Goal: Task Accomplishment & Management: Manage account settings

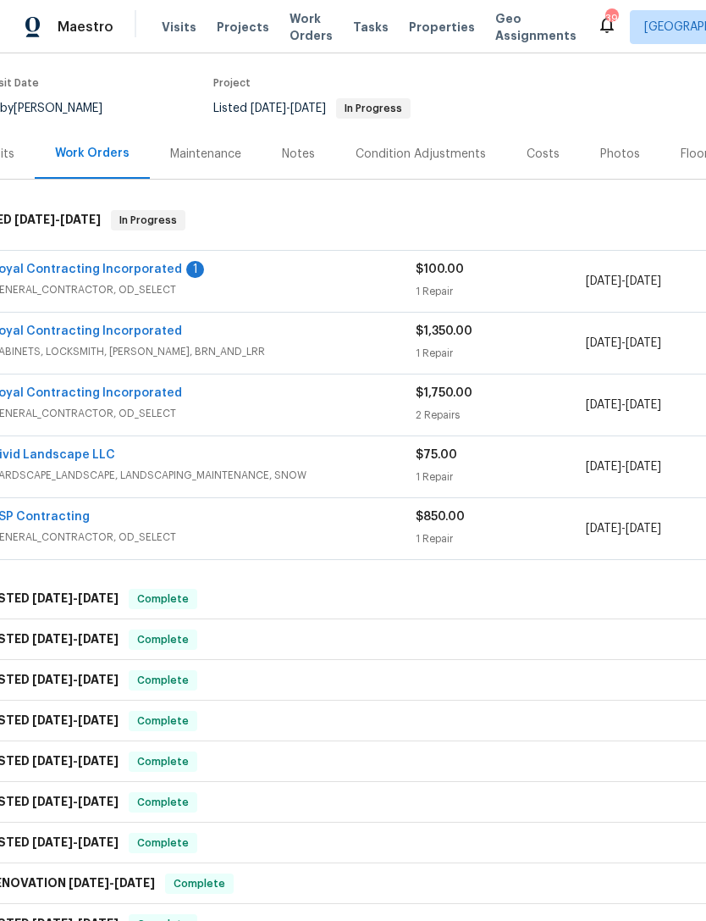
scroll to position [128, 30]
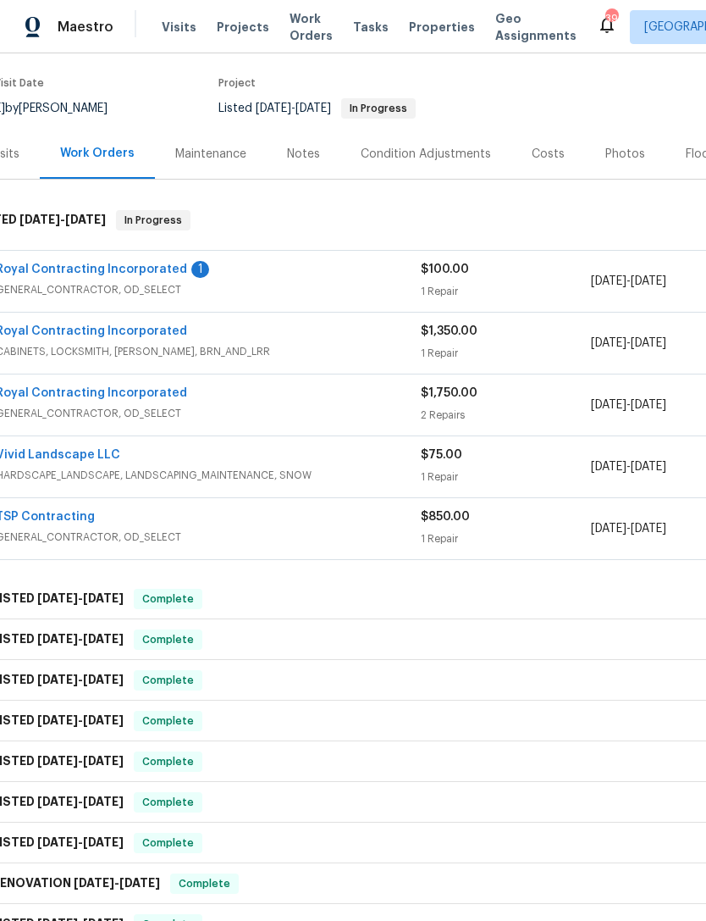
click at [302, 263] on div "Royal Contracting Incorporated 1" at bounding box center [208, 271] width 425 height 20
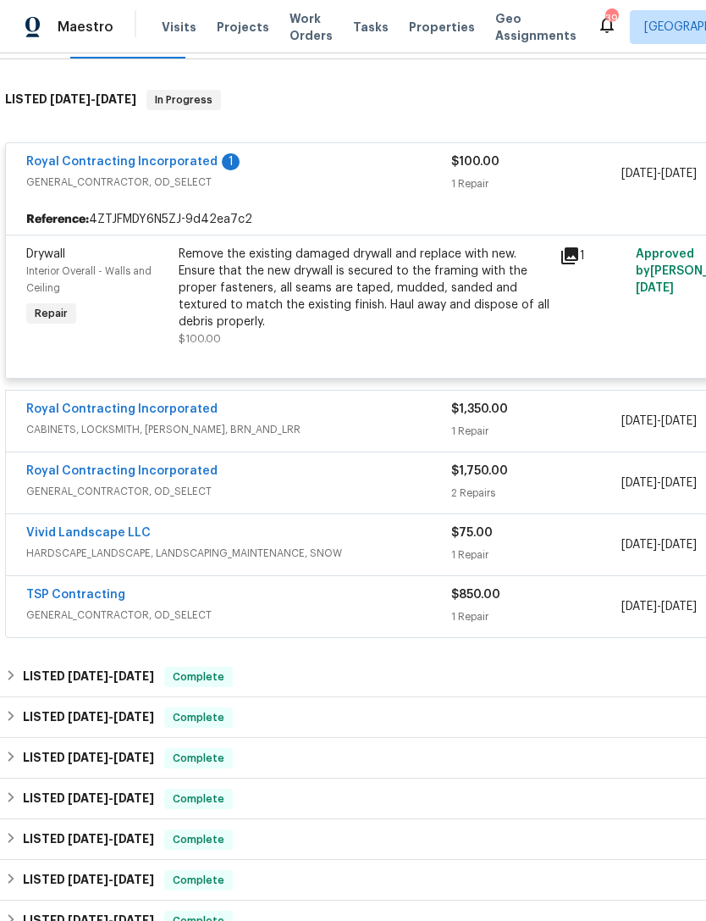
scroll to position [248, 0]
click at [592, 318] on div "1" at bounding box center [593, 297] width 76 height 112
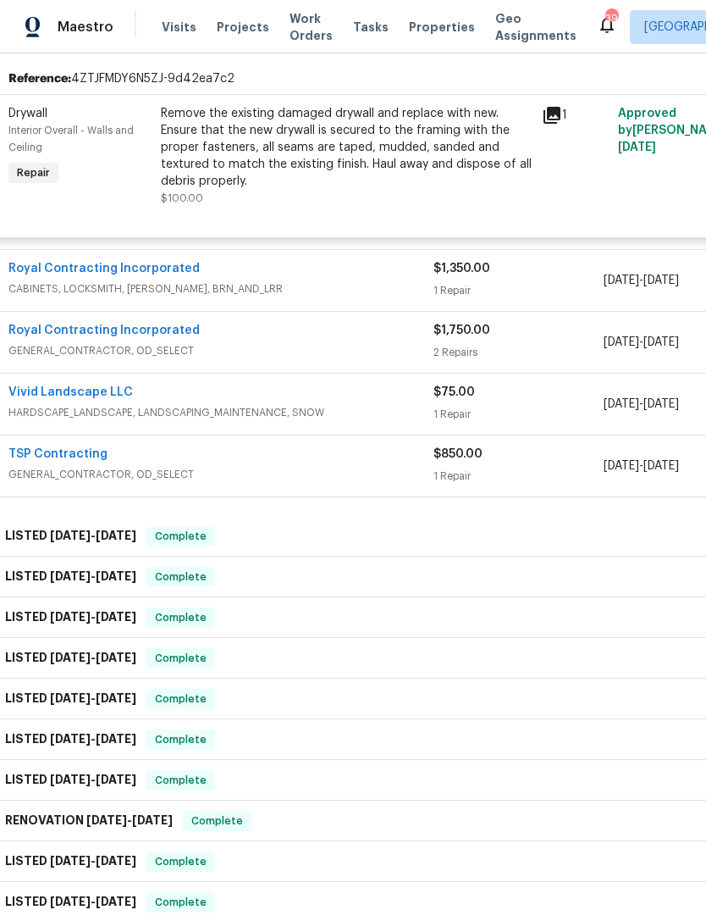
scroll to position [389, 19]
click at [329, 346] on span "GENERAL_CONTRACTOR, OD_SELECT" at bounding box center [220, 350] width 425 height 17
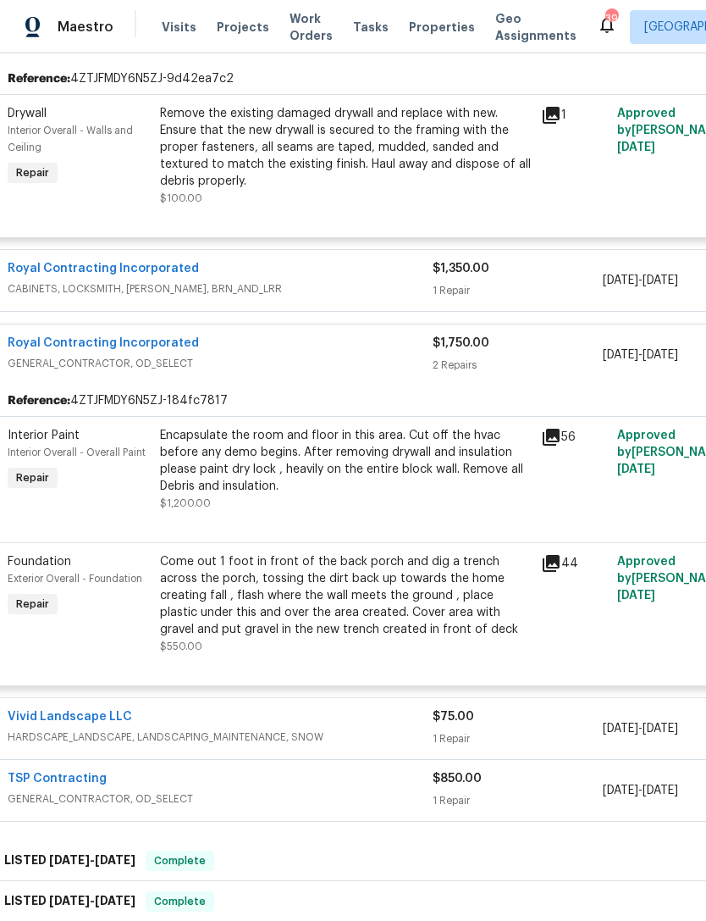
click at [382, 472] on div "Encapsulate the room and floor in this area. Cut off the hvac before any demo b…" at bounding box center [345, 461] width 371 height 68
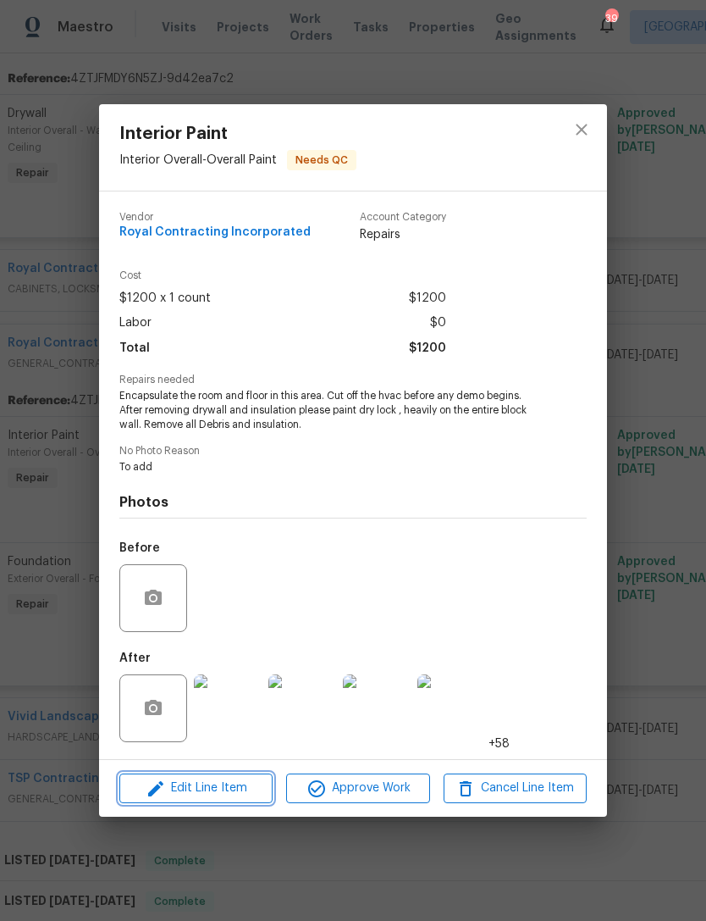
click at [235, 777] on button "Edit Line Item" at bounding box center [195, 788] width 153 height 30
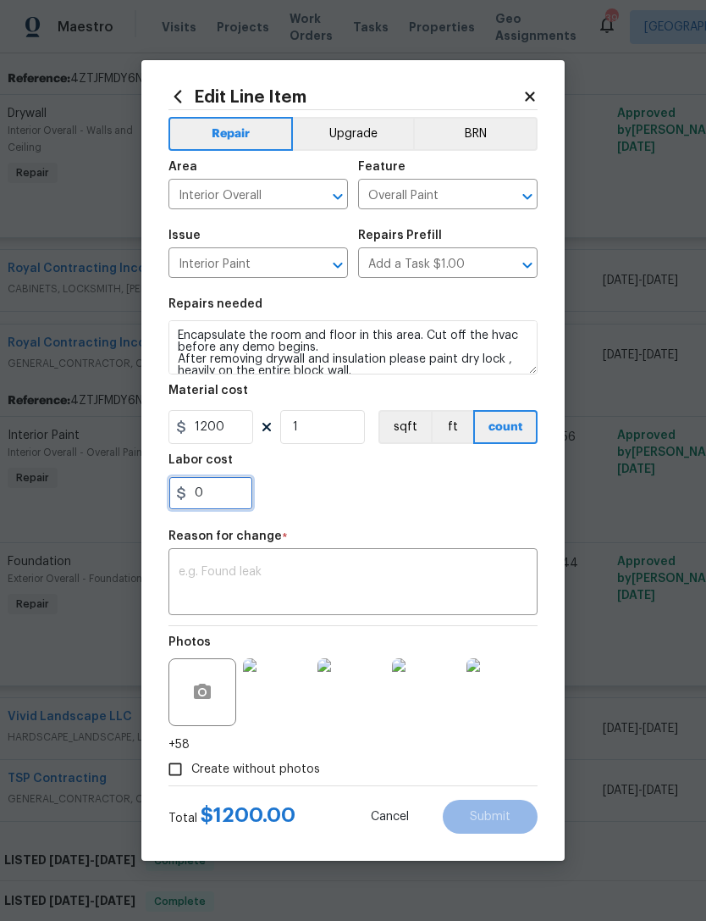
click at [235, 500] on input "0" at bounding box center [211, 493] width 85 height 34
type input "475"
click at [293, 501] on div "475" at bounding box center [353, 493] width 369 height 34
click at [268, 585] on textarea at bounding box center [353, 584] width 349 height 36
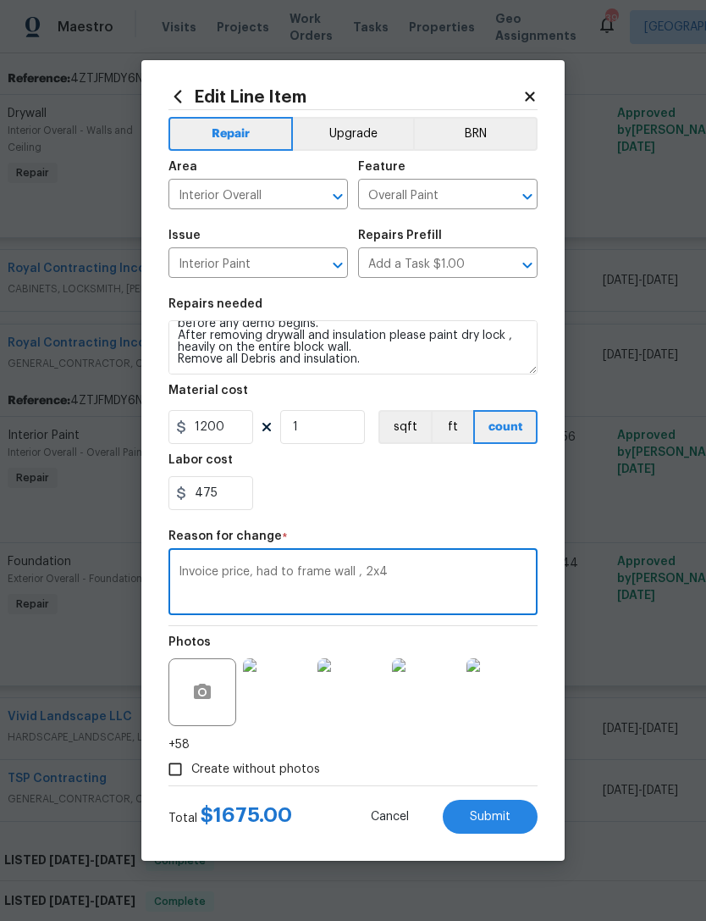
scroll to position [24, 0]
type textarea "Invoice price, had to frame wall , 2x4 were rotten"
click at [483, 505] on div "475" at bounding box center [353, 493] width 369 height 34
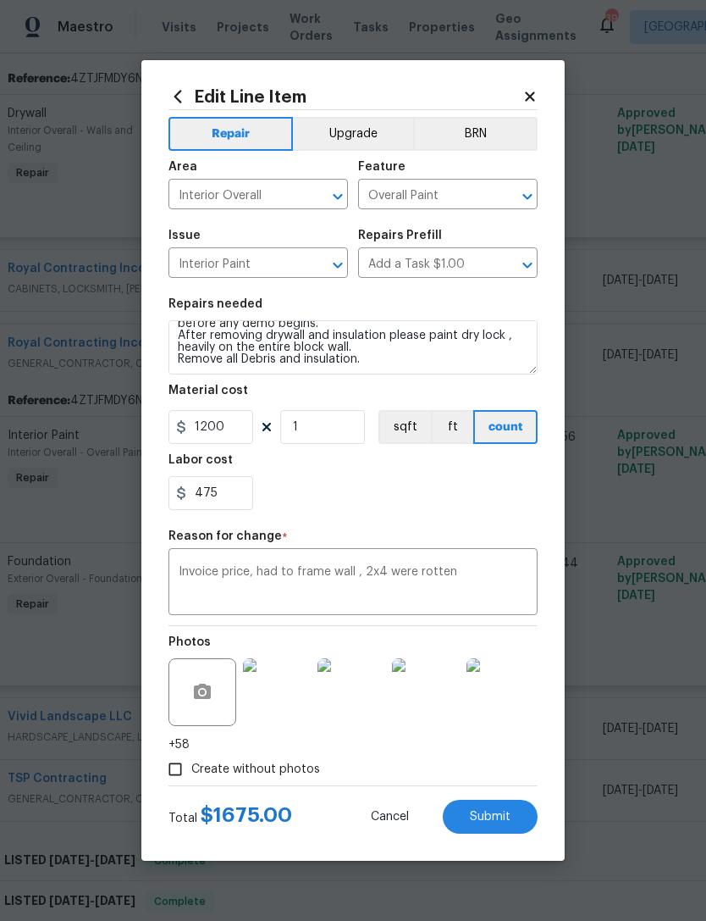
click at [504, 816] on span "Submit" at bounding box center [490, 817] width 41 height 13
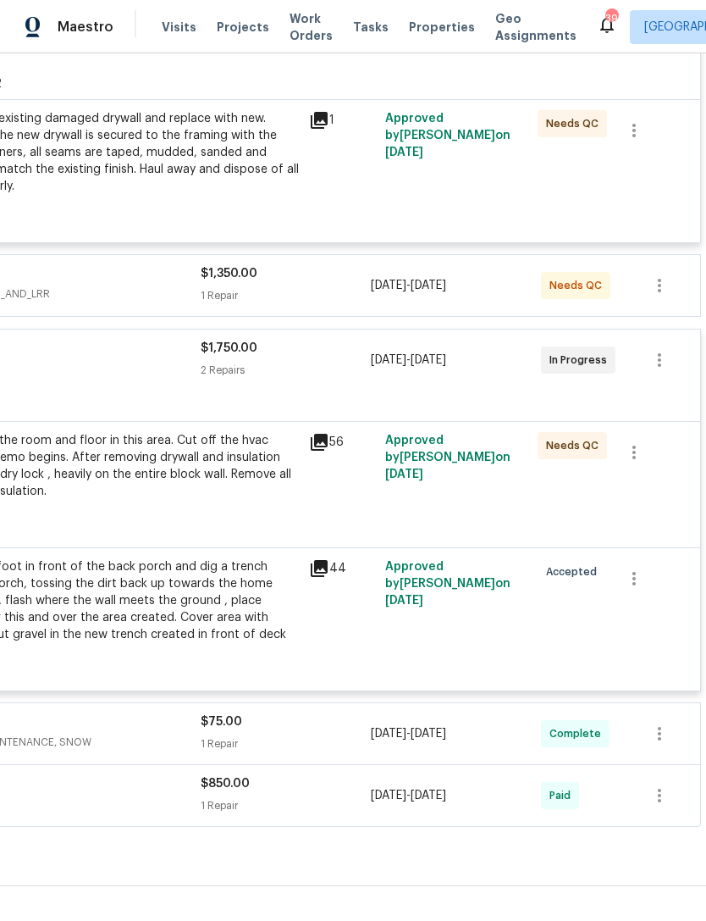
scroll to position [382, 251]
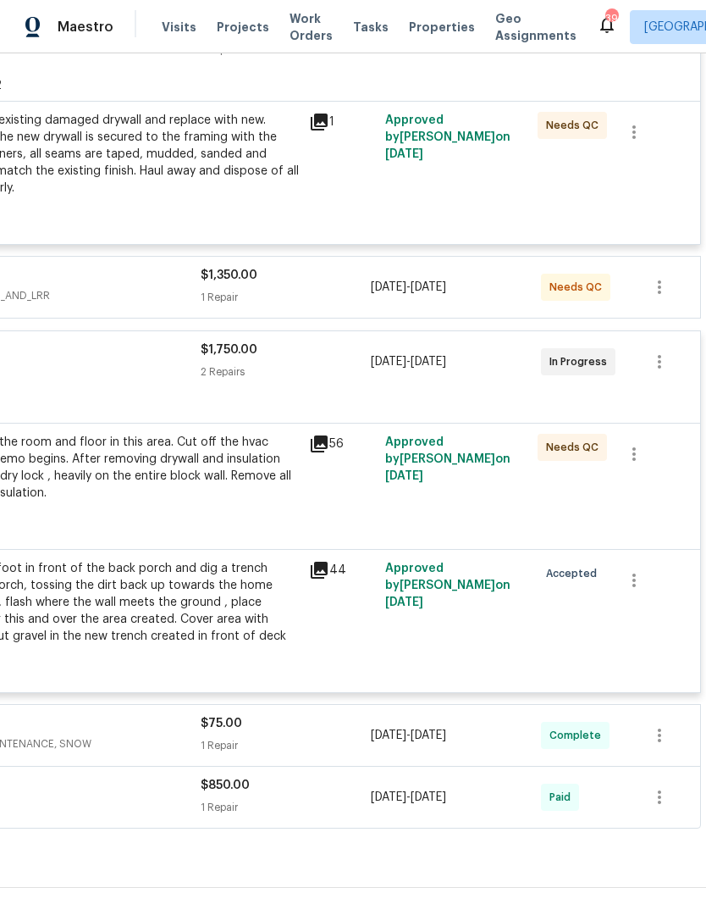
click at [300, 510] on div "Encapsulate the room and floor in this area. Cut off the hvac before any demo b…" at bounding box center [113, 476] width 381 height 95
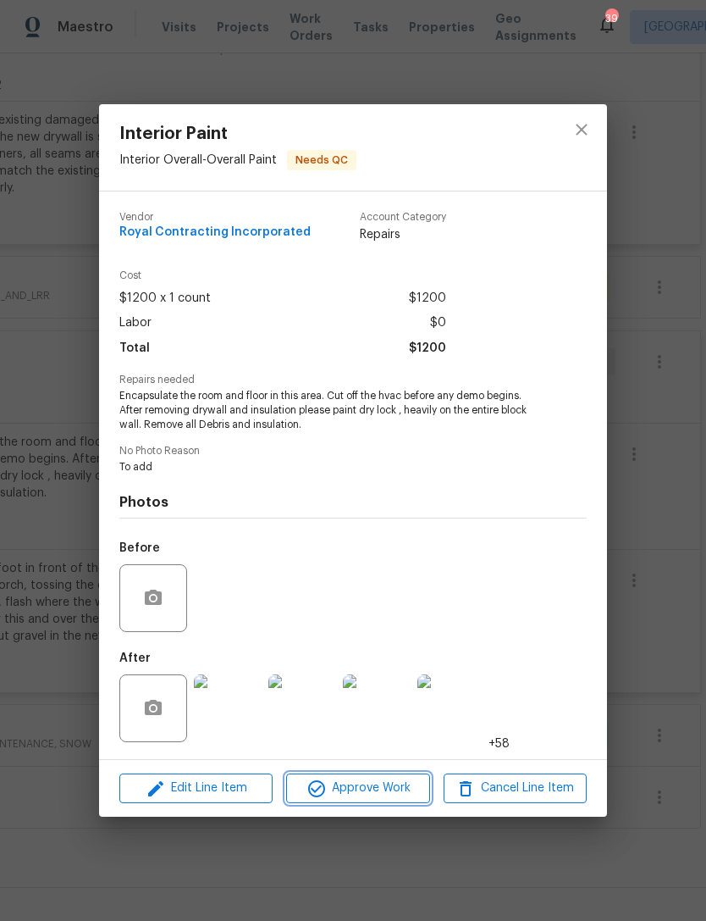
click at [379, 787] on span "Approve Work" at bounding box center [357, 787] width 133 height 21
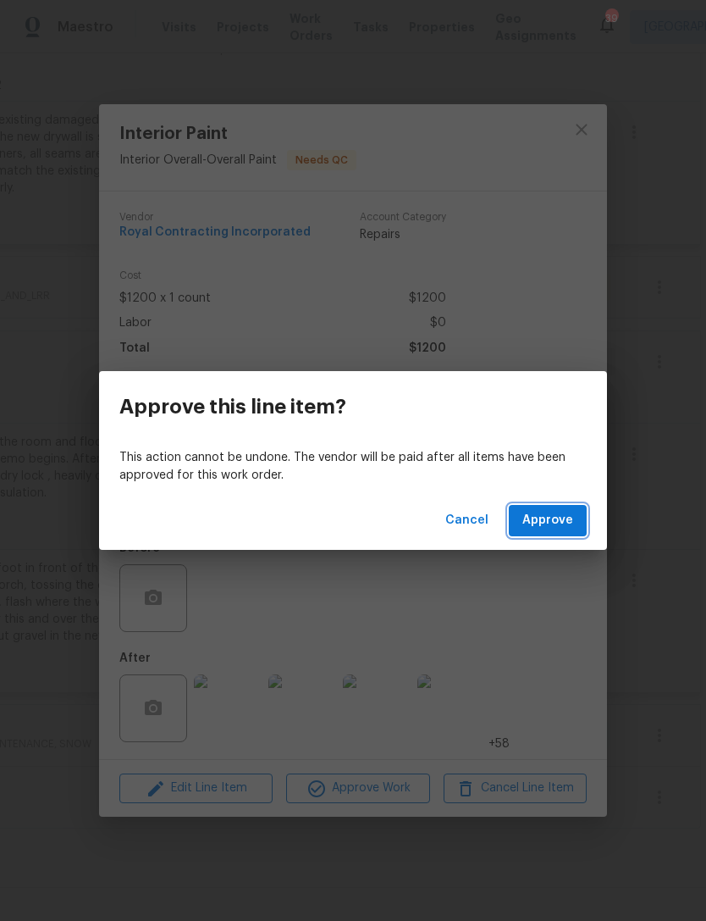
click at [584, 515] on button "Approve" at bounding box center [548, 520] width 78 height 31
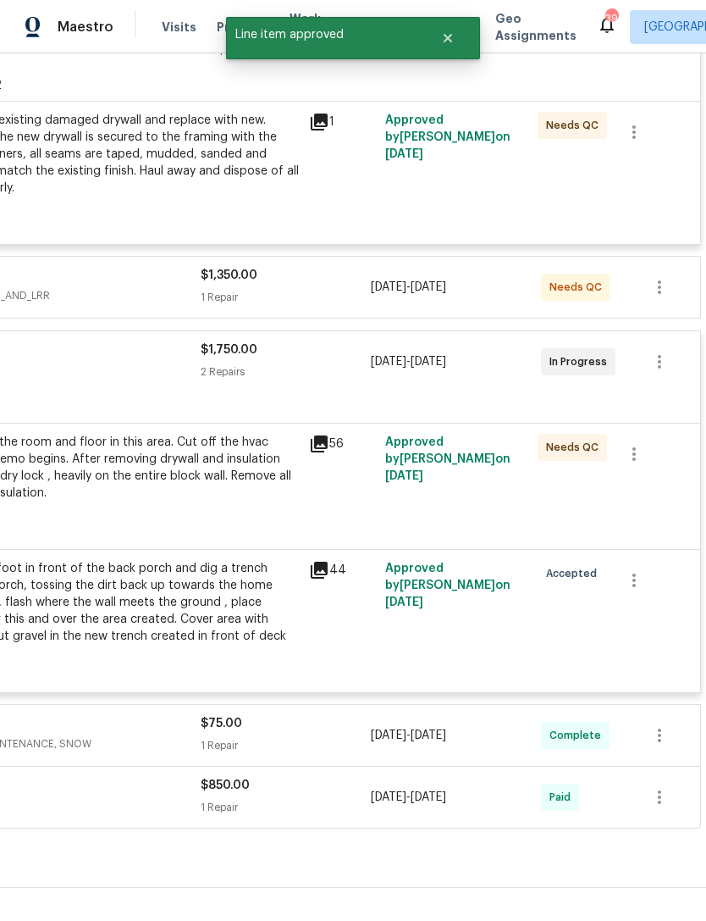
click at [316, 285] on div "$1,350.00 1 Repair" at bounding box center [286, 287] width 170 height 41
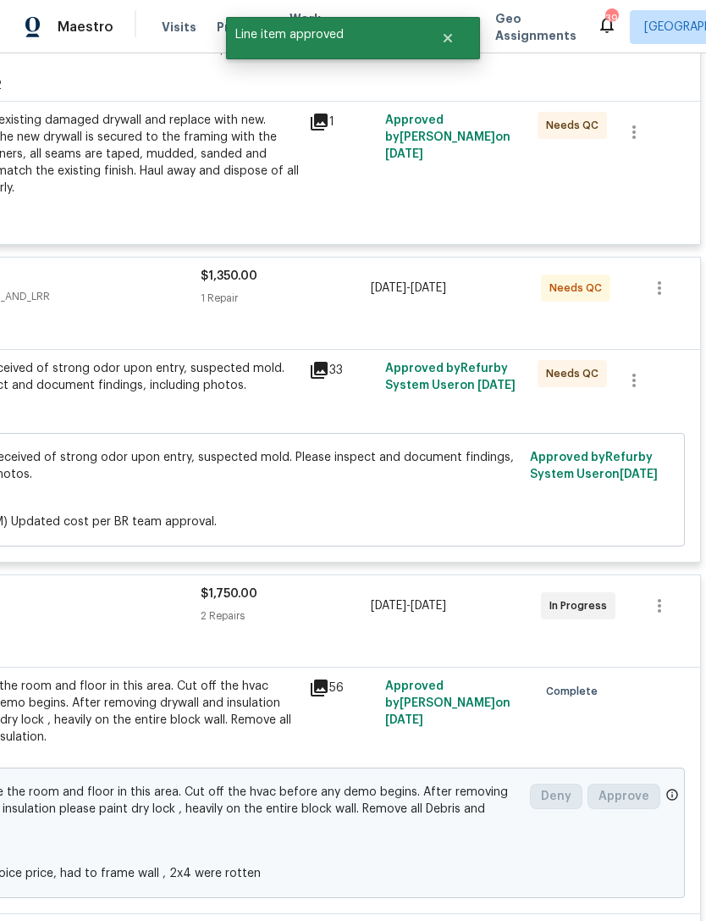
click at [325, 298] on div "1 Repair" at bounding box center [286, 298] width 170 height 17
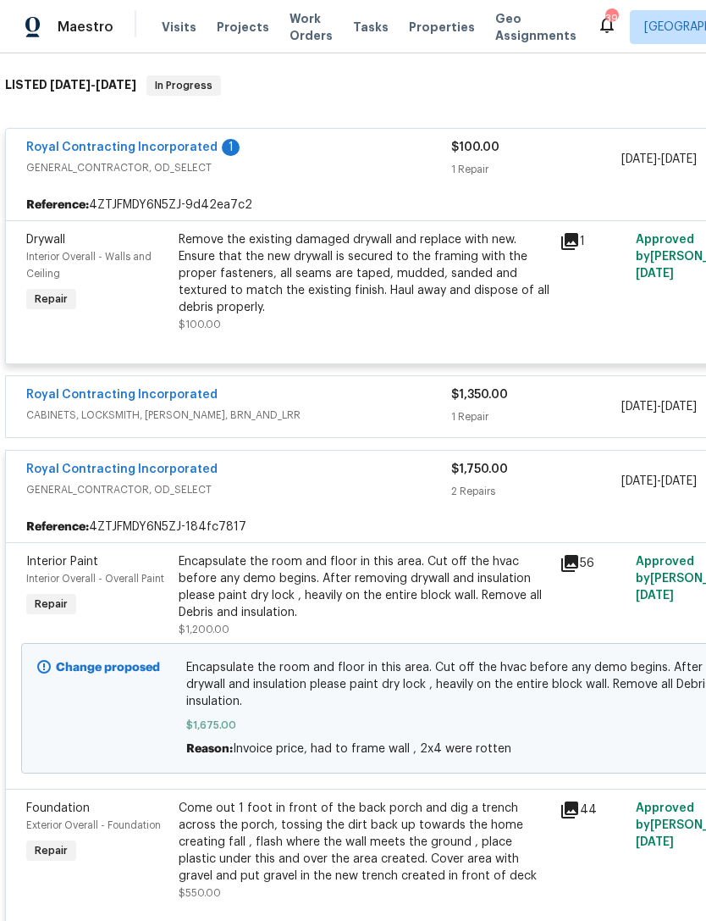
scroll to position [261, 0]
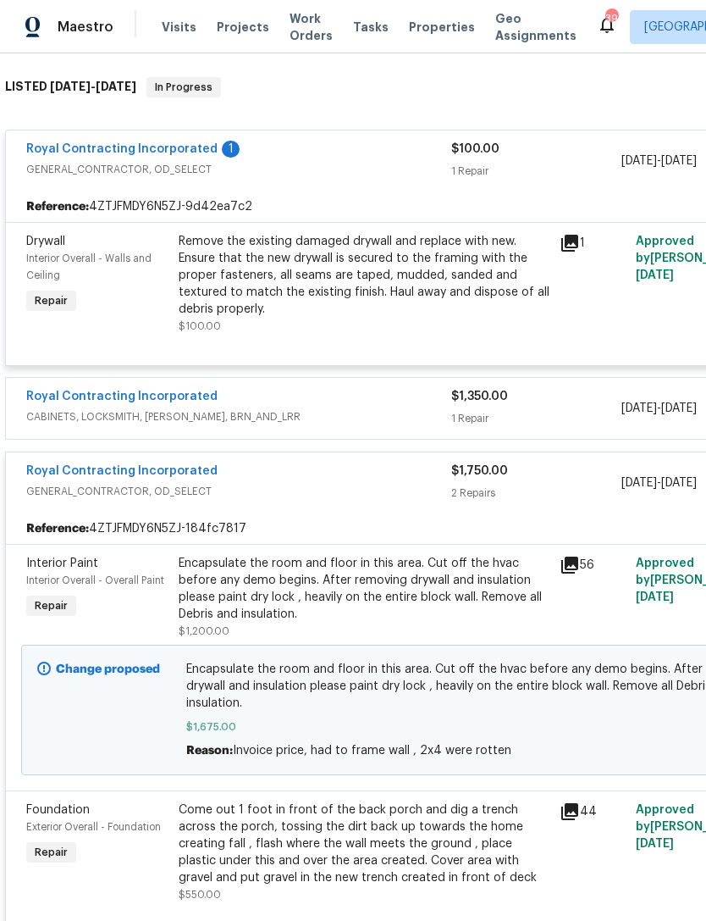
click at [116, 477] on link "Royal Contracting Incorporated" at bounding box center [121, 471] width 191 height 12
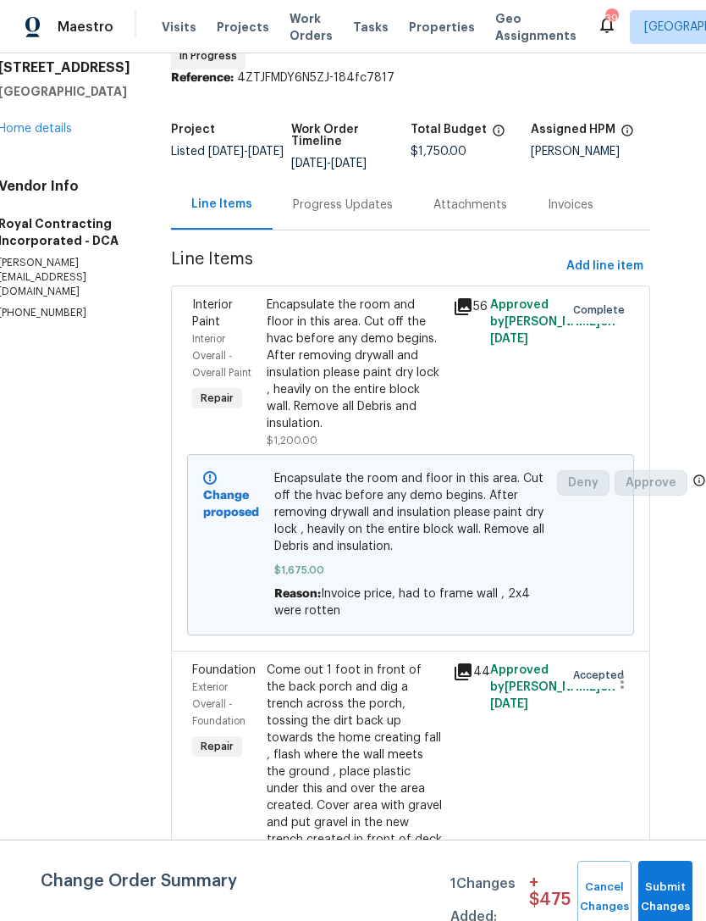
scroll to position [58, 28]
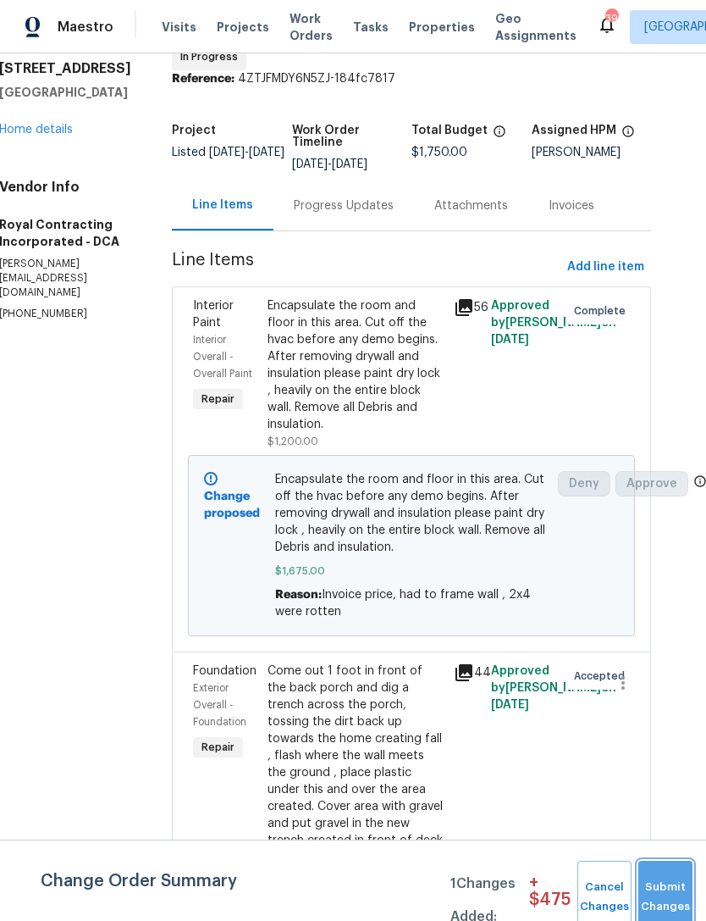
click at [676, 888] on button "Submit Changes" at bounding box center [666, 896] width 54 height 73
click at [659, 904] on span "Submit Changes" at bounding box center [665, 896] width 37 height 39
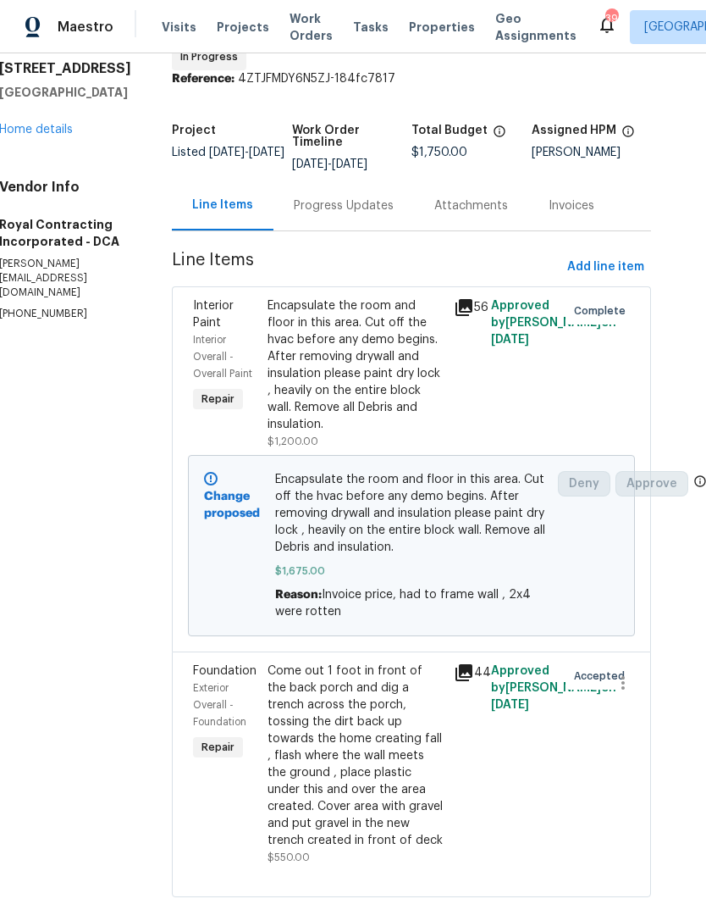
click at [674, 884] on div "All work orders 10388 Hampshire Green Ave Fairfax, VA 22032 Home details Vendor…" at bounding box center [325, 470] width 706 height 949
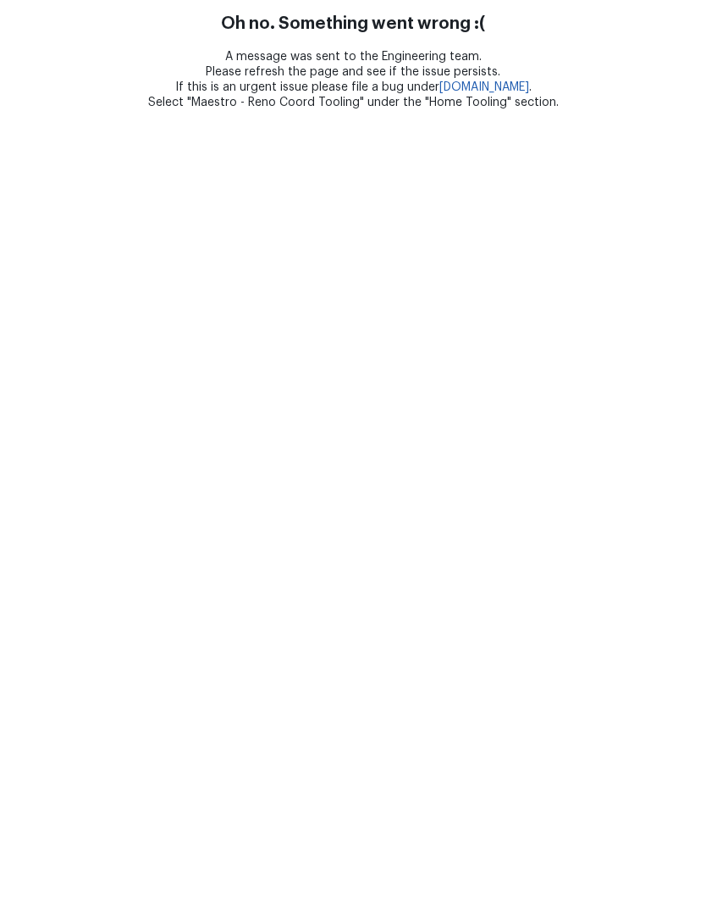
click at [312, 110] on html "Oh no. Something went wrong :( A message was sent to the Engineering team. Plea…" at bounding box center [353, 55] width 706 height 110
click at [167, 110] on html "Oh no. Something went wrong :( A message was sent to the Engineering team. Plea…" at bounding box center [353, 55] width 706 height 110
click at [332, 110] on html "Oh no. Something went wrong :( A message was sent to the Engineering team. Plea…" at bounding box center [353, 55] width 706 height 110
click at [583, 110] on html "Oh no. Something went wrong :( A message was sent to the Engineering team. Plea…" at bounding box center [353, 55] width 706 height 110
click at [163, 110] on html "Oh no. Something went wrong :( A message was sent to the Engineering team. Plea…" at bounding box center [353, 55] width 706 height 110
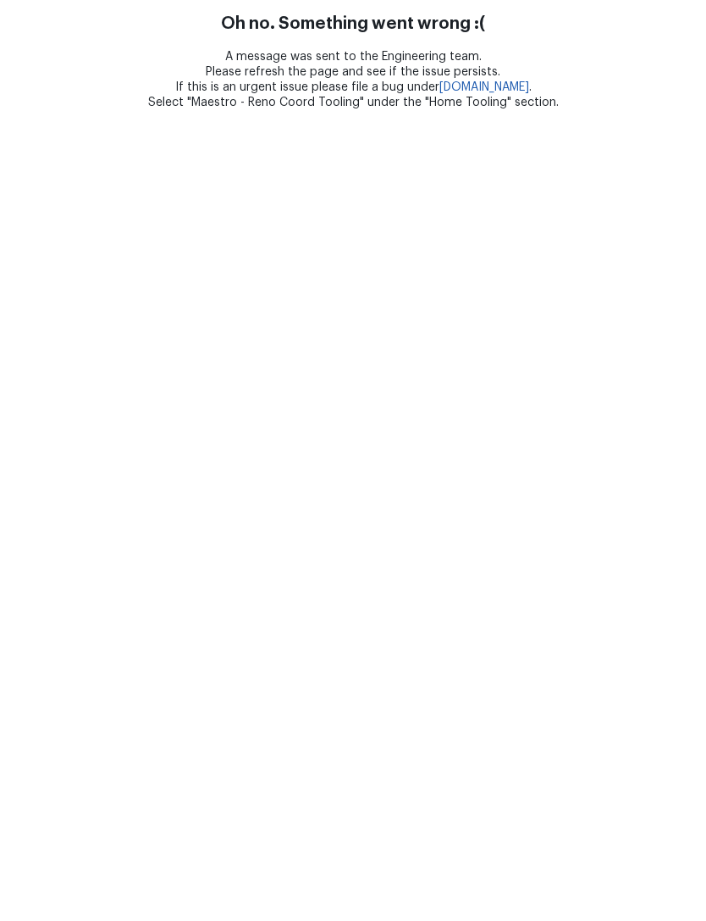
click at [180, 110] on html "Oh no. Something went wrong :( A message was sent to the Engineering team. Plea…" at bounding box center [353, 55] width 706 height 110
click at [255, 110] on html "Oh no. Something went wrong :( A message was sent to the Engineering team. Plea…" at bounding box center [353, 55] width 706 height 110
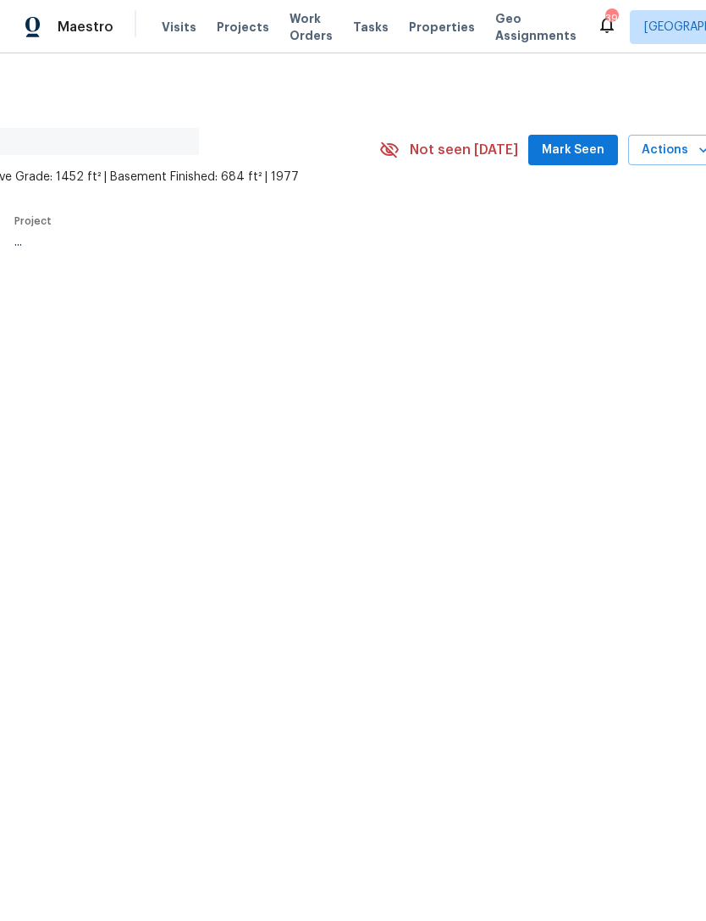
scroll to position [0, 240]
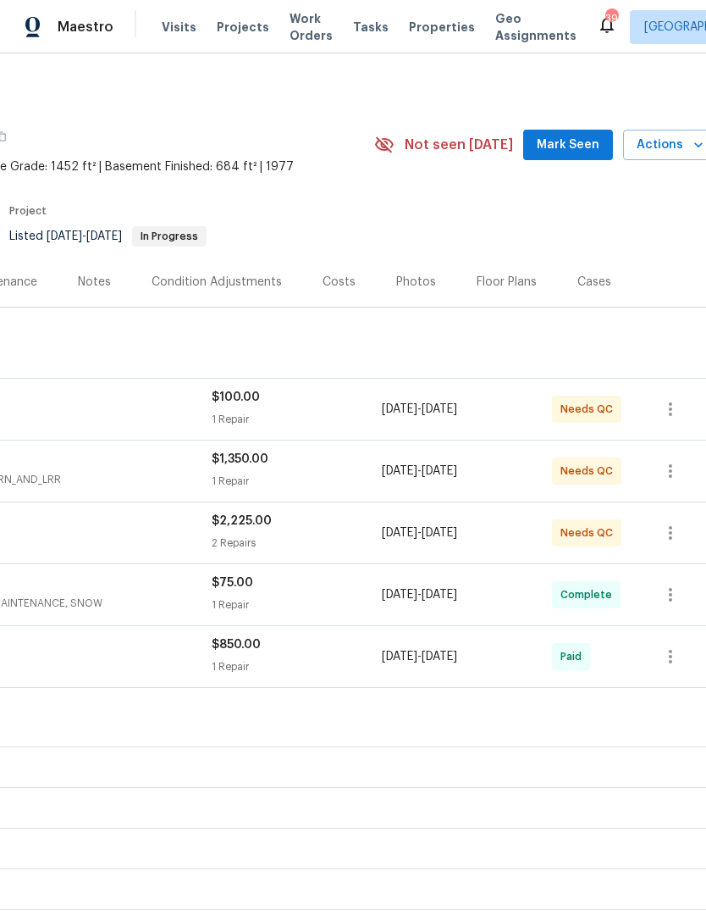
click at [581, 153] on span "Mark Seen" at bounding box center [568, 145] width 63 height 21
click at [332, 421] on div "1 Repair" at bounding box center [297, 419] width 170 height 17
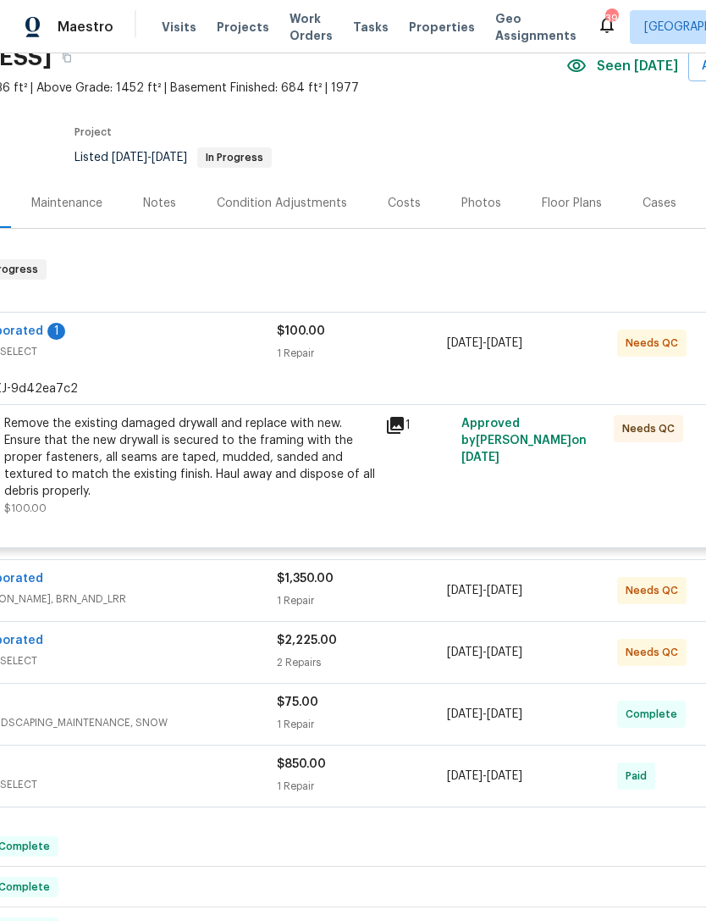
scroll to position [77, 174]
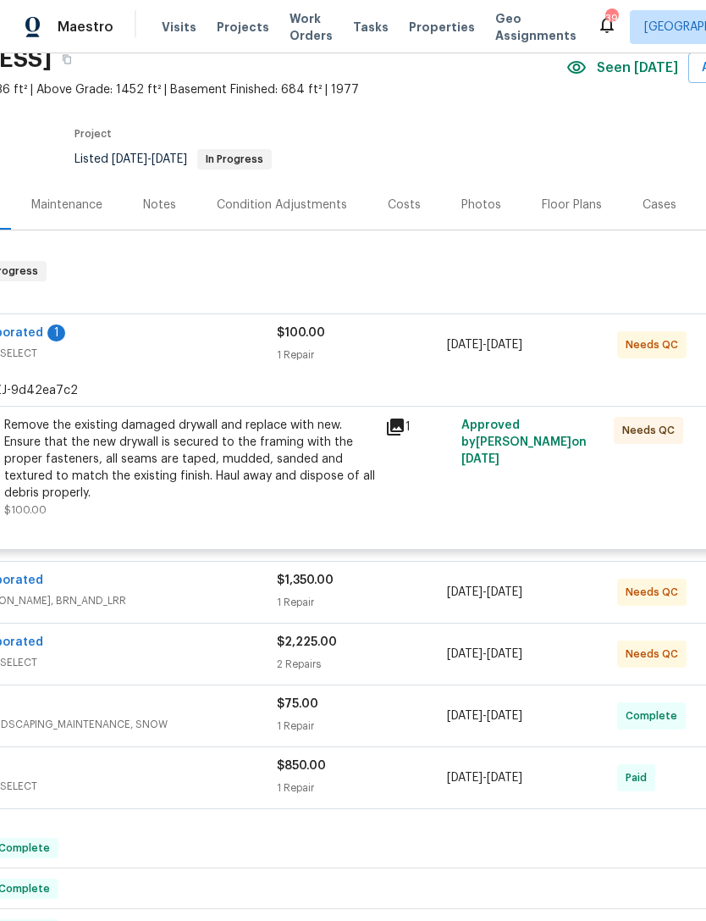
click at [373, 501] on div "Remove the existing damaged drywall and replace with new. Ensure that the new d…" at bounding box center [189, 468] width 371 height 102
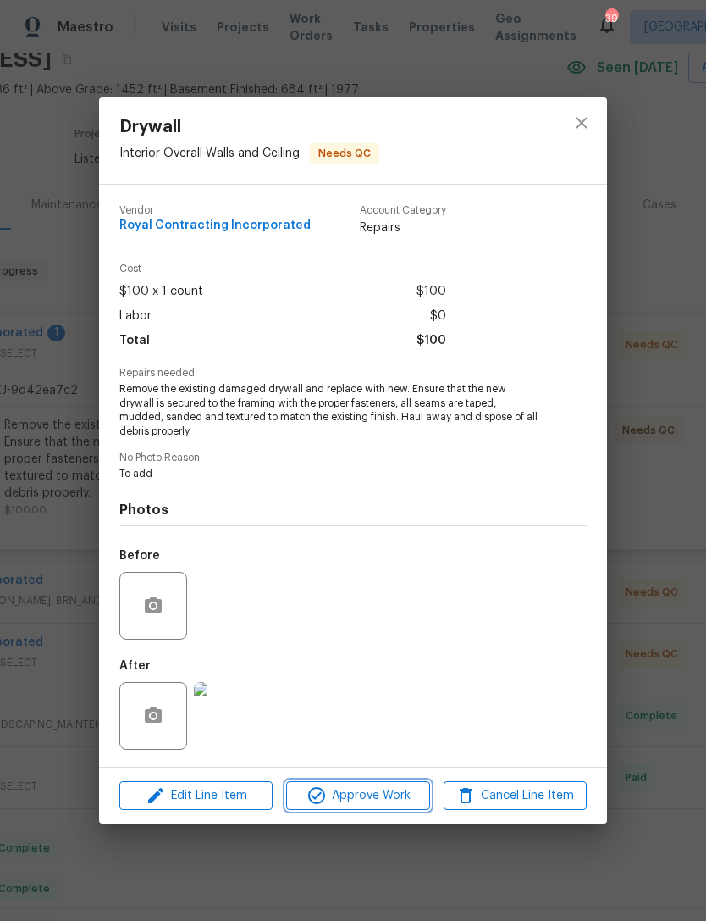
click at [368, 799] on span "Approve Work" at bounding box center [357, 795] width 133 height 21
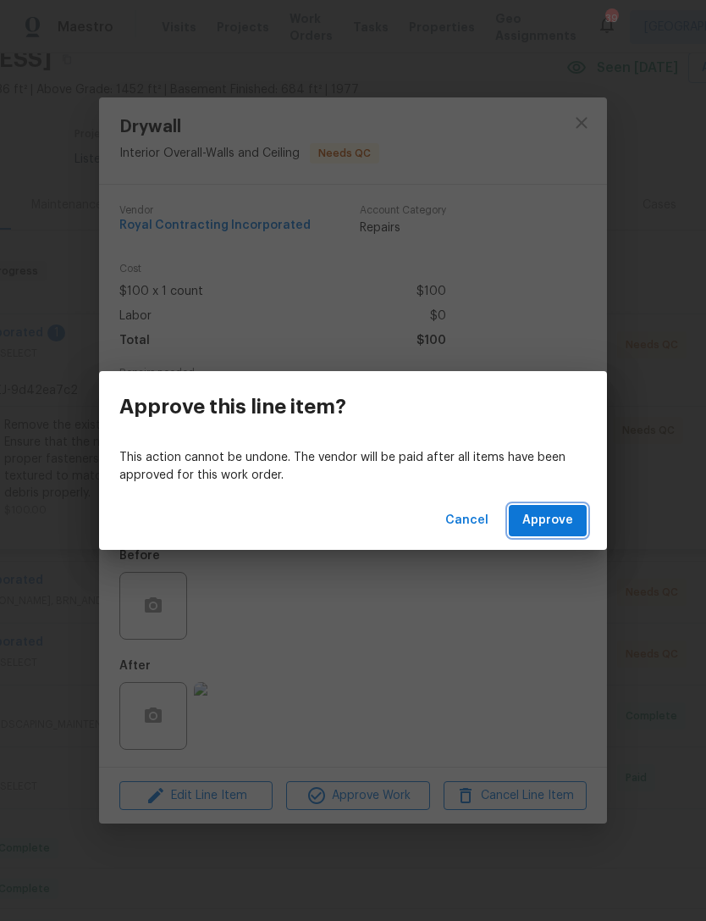
click at [562, 534] on button "Approve" at bounding box center [548, 520] width 78 height 31
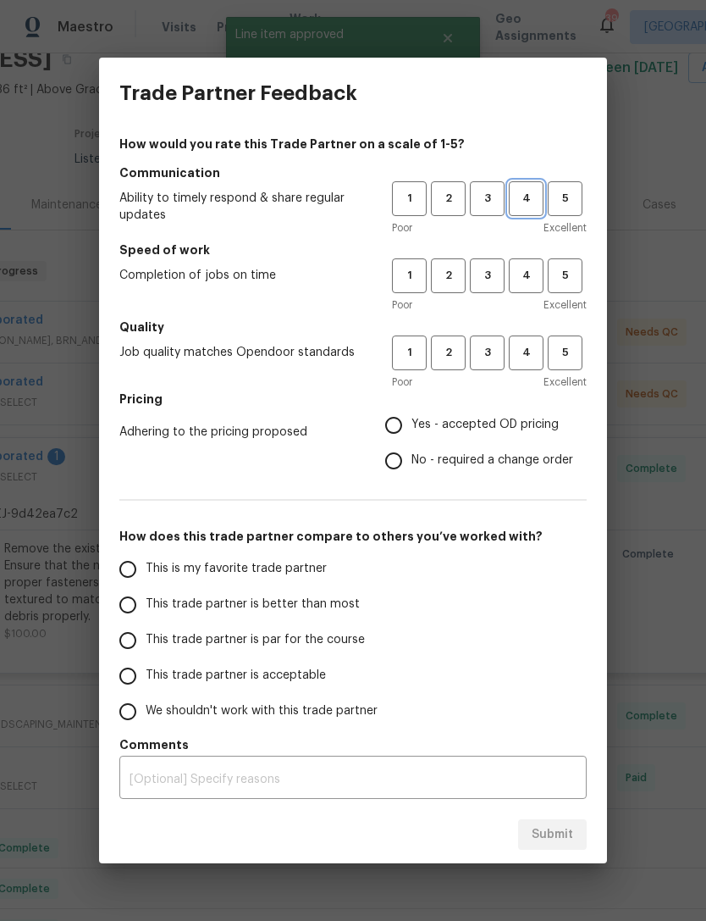
click at [539, 201] on span "4" at bounding box center [526, 198] width 31 height 19
click at [528, 279] on span "4" at bounding box center [526, 275] width 31 height 19
click at [534, 343] on span "4" at bounding box center [526, 352] width 31 height 19
click at [406, 425] on input "Yes - accepted OD pricing" at bounding box center [394, 425] width 36 height 36
radio input "true"
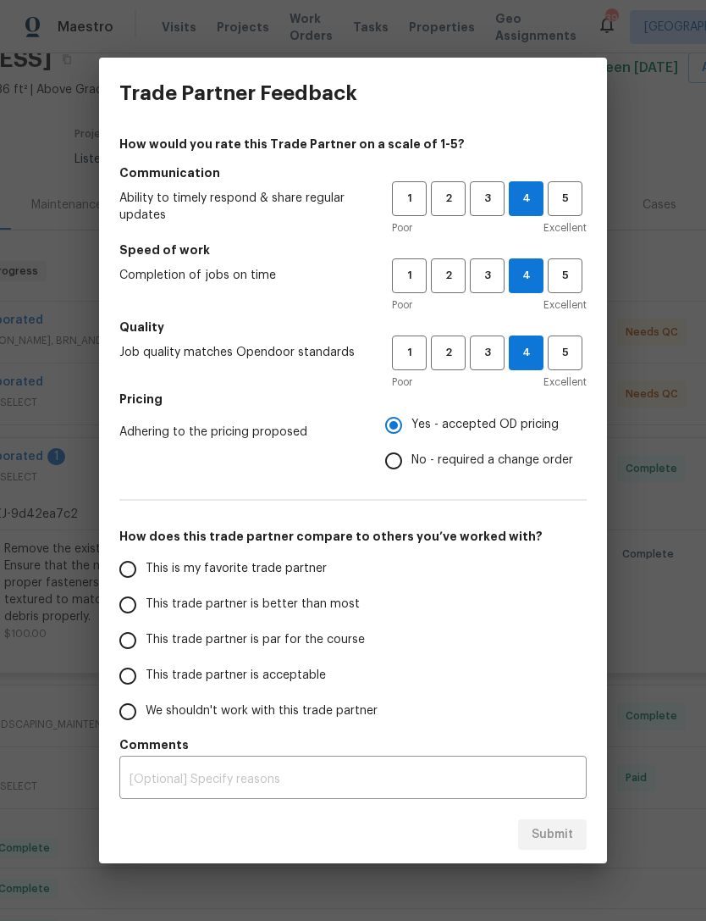
click at [138, 628] on input "This trade partner is par for the course" at bounding box center [128, 640] width 36 height 36
click at [558, 825] on span "Submit" at bounding box center [552, 834] width 41 height 21
radio input "true"
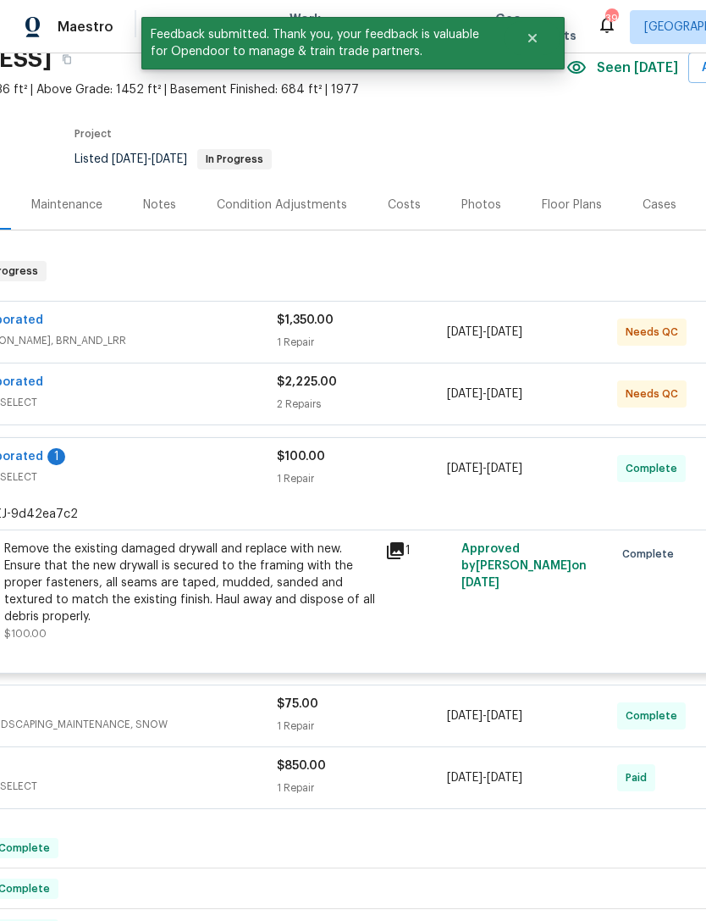
click at [383, 390] on div "$2,225.00 2 Repairs" at bounding box center [362, 393] width 170 height 41
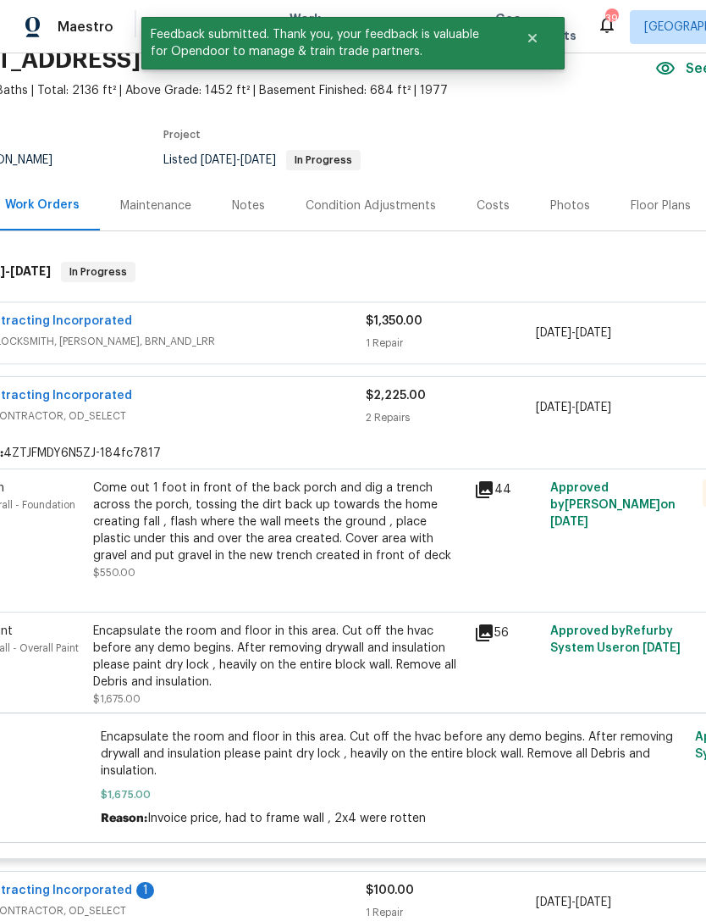
scroll to position [76, 83]
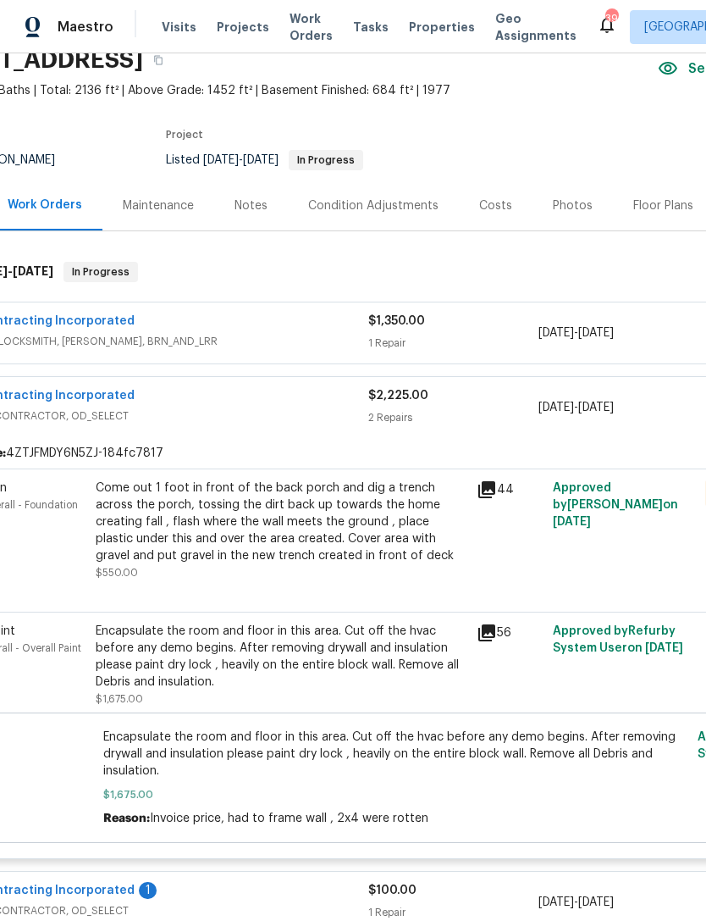
click at [349, 523] on div "Come out 1 foot in front of the back porch and dig a trench across the porch, t…" at bounding box center [281, 521] width 371 height 85
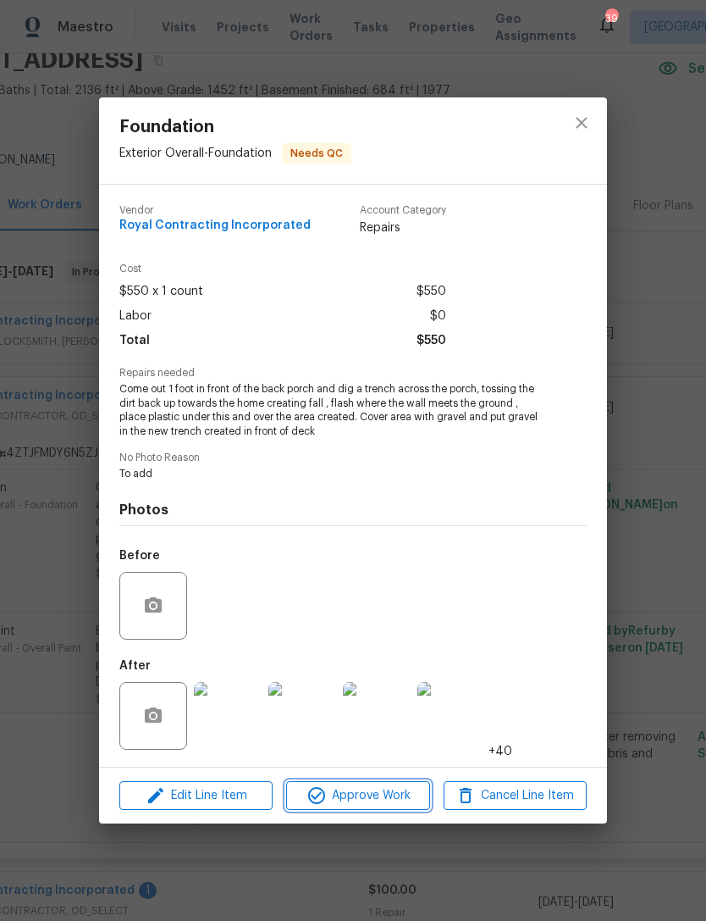
click at [391, 792] on span "Approve Work" at bounding box center [357, 795] width 133 height 21
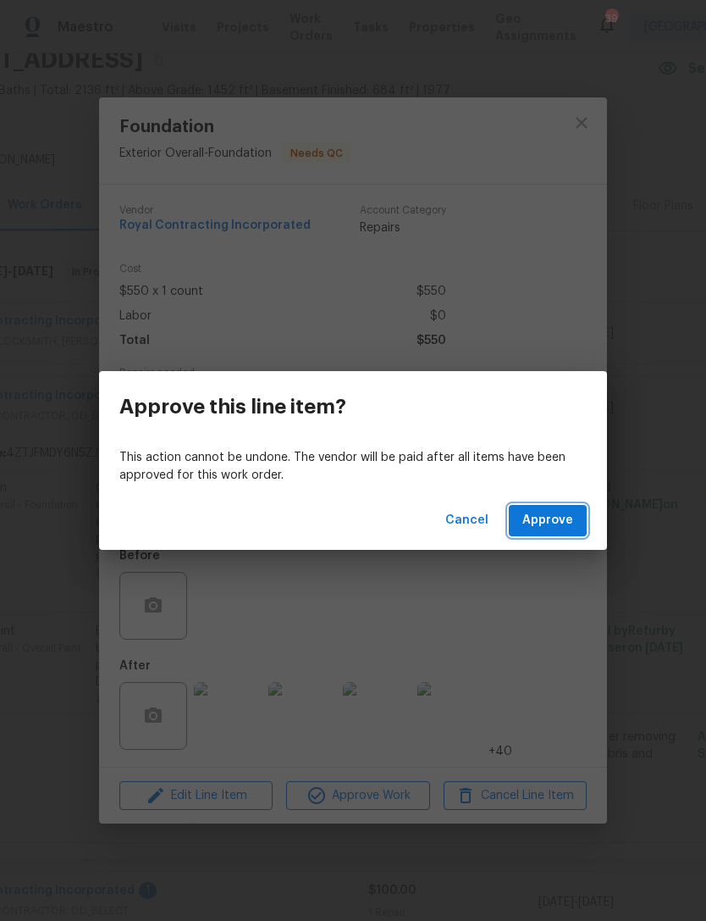
click at [566, 523] on span "Approve" at bounding box center [548, 520] width 51 height 21
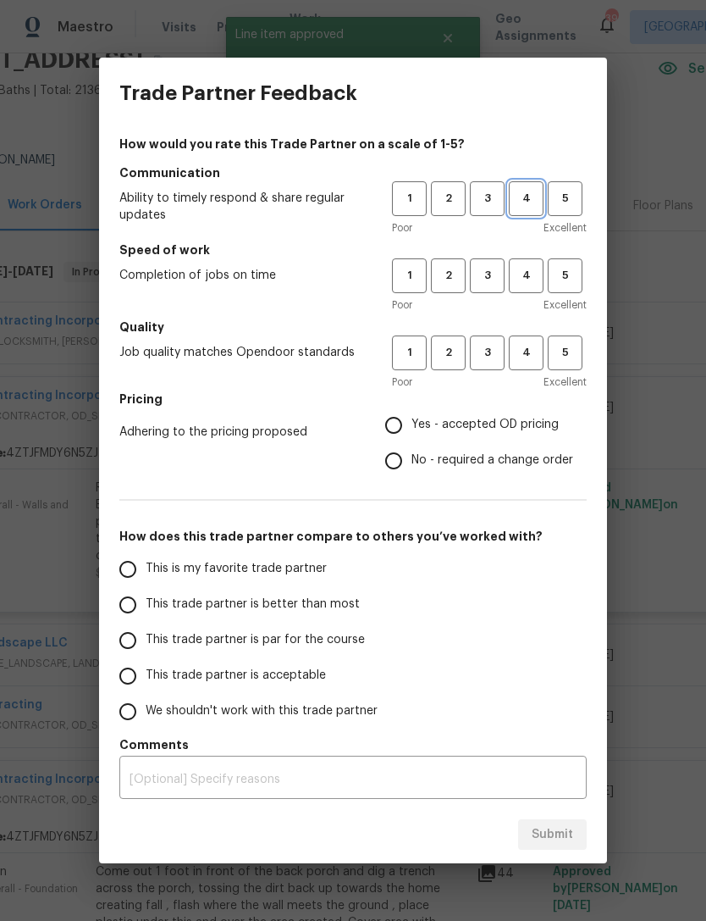
click at [526, 201] on span "4" at bounding box center [526, 198] width 31 height 19
click at [534, 272] on span "4" at bounding box center [526, 275] width 31 height 19
click at [532, 340] on button "4" at bounding box center [526, 352] width 35 height 35
click at [401, 429] on input "Yes - accepted OD pricing" at bounding box center [394, 425] width 36 height 36
radio input "true"
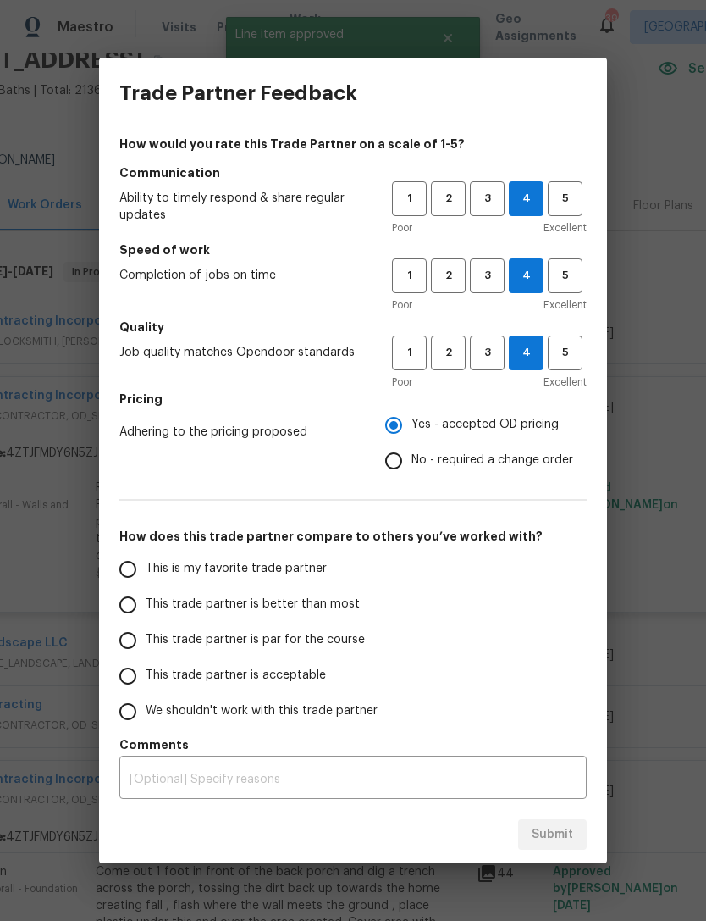
click at [140, 645] on input "This trade partner is par for the course" at bounding box center [128, 640] width 36 height 36
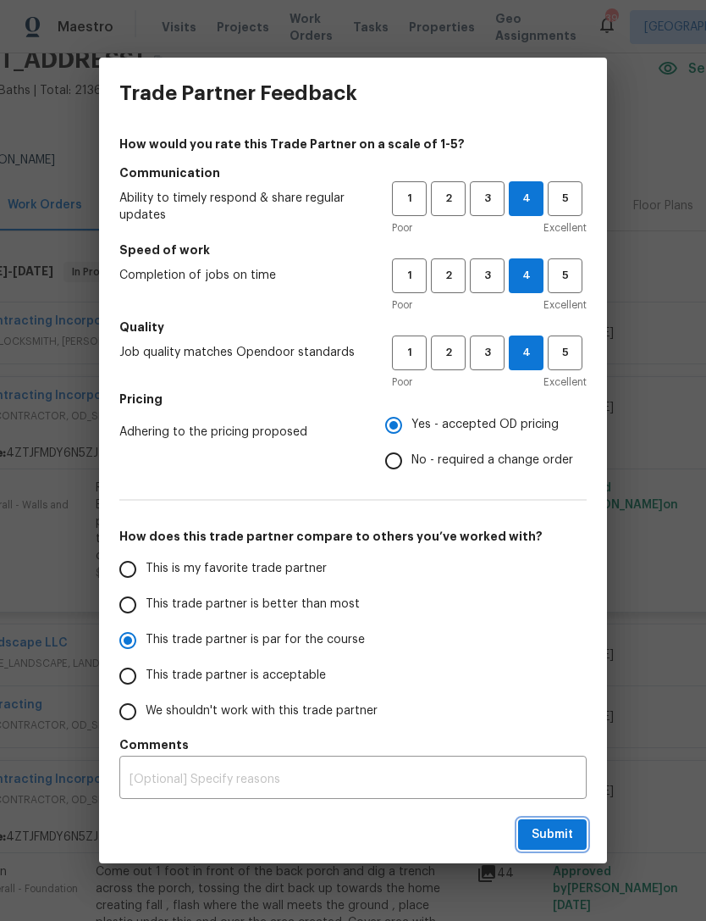
click at [562, 833] on span "Submit" at bounding box center [552, 834] width 41 height 21
radio input "true"
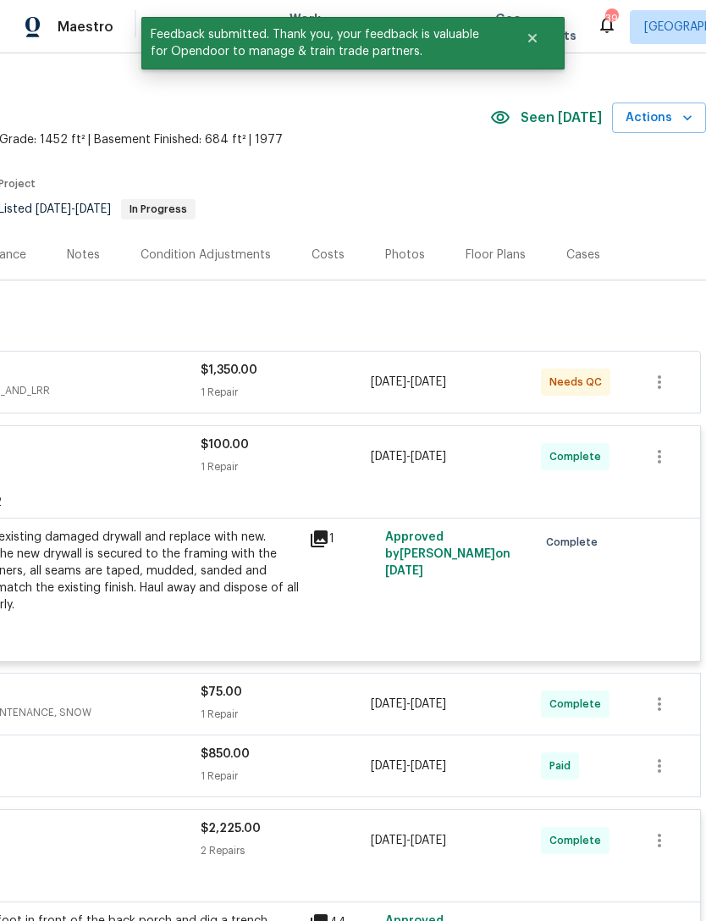
scroll to position [25, 251]
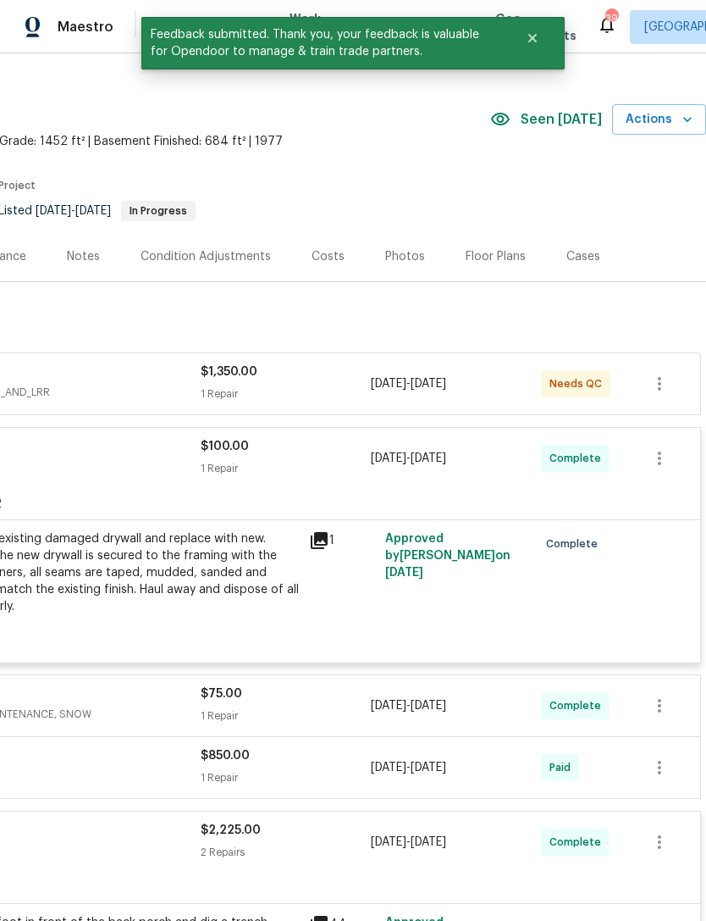
click at [297, 390] on div "1 Repair" at bounding box center [286, 393] width 170 height 17
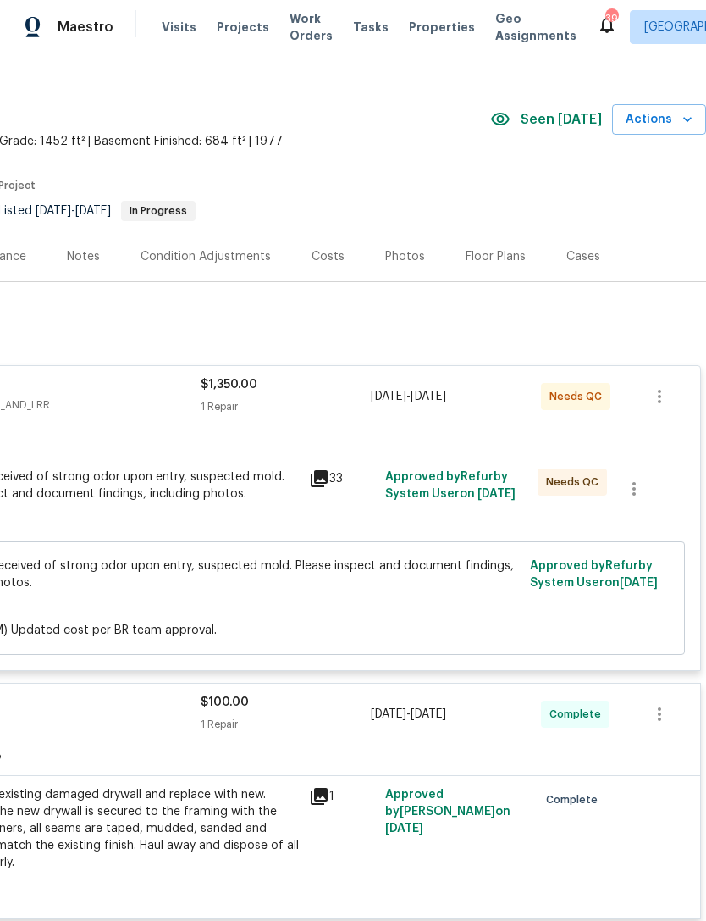
click at [268, 500] on div "Feedback received of strong odor upon entry, suspected mold. Please inspect and…" at bounding box center [113, 485] width 371 height 34
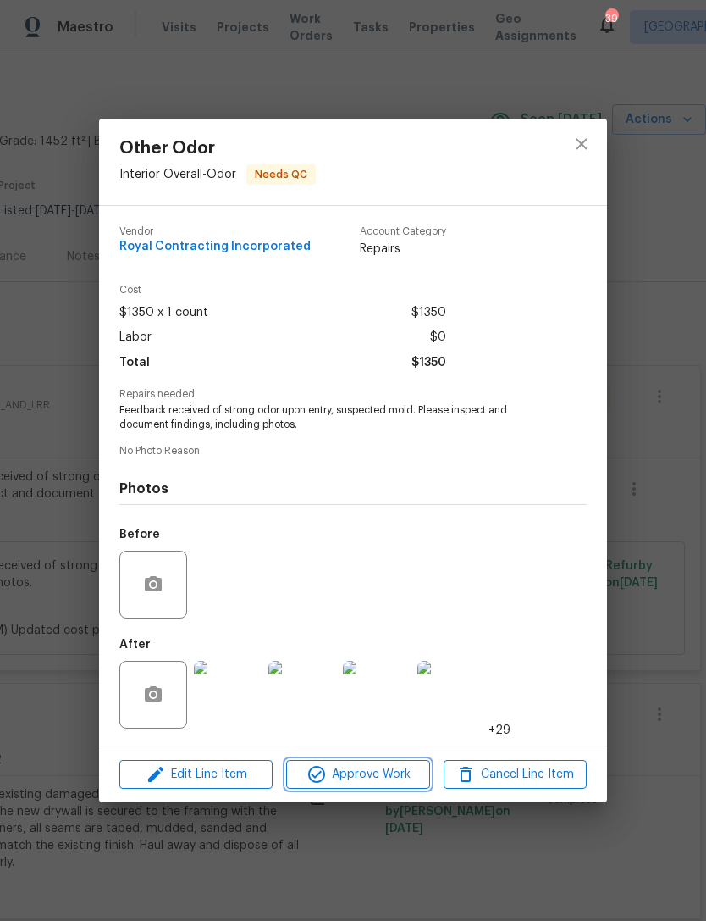
click at [373, 783] on span "Approve Work" at bounding box center [357, 774] width 133 height 21
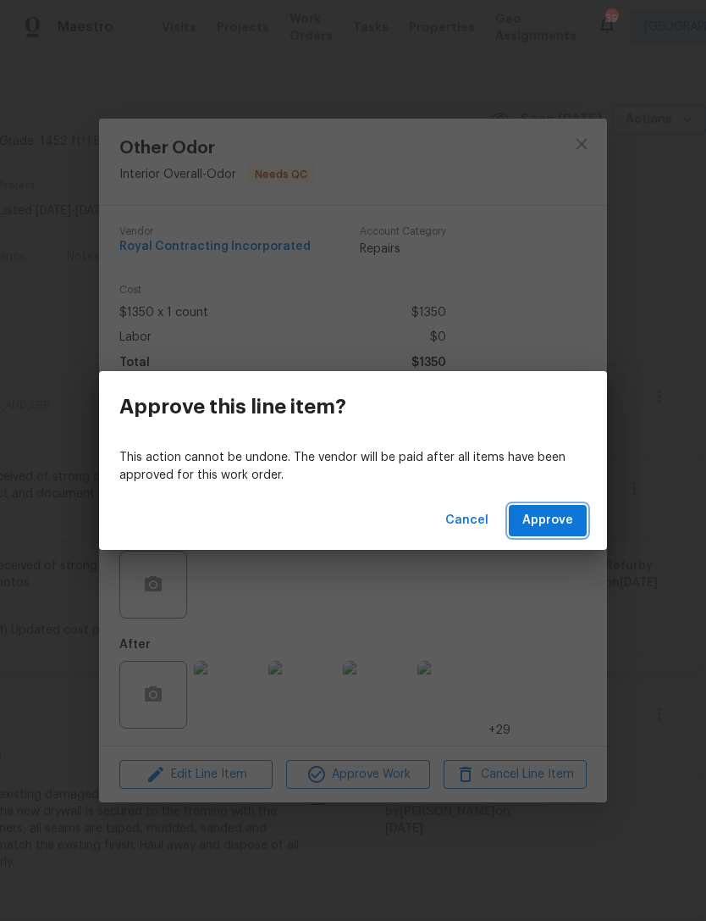
click at [570, 514] on span "Approve" at bounding box center [548, 520] width 51 height 21
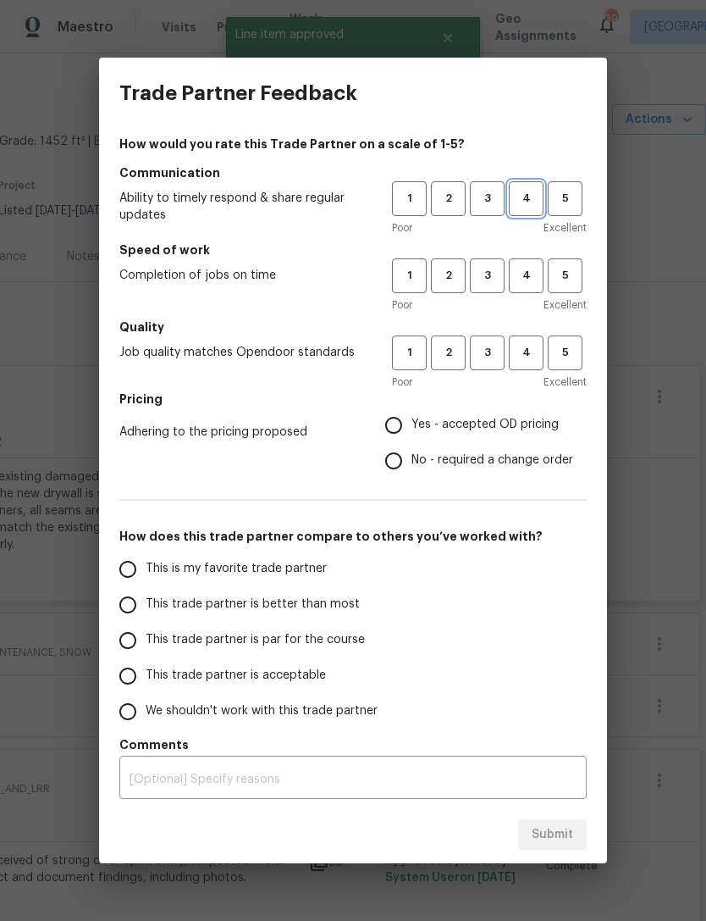
click at [531, 200] on span "4" at bounding box center [526, 198] width 31 height 19
click at [525, 283] on span "4" at bounding box center [526, 275] width 31 height 19
click at [528, 351] on span "4" at bounding box center [526, 352] width 31 height 19
click at [400, 428] on input "Yes - accepted OD pricing" at bounding box center [394, 425] width 36 height 36
radio input "true"
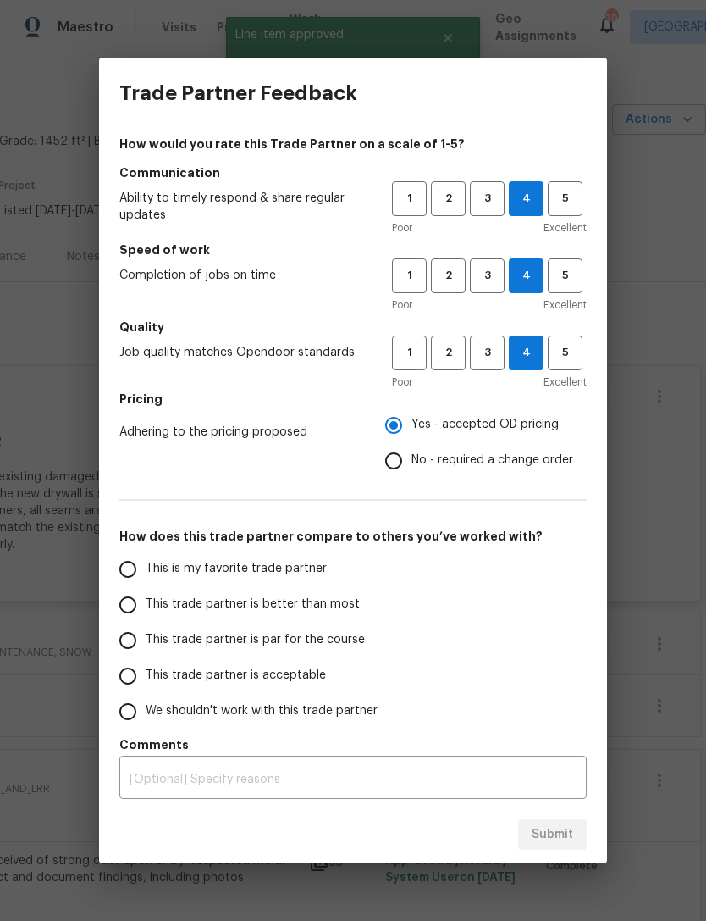
click at [140, 642] on input "This trade partner is par for the course" at bounding box center [128, 640] width 36 height 36
click at [568, 828] on span "Submit" at bounding box center [552, 834] width 41 height 21
radio input "true"
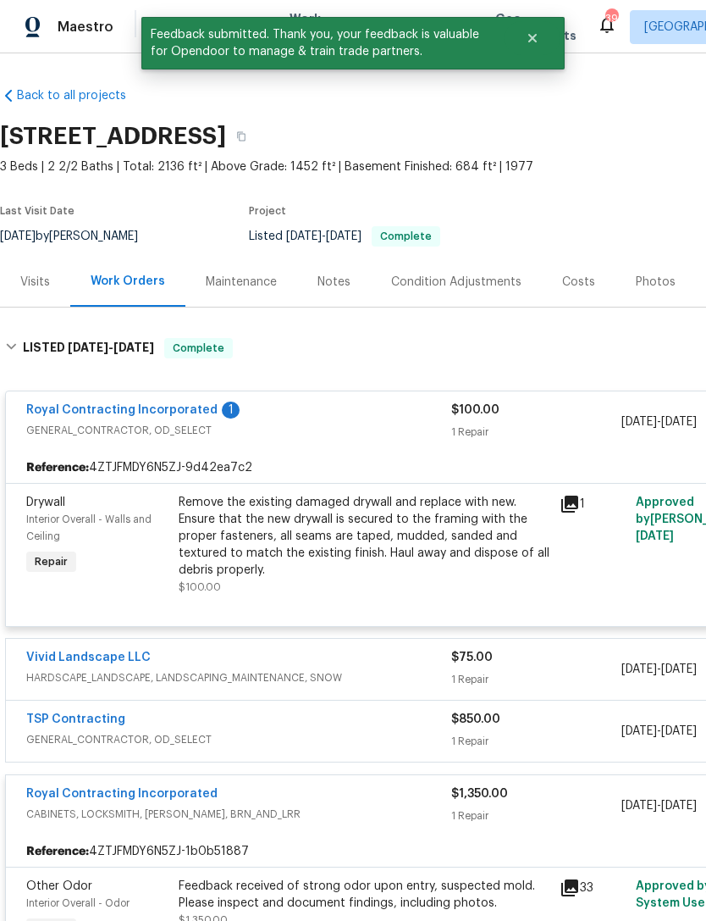
scroll to position [0, 0]
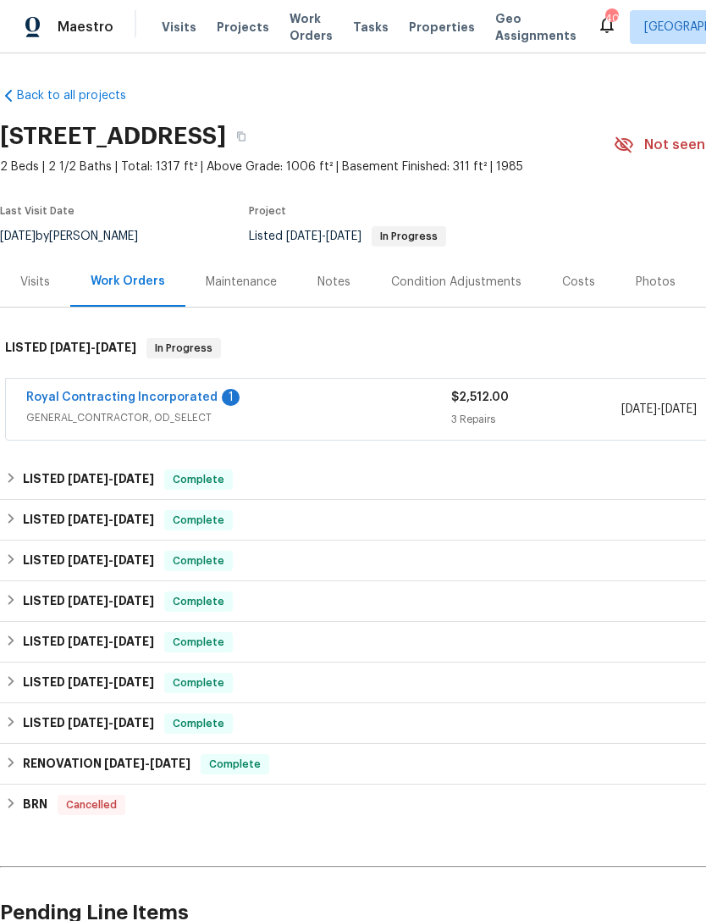
click at [362, 411] on span "GENERAL_CONTRACTOR, OD_SELECT" at bounding box center [238, 417] width 425 height 17
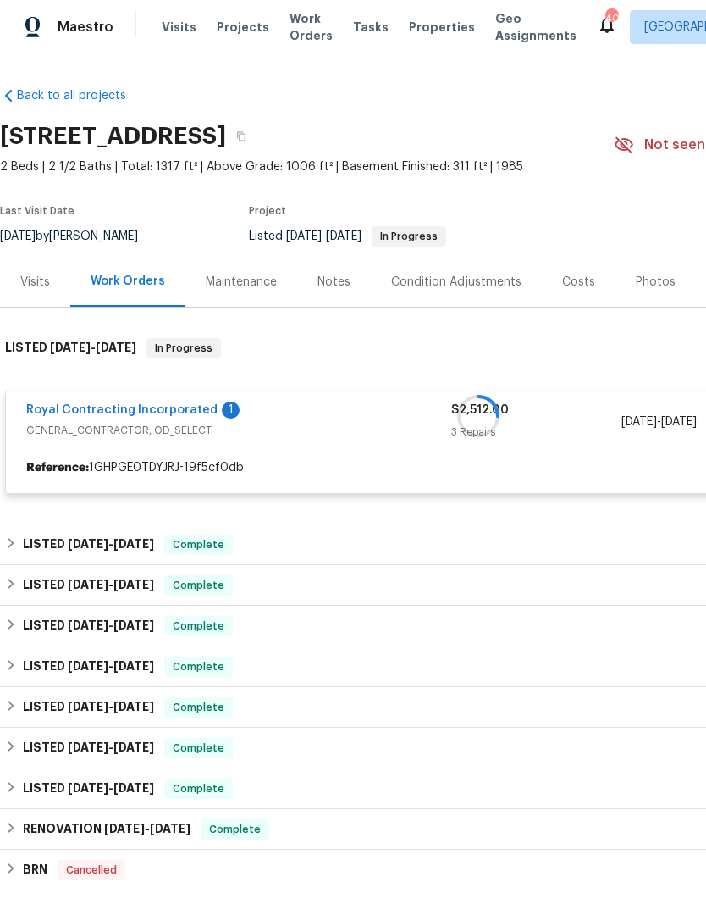
click at [367, 440] on div at bounding box center [478, 416] width 957 height 190
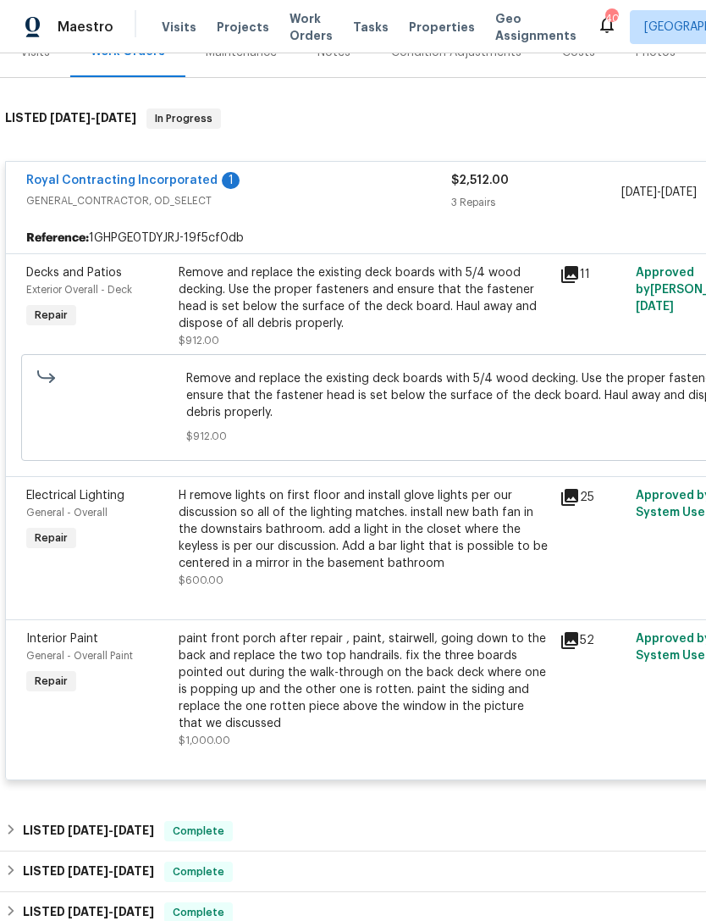
scroll to position [228, 0]
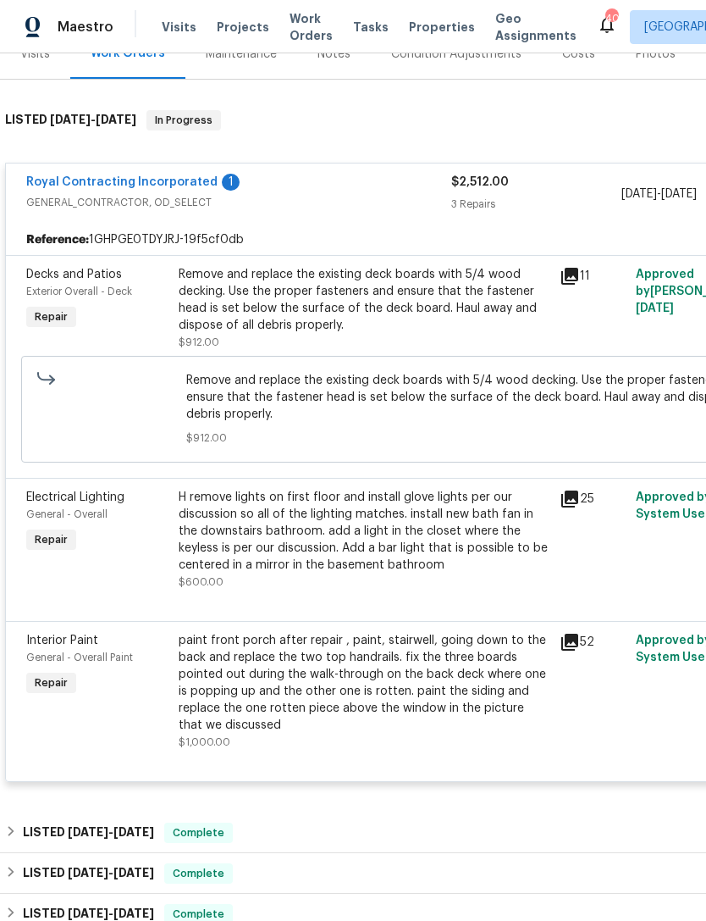
click at [369, 555] on div "H remove lights on first floor and install glove lights per our discussion so a…" at bounding box center [364, 531] width 371 height 85
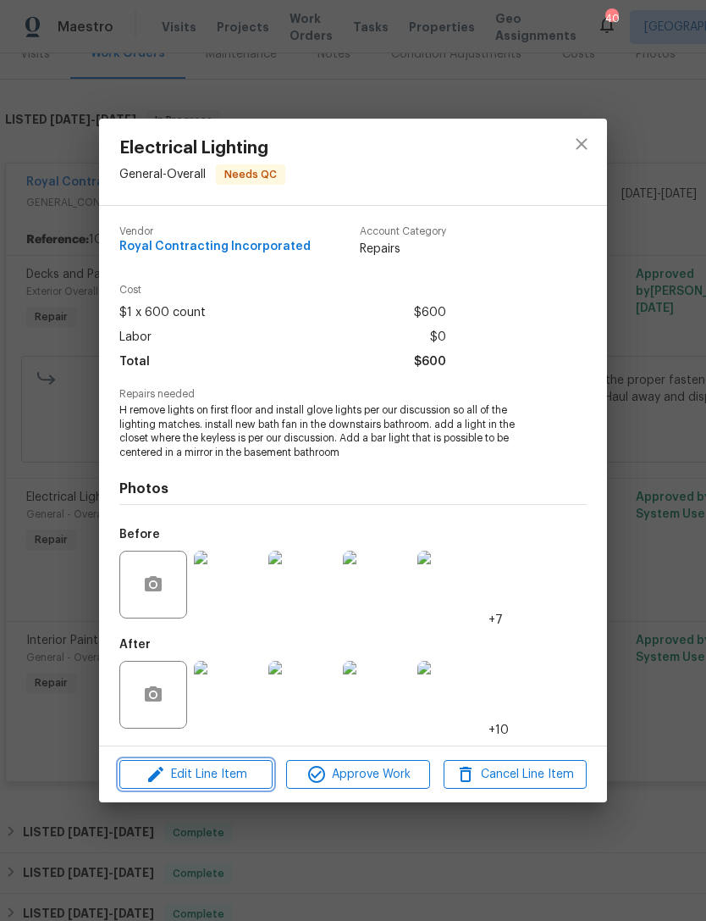
click at [231, 779] on span "Edit Line Item" at bounding box center [195, 774] width 143 height 21
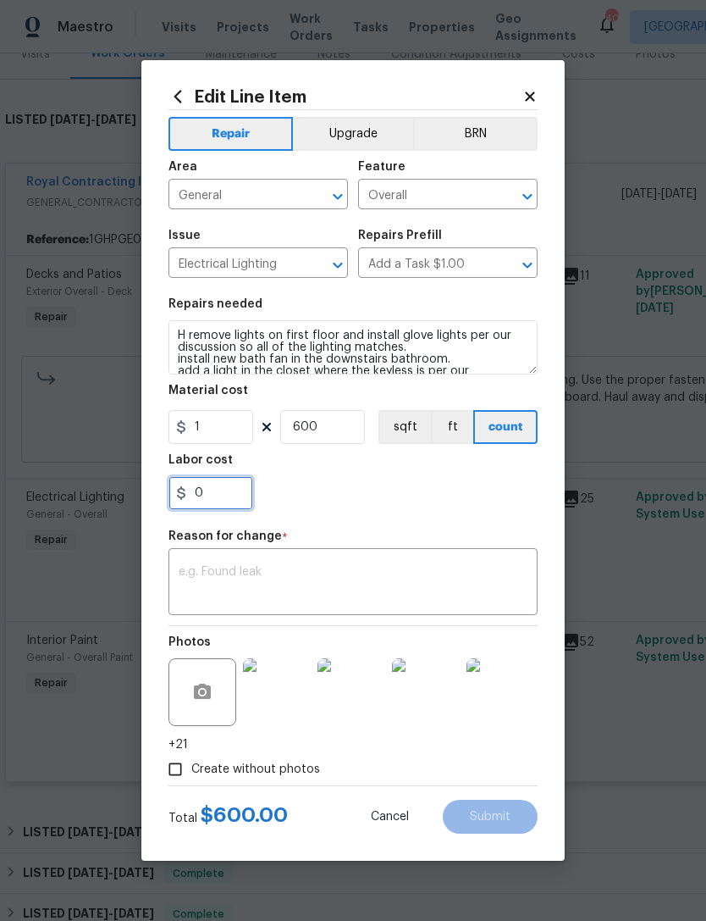
click at [236, 497] on input "0" at bounding box center [211, 493] width 85 height 34
type input "500"
click at [294, 559] on div "x ​" at bounding box center [353, 583] width 369 height 63
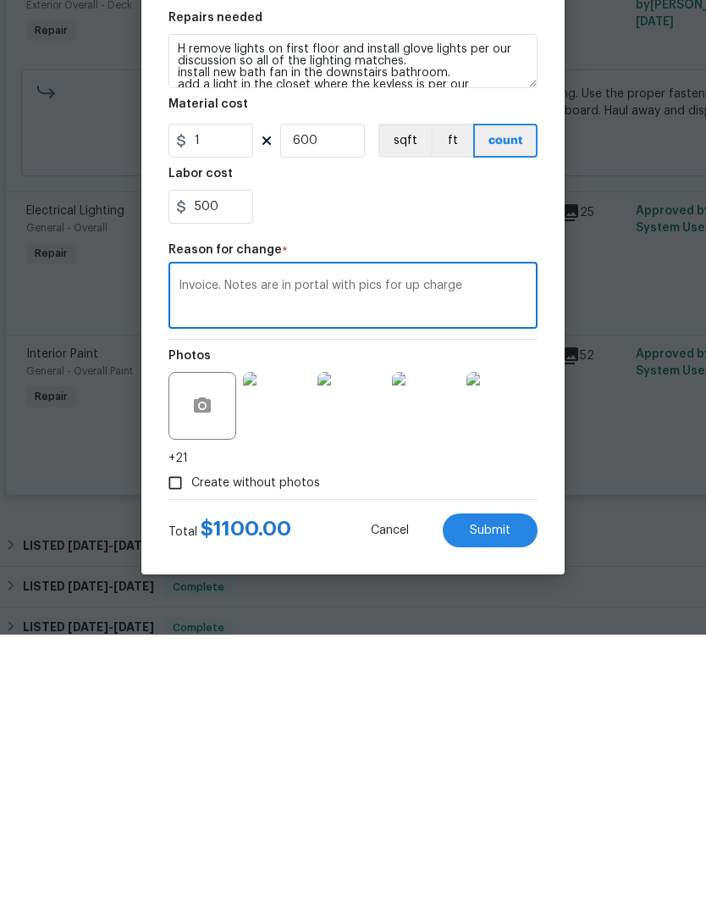
type textarea "Invoice. Notes are in portal with pics for up charge"
click at [480, 799] on button "Submit" at bounding box center [490, 816] width 95 height 34
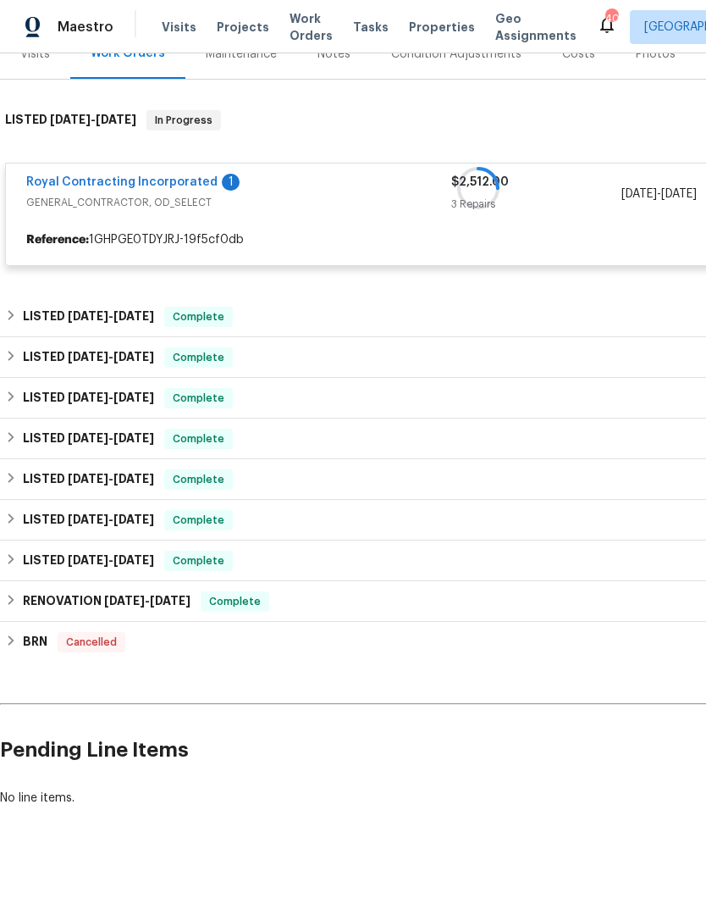
scroll to position [174, 0]
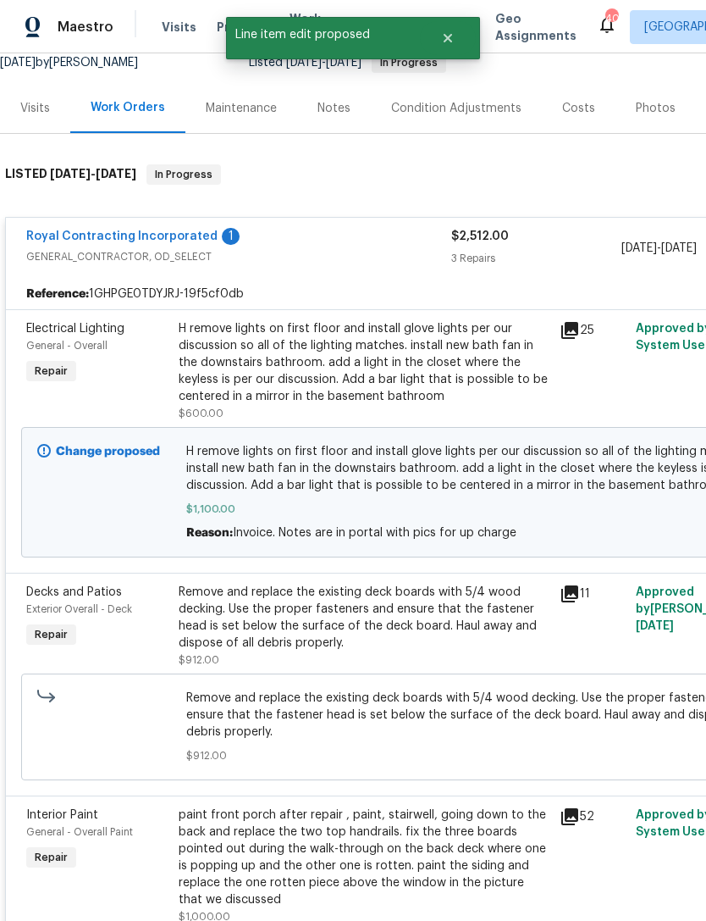
click at [142, 230] on link "Royal Contracting Incorporated" at bounding box center [121, 236] width 191 height 12
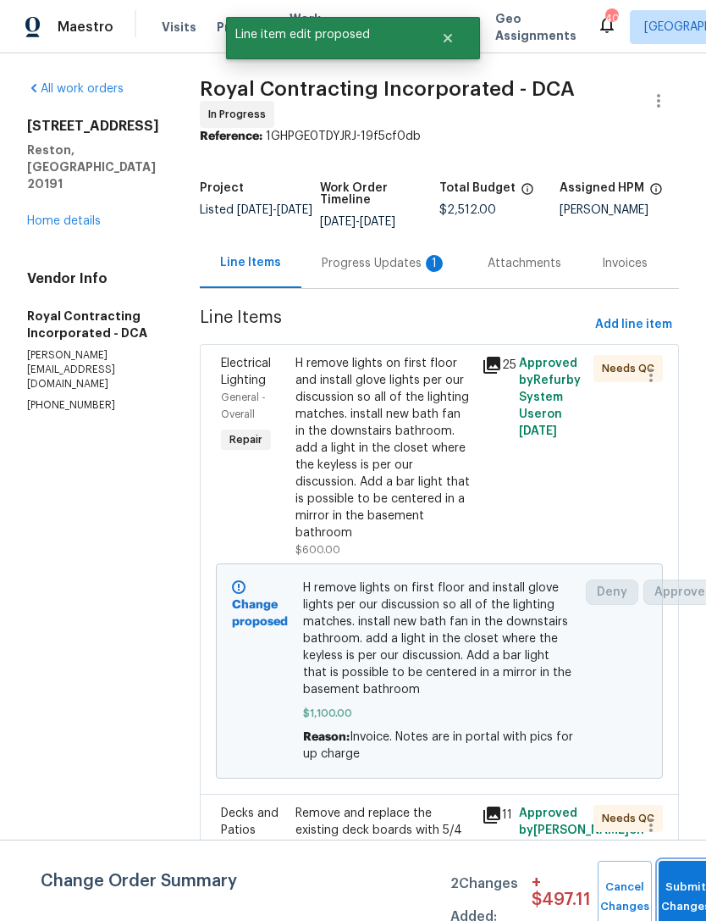
click at [679, 884] on button "Submit Changes" at bounding box center [686, 896] width 54 height 73
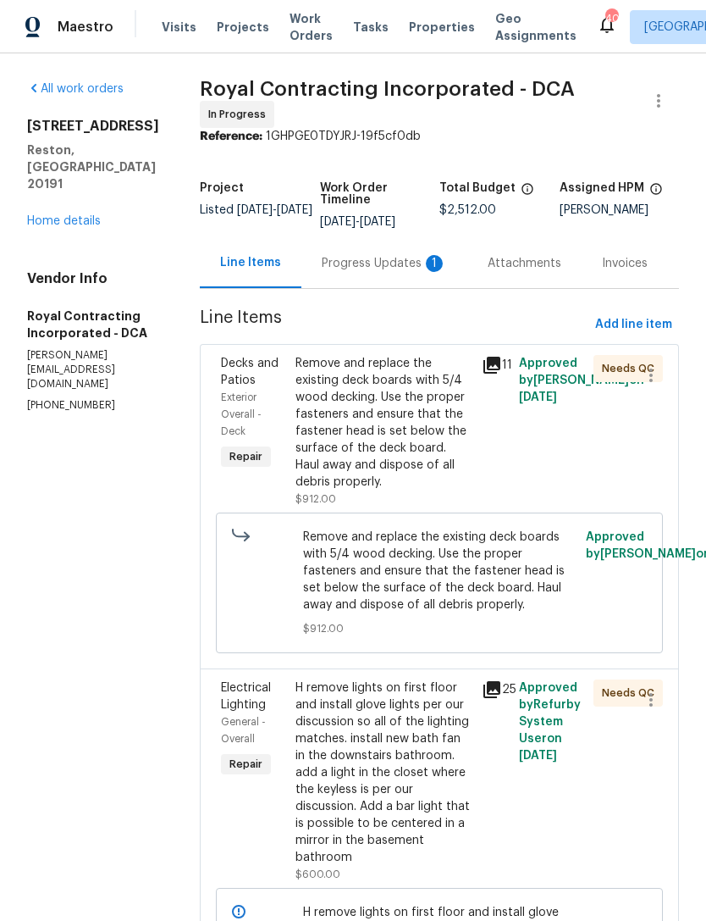
click at [442, 462] on div "Remove and replace the existing deck boards with 5/4 wood decking. Use the prop…" at bounding box center [384, 423] width 176 height 136
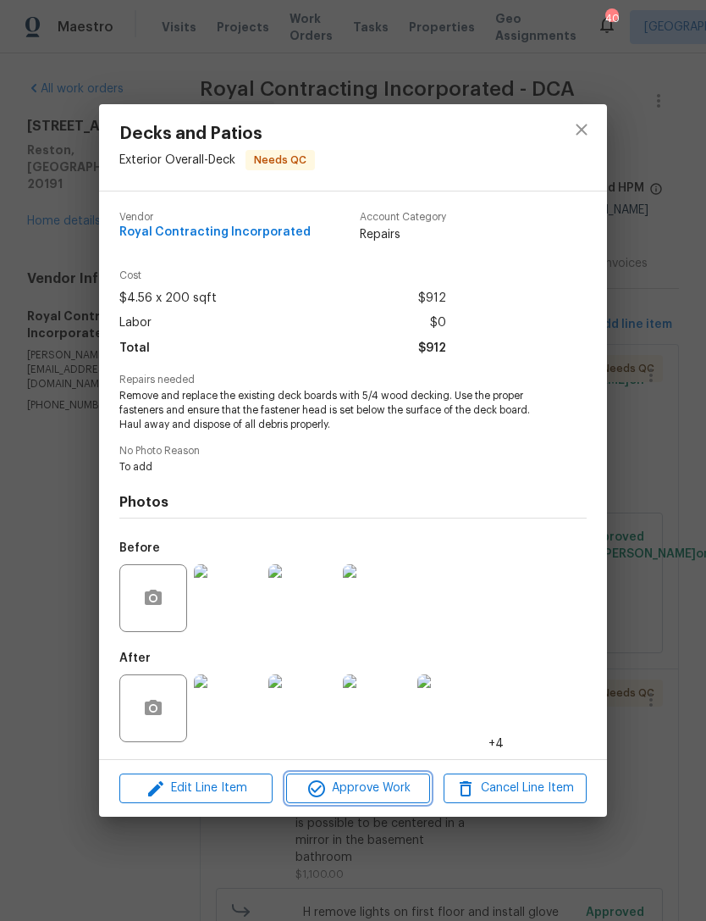
click at [375, 801] on button "Approve Work" at bounding box center [357, 788] width 143 height 30
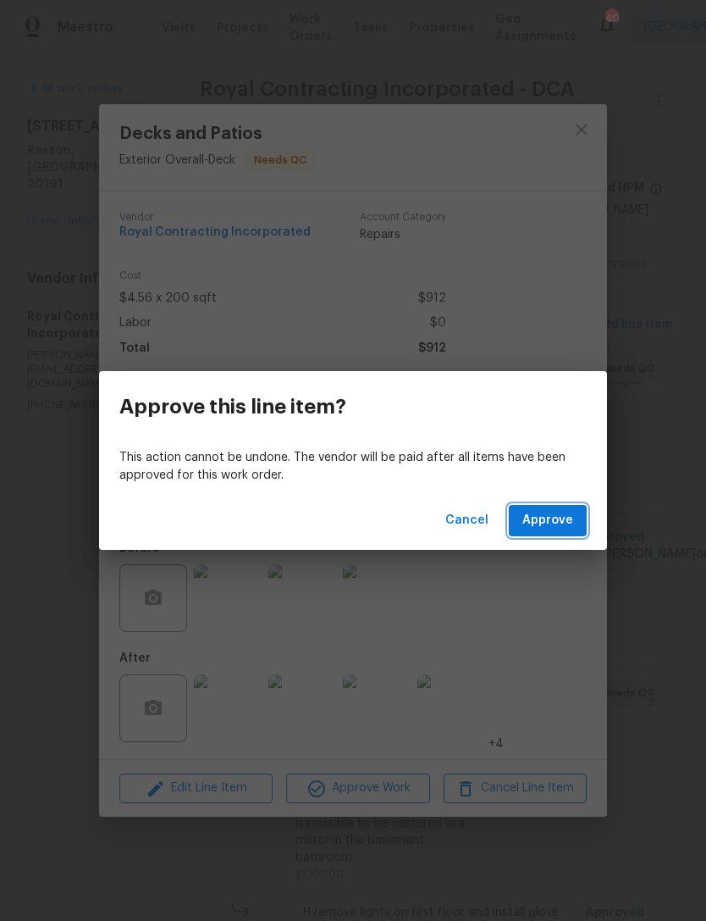
click at [571, 517] on span "Approve" at bounding box center [548, 520] width 51 height 21
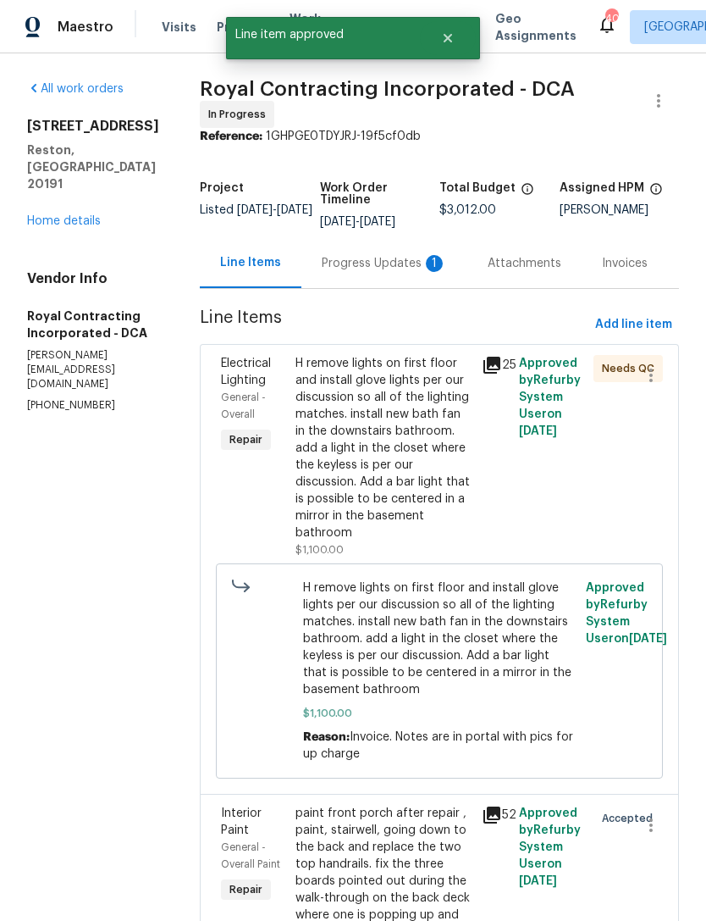
click at [468, 474] on div "H remove lights on first floor and install glove lights per our discussion so a…" at bounding box center [384, 448] width 176 height 186
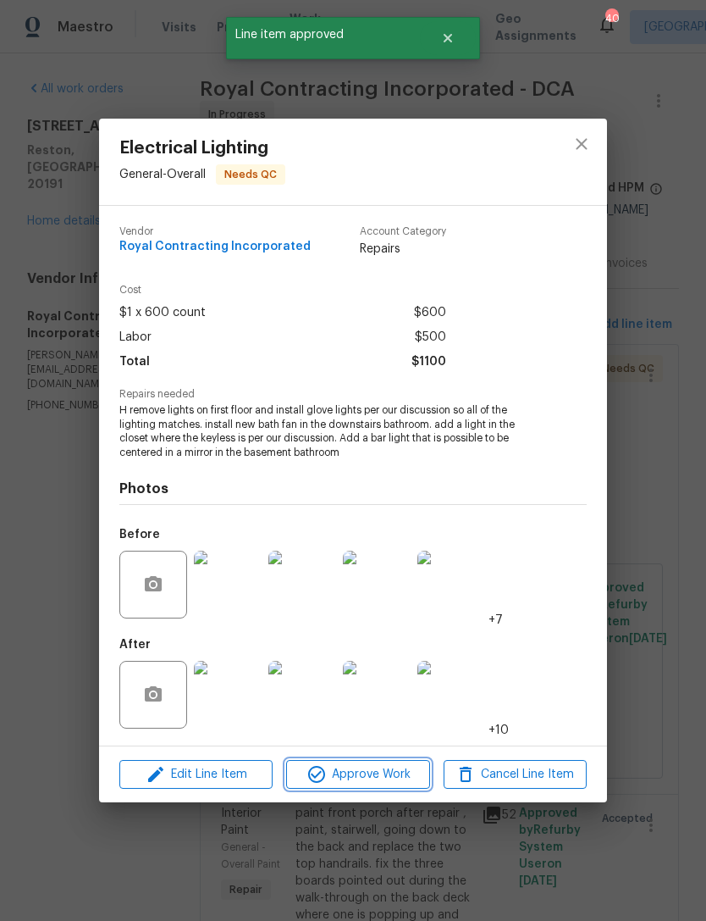
click at [379, 777] on span "Approve Work" at bounding box center [357, 774] width 133 height 21
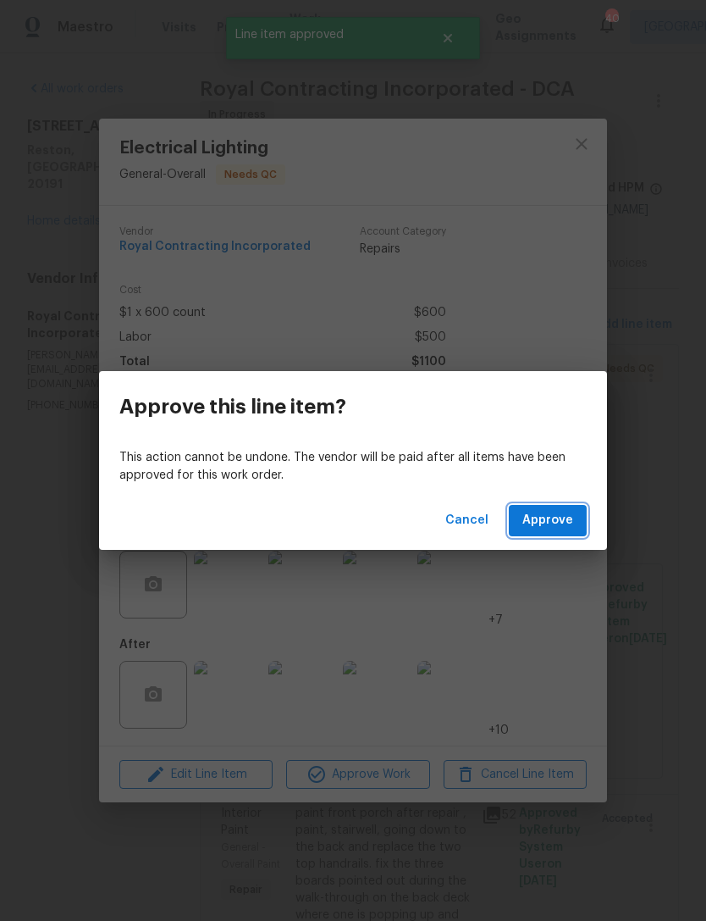
click at [565, 516] on span "Approve" at bounding box center [548, 520] width 51 height 21
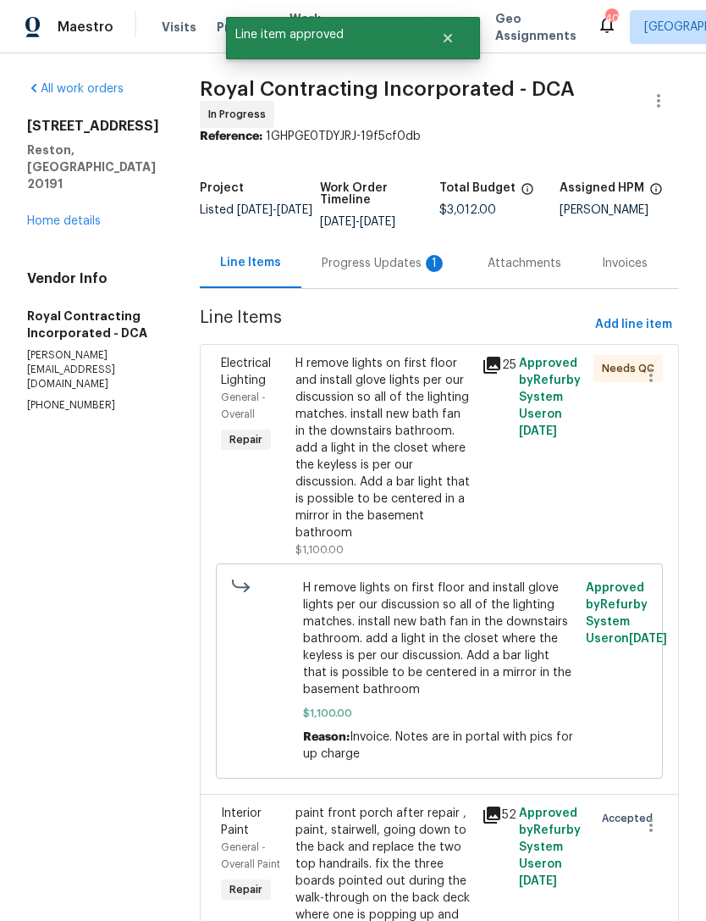
click at [458, 473] on div "H remove lights on first floor and install glove lights per our discussion so a…" at bounding box center [384, 448] width 176 height 186
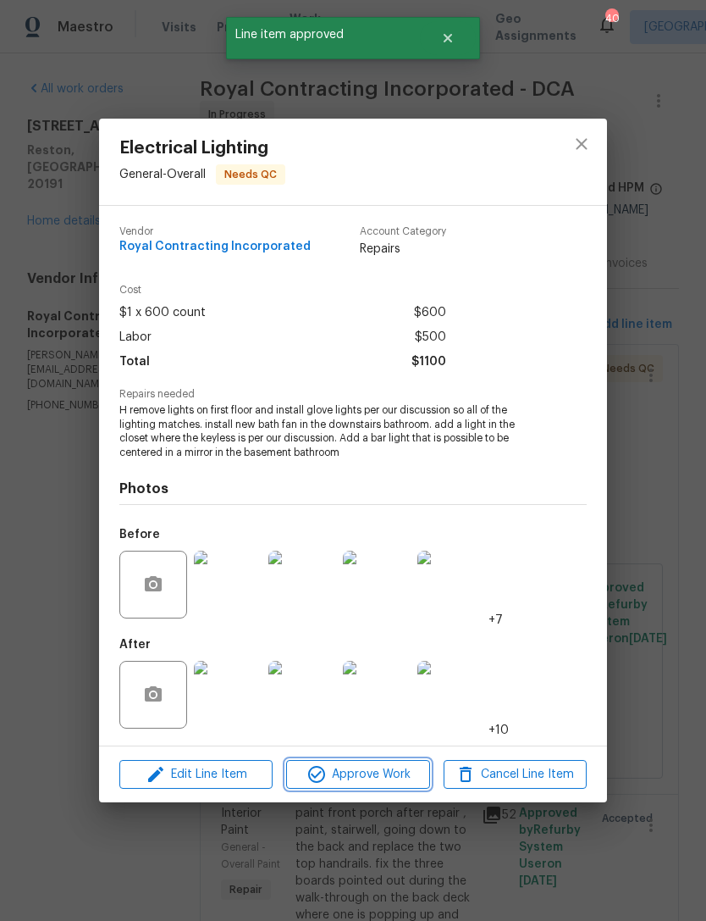
click at [371, 776] on span "Approve Work" at bounding box center [357, 774] width 133 height 21
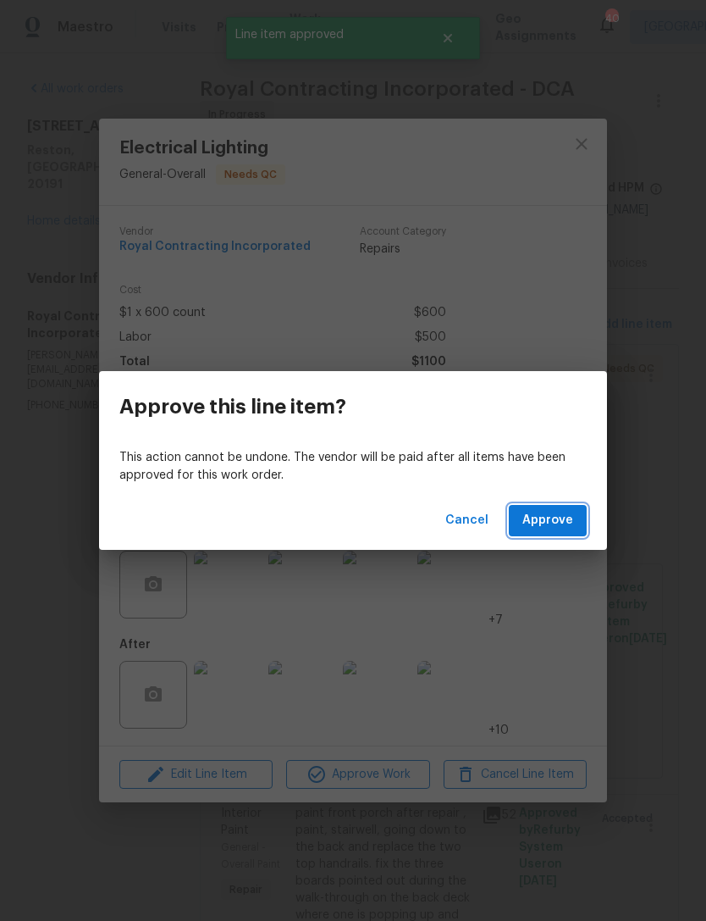
click at [562, 521] on span "Approve" at bounding box center [548, 520] width 51 height 21
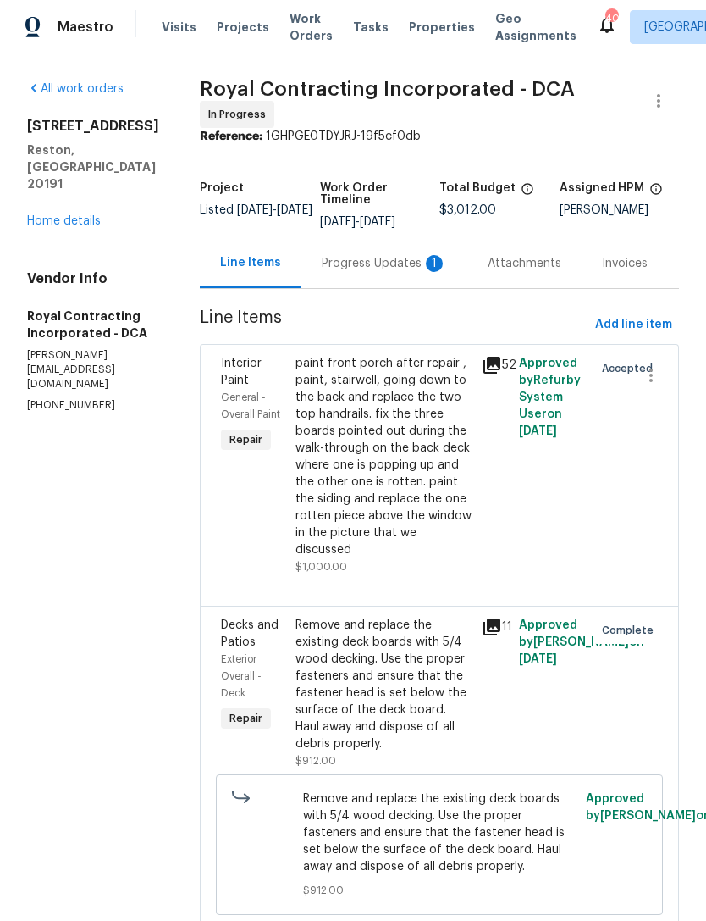
click at [396, 272] on div "Progress Updates 1" at bounding box center [384, 263] width 125 height 17
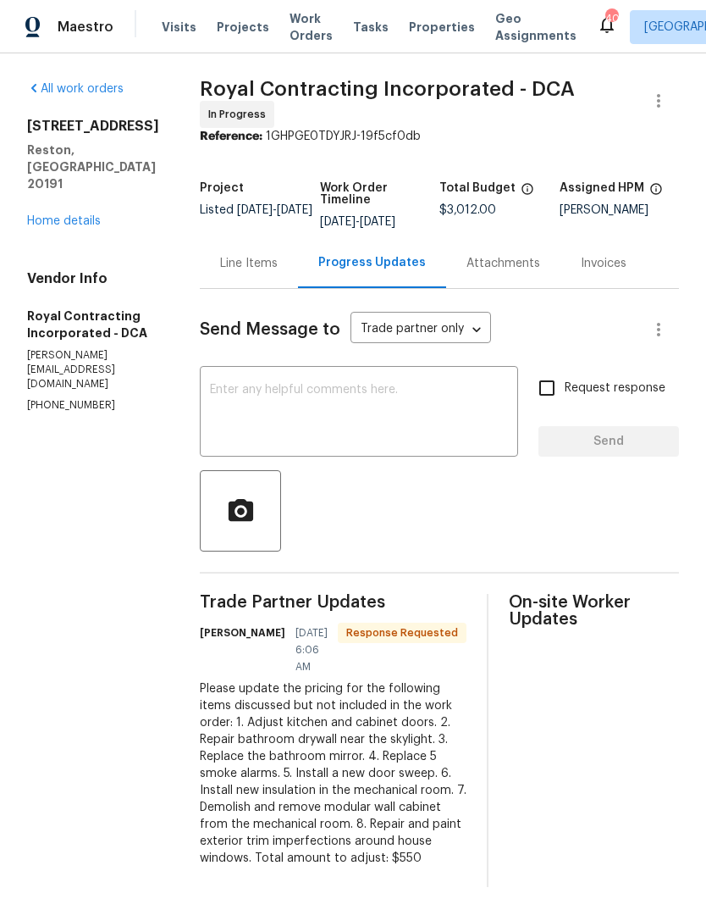
click at [368, 271] on div "Progress Updates" at bounding box center [372, 262] width 108 height 17
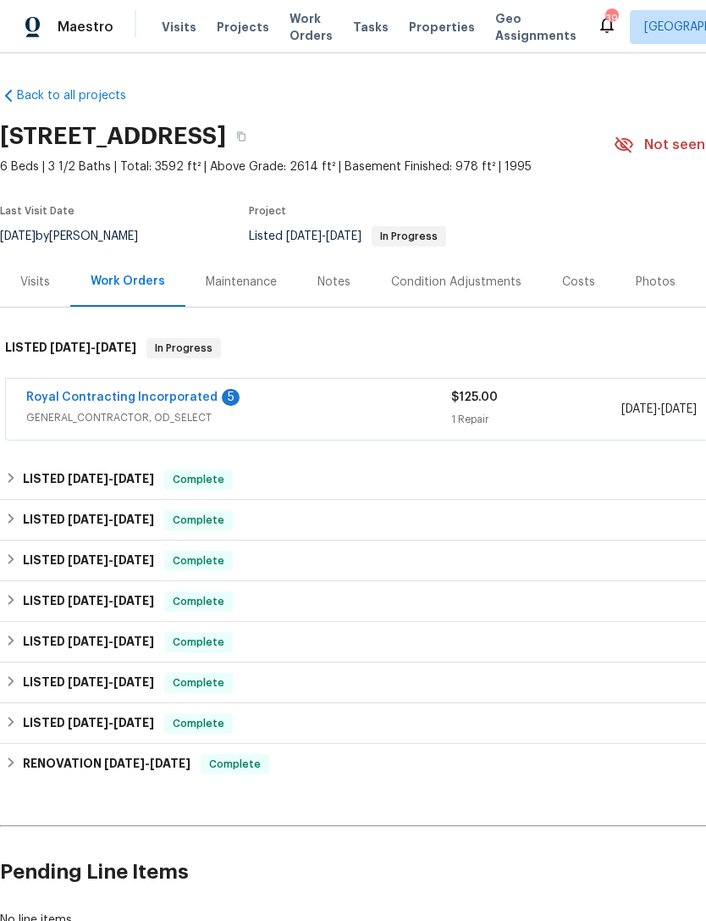
click at [158, 391] on link "Royal Contracting Incorporated" at bounding box center [121, 397] width 191 height 12
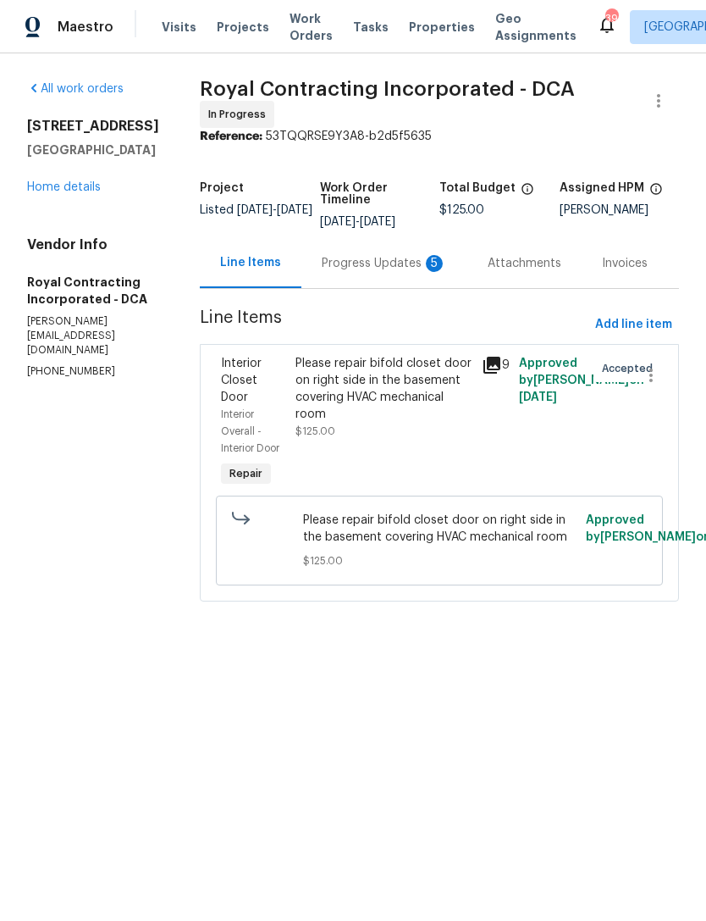
click at [406, 272] on div "Progress Updates 5" at bounding box center [384, 263] width 125 height 17
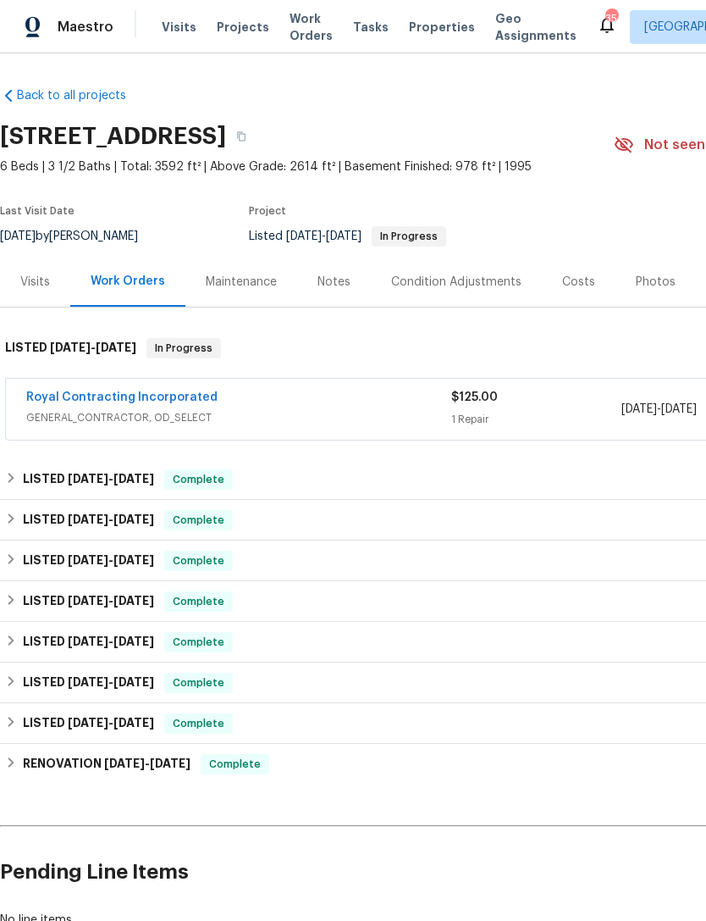
click at [441, 409] on span "GENERAL_CONTRACTOR, OD_SELECT" at bounding box center [238, 417] width 425 height 17
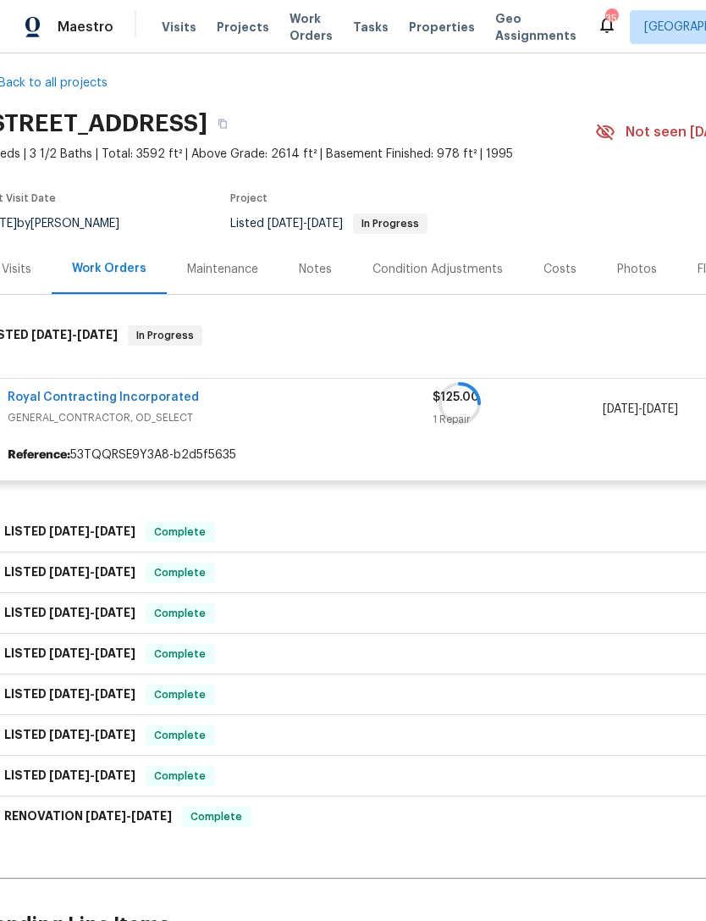
scroll to position [15, 14]
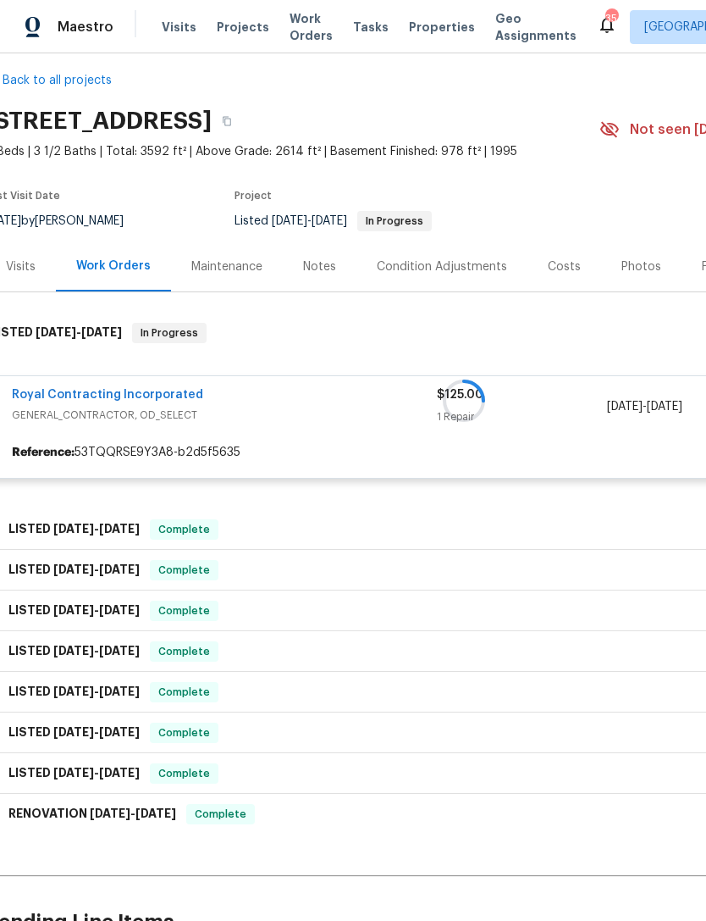
click at [302, 412] on div at bounding box center [464, 401] width 957 height 190
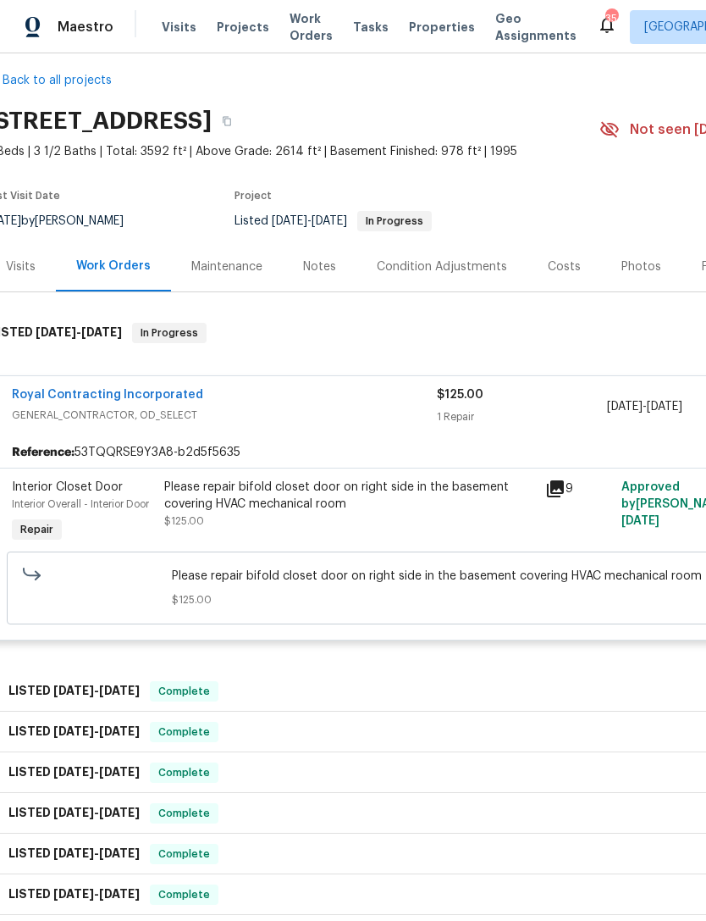
click at [350, 512] on div "Please repair bifold closet door on right side in the basement covering HVAC me…" at bounding box center [349, 496] width 371 height 34
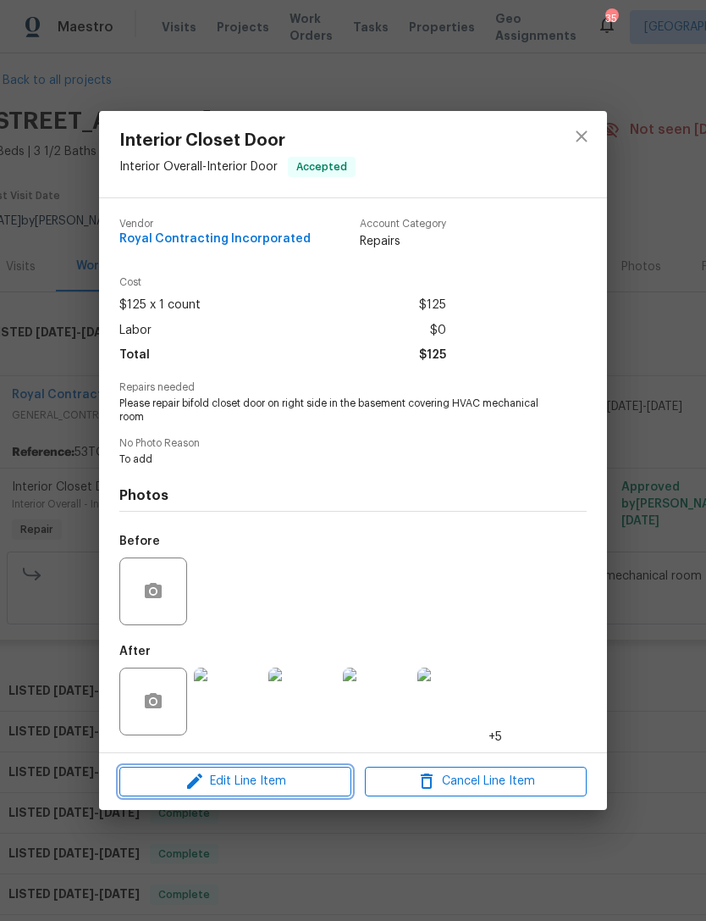
click at [284, 777] on span "Edit Line Item" at bounding box center [235, 781] width 222 height 21
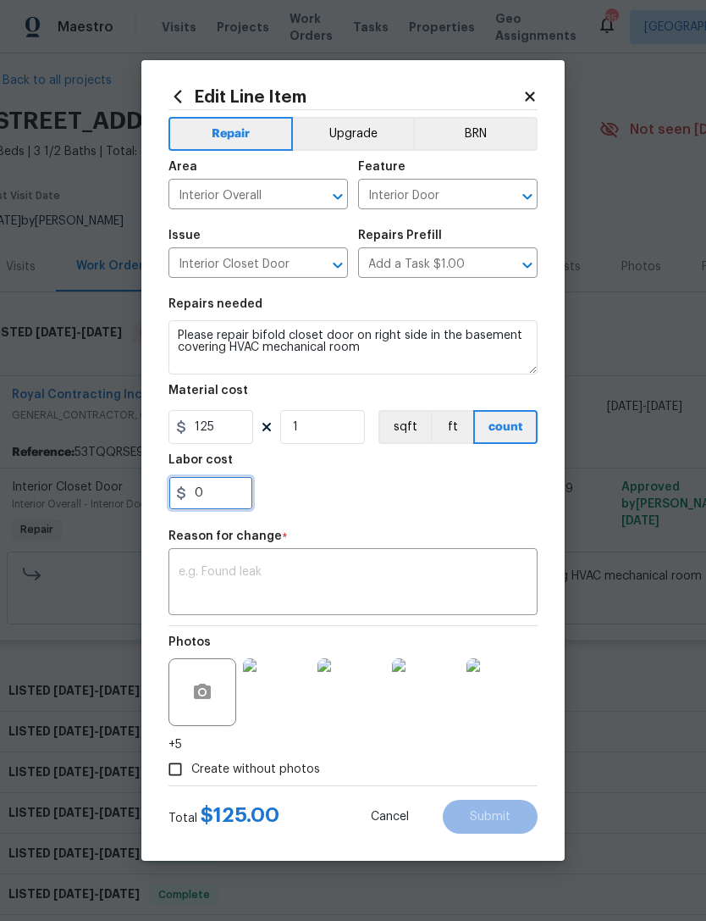
click at [234, 494] on input "0" at bounding box center [211, 493] width 85 height 34
type input "450"
click at [244, 578] on textarea at bounding box center [353, 584] width 349 height 36
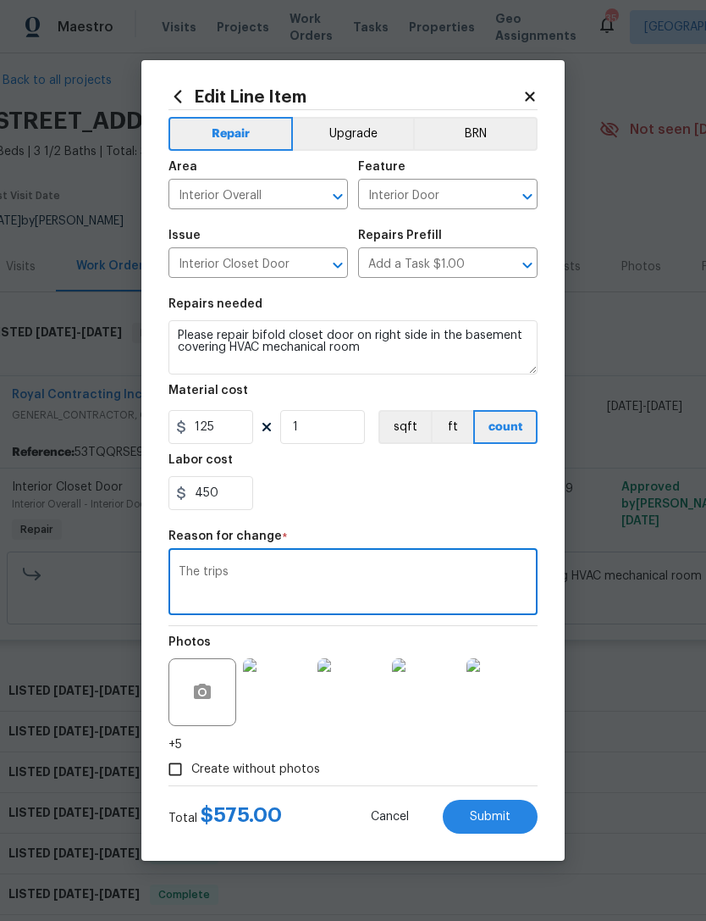
type textarea "The"
type textarea "What"
type textarea "They"
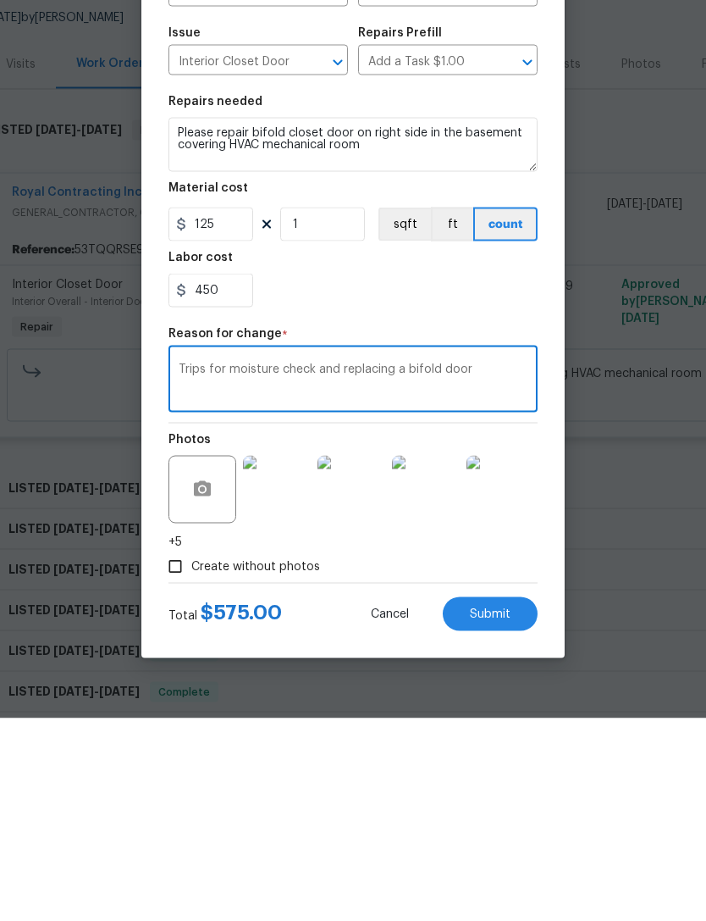
scroll to position [54, 0]
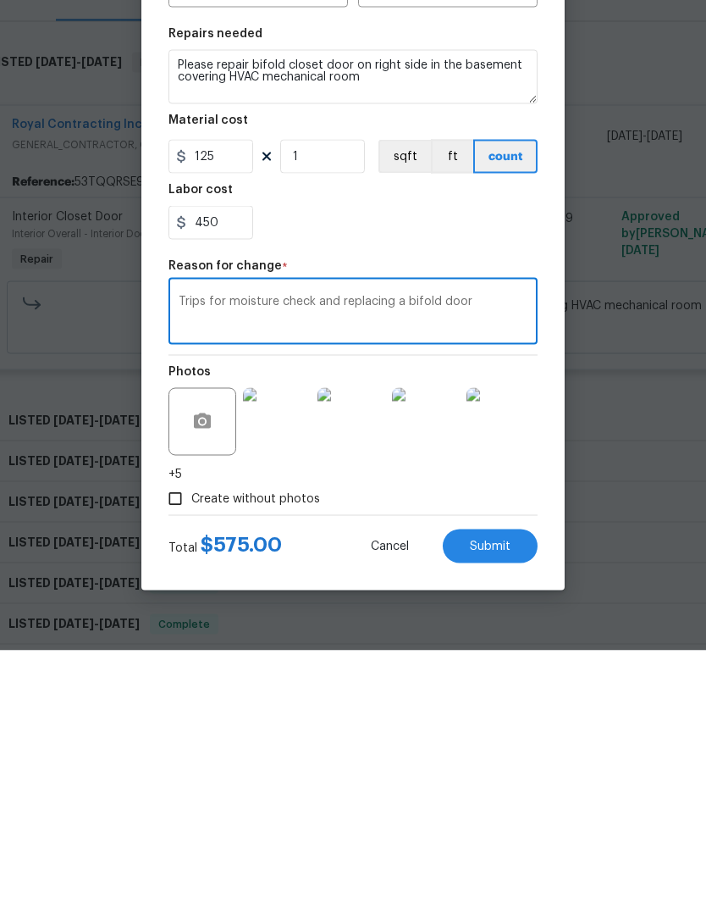
type textarea "Trips for moisture check and replacing a bifold door"
click at [487, 811] on span "Submit" at bounding box center [490, 817] width 41 height 13
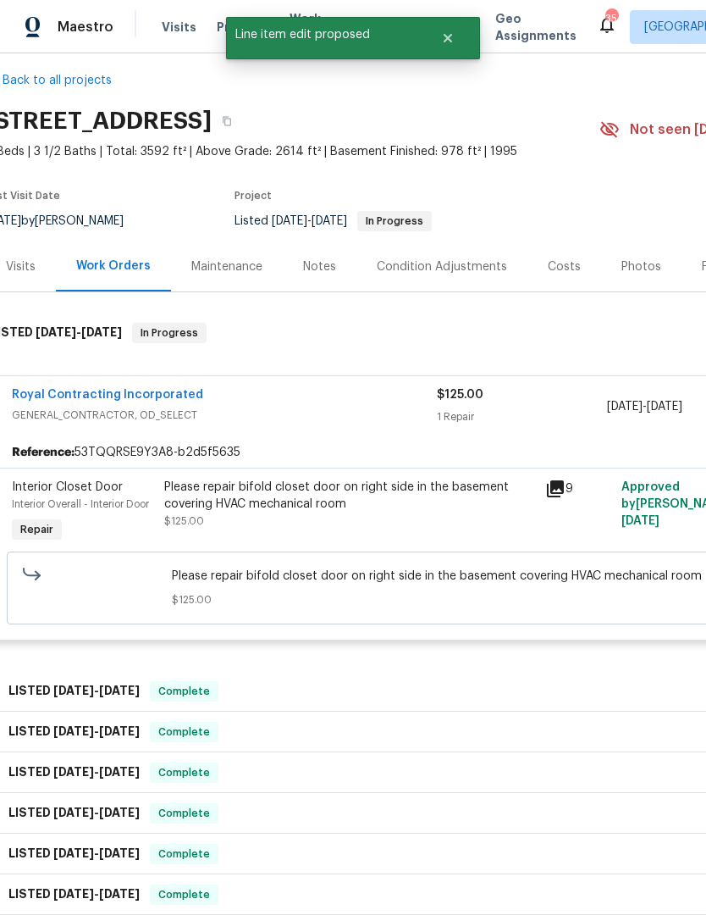
click at [130, 389] on link "Royal Contracting Incorporated" at bounding box center [107, 395] width 191 height 12
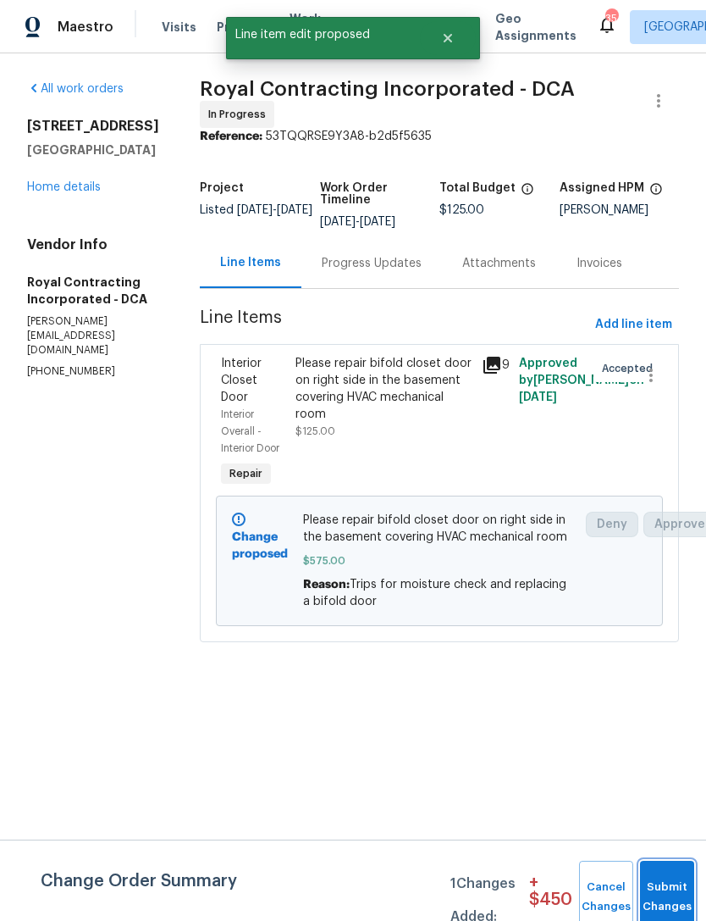
click at [669, 893] on button "Submit Changes" at bounding box center [667, 896] width 54 height 73
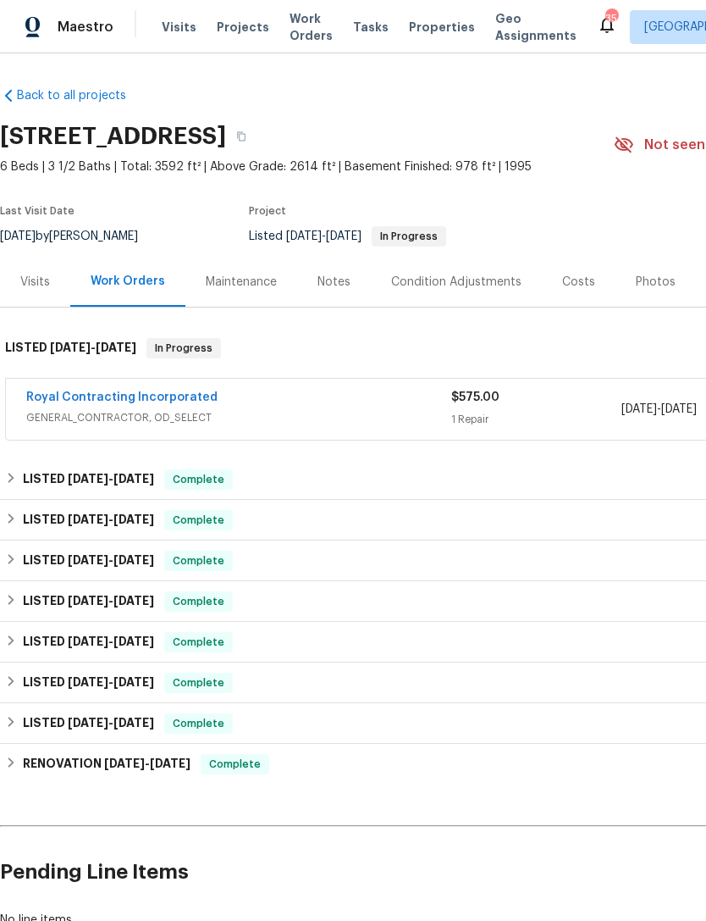
click at [388, 408] on div "Royal Contracting Incorporated" at bounding box center [238, 399] width 425 height 20
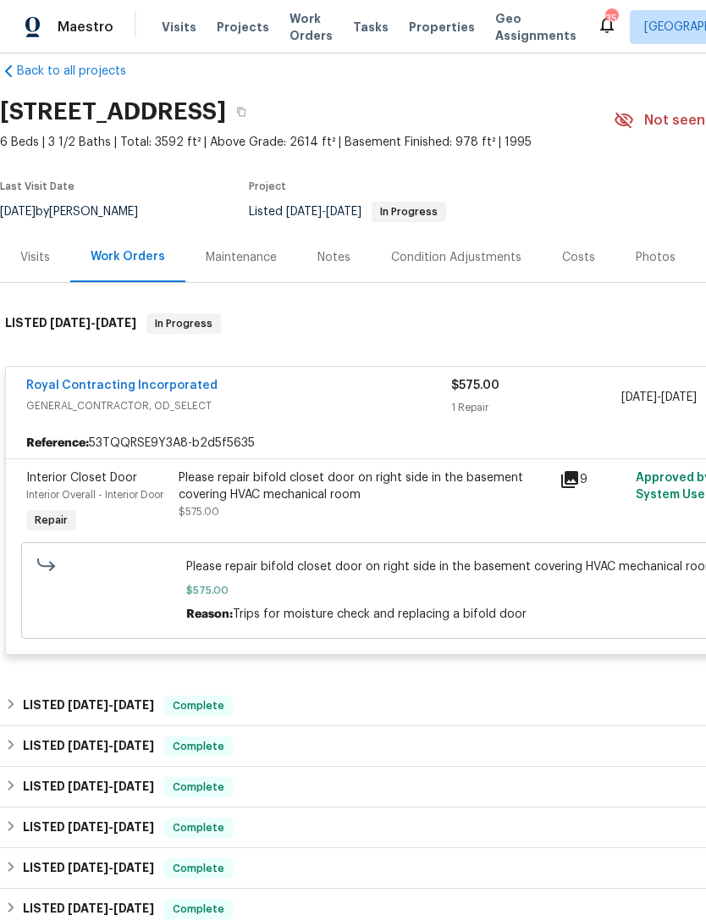
scroll to position [25, 0]
click at [159, 388] on link "Royal Contracting Incorporated" at bounding box center [121, 385] width 191 height 12
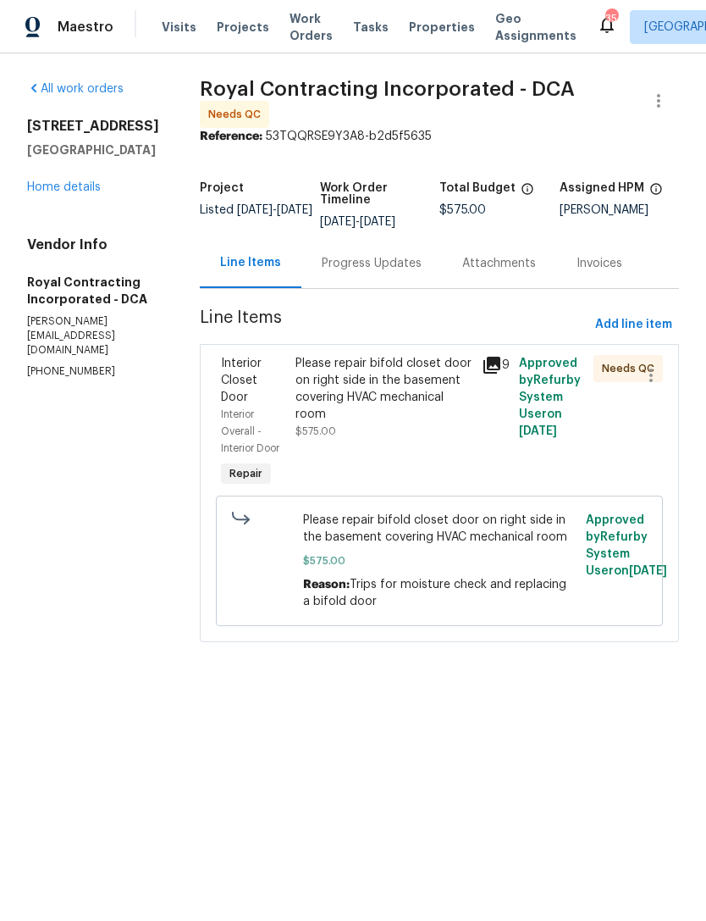
click at [416, 423] on div "Please repair bifold closet door on right side in the basement covering HVAC me…" at bounding box center [384, 389] width 176 height 68
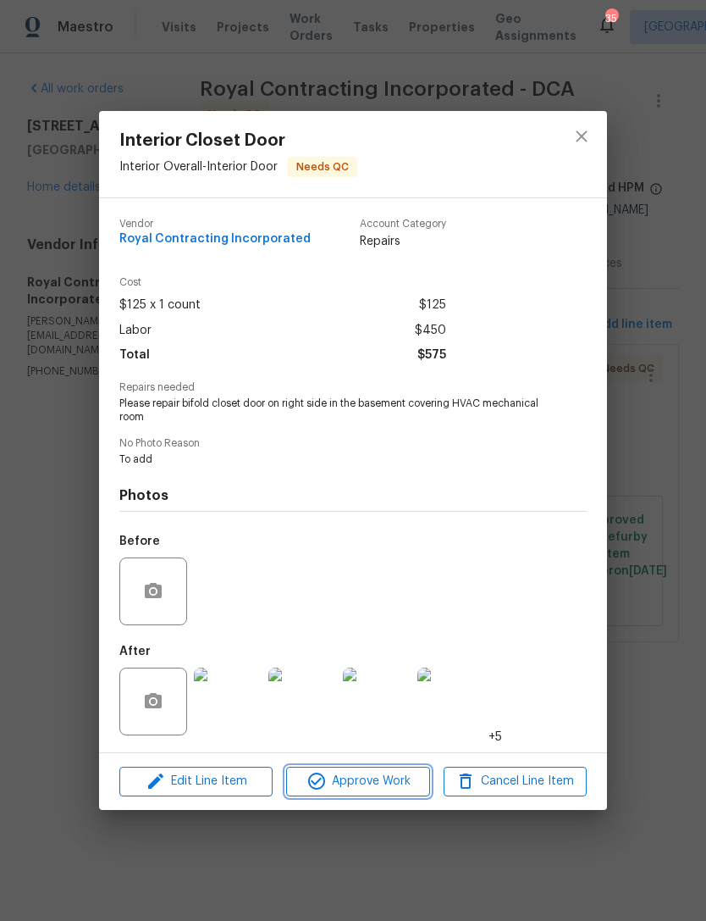
click at [378, 790] on span "Approve Work" at bounding box center [357, 781] width 133 height 21
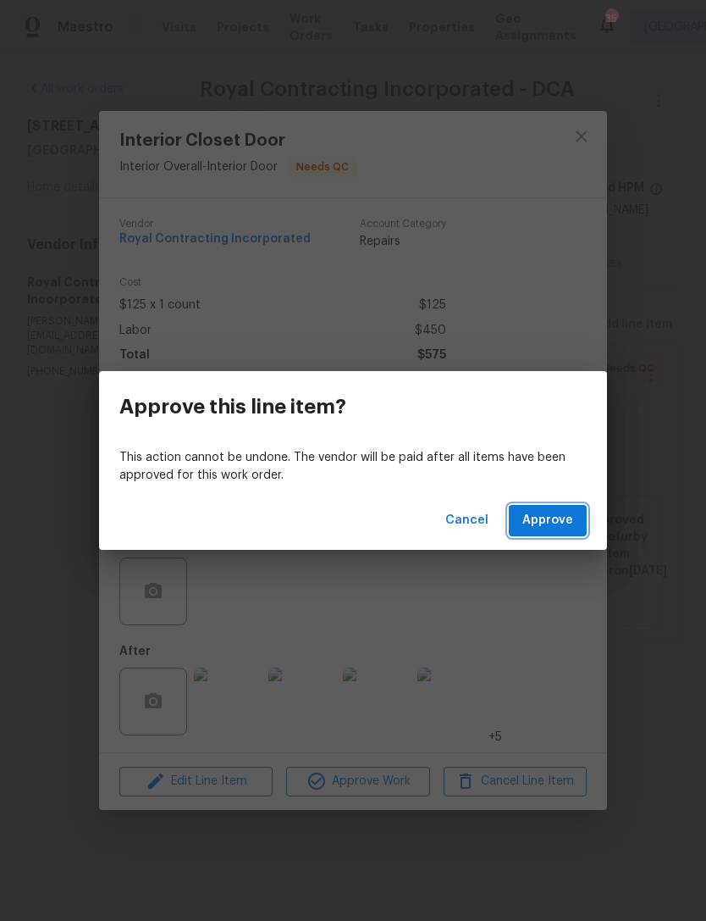
click at [557, 520] on span "Approve" at bounding box center [548, 520] width 51 height 21
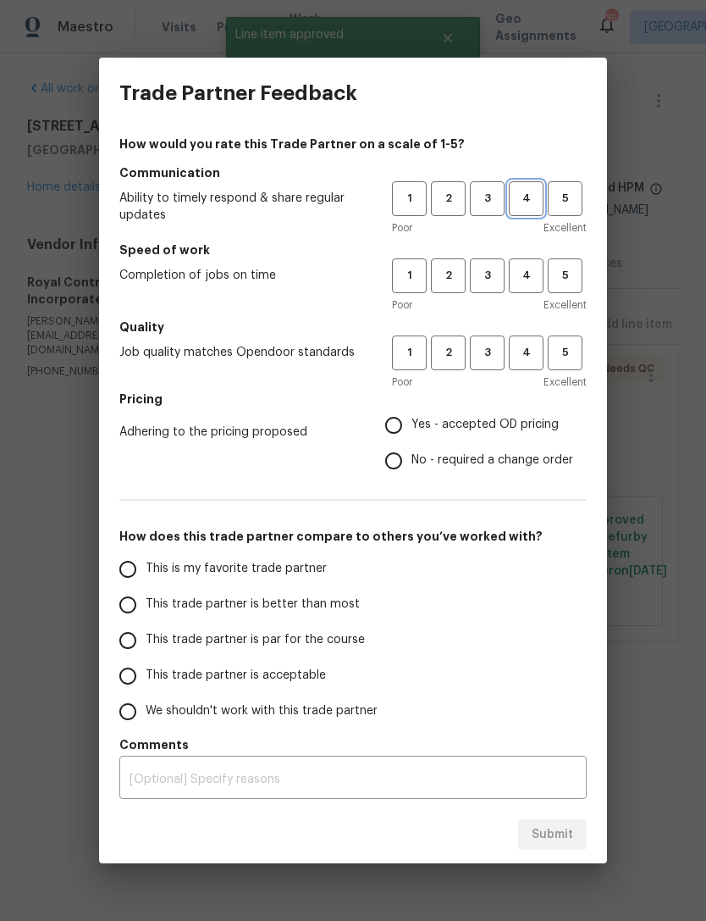
click at [527, 203] on span "4" at bounding box center [526, 198] width 31 height 19
click at [530, 277] on span "4" at bounding box center [526, 275] width 31 height 19
click at [535, 338] on button "4" at bounding box center [526, 352] width 35 height 35
click at [406, 417] on input "Yes - accepted OD pricing" at bounding box center [394, 425] width 36 height 36
radio input "true"
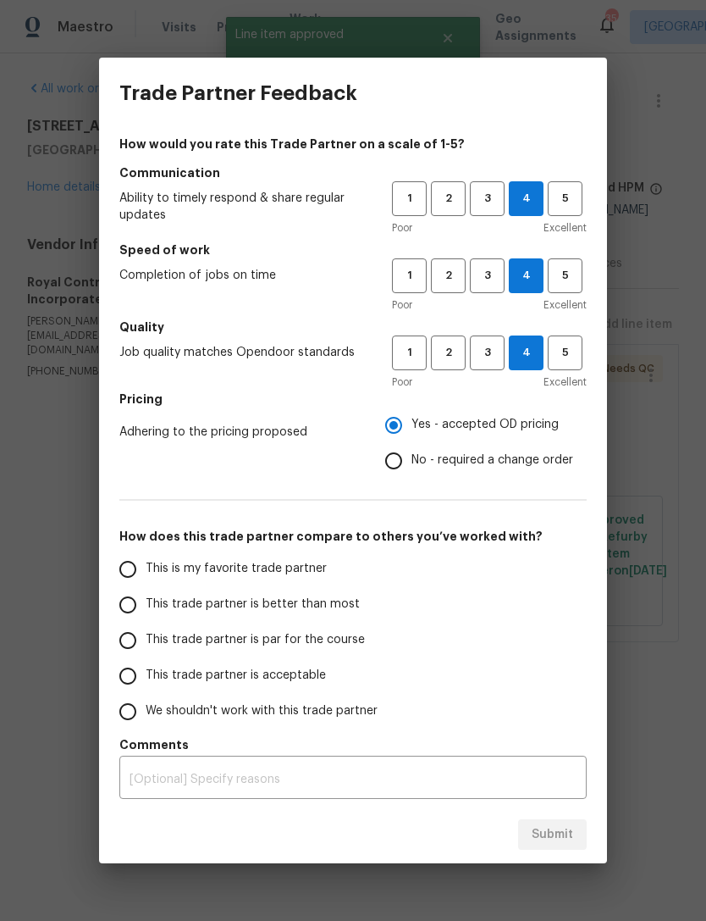
click at [134, 644] on input "This trade partner is par for the course" at bounding box center [128, 640] width 36 height 36
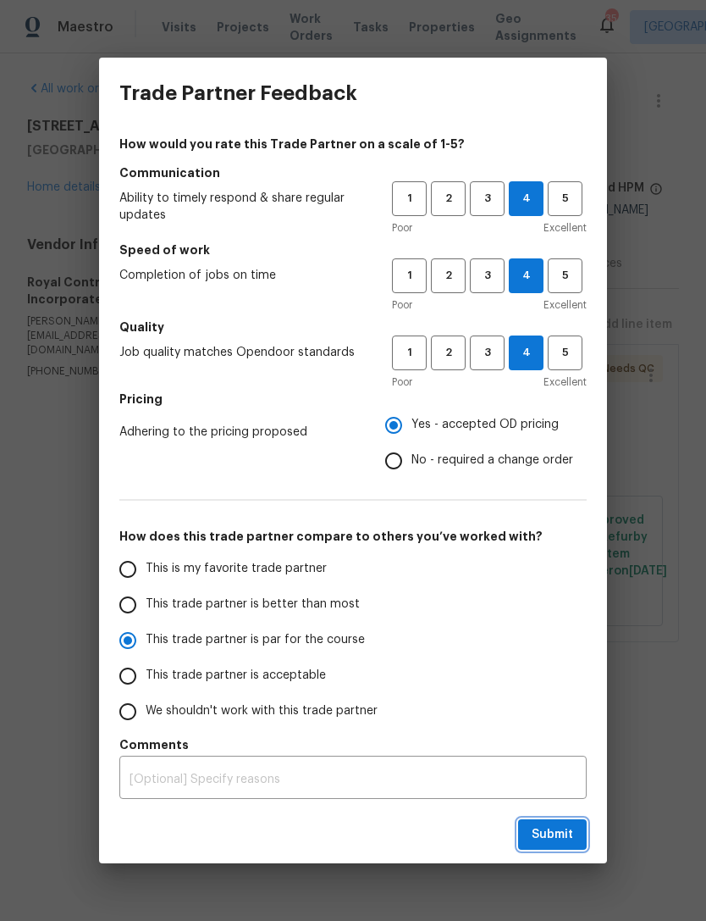
click at [565, 830] on span "Submit" at bounding box center [552, 834] width 41 height 21
radio input "true"
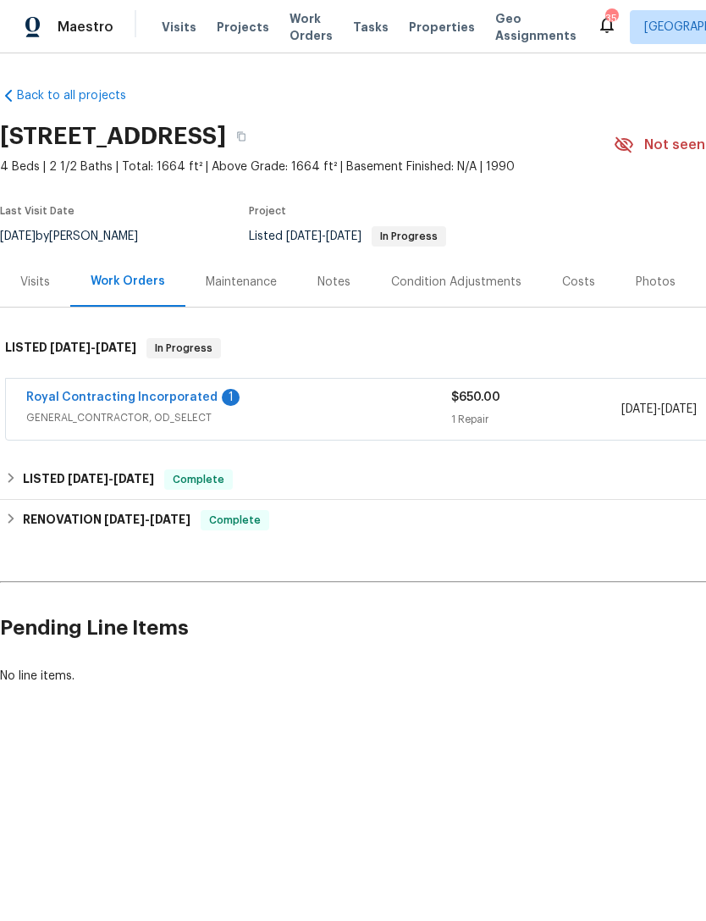
click at [152, 391] on link "Royal Contracting Incorporated" at bounding box center [121, 397] width 191 height 12
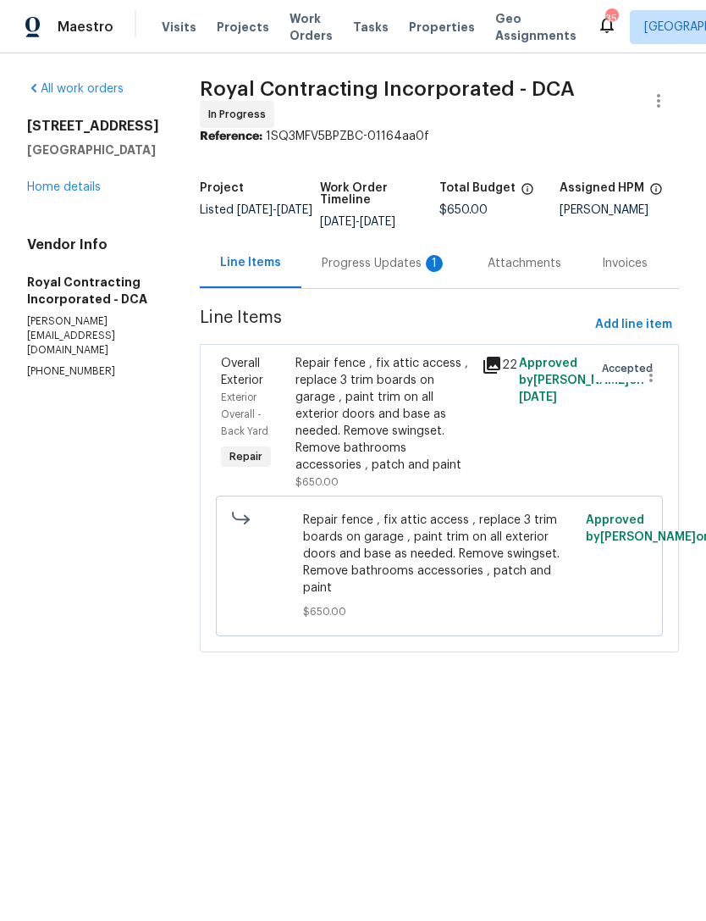
click at [397, 272] on div "Progress Updates 1" at bounding box center [384, 263] width 125 height 17
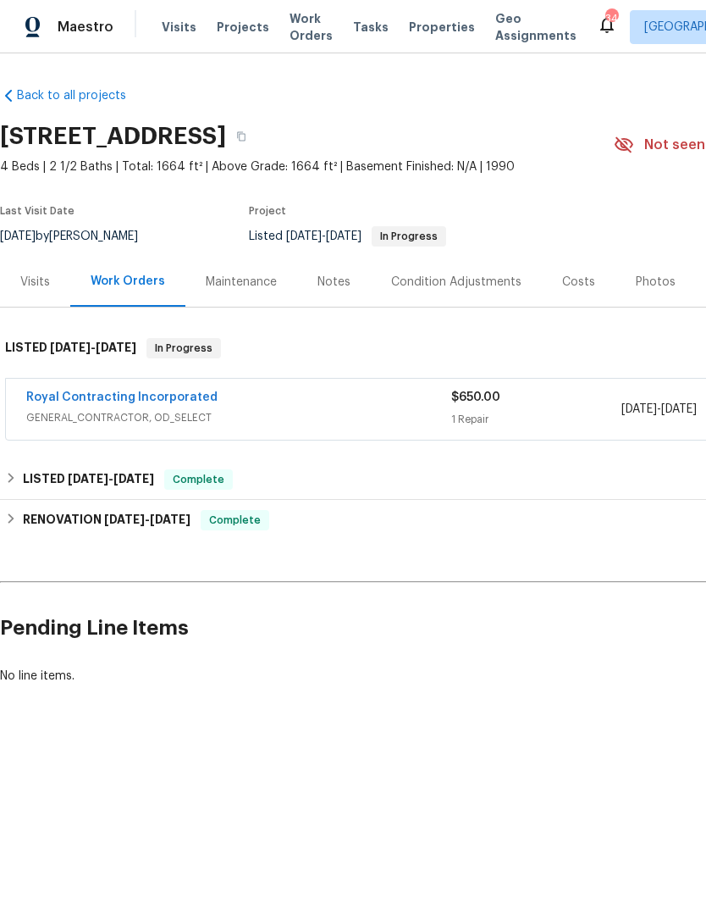
click at [334, 408] on div "Royal Contracting Incorporated" at bounding box center [238, 399] width 425 height 20
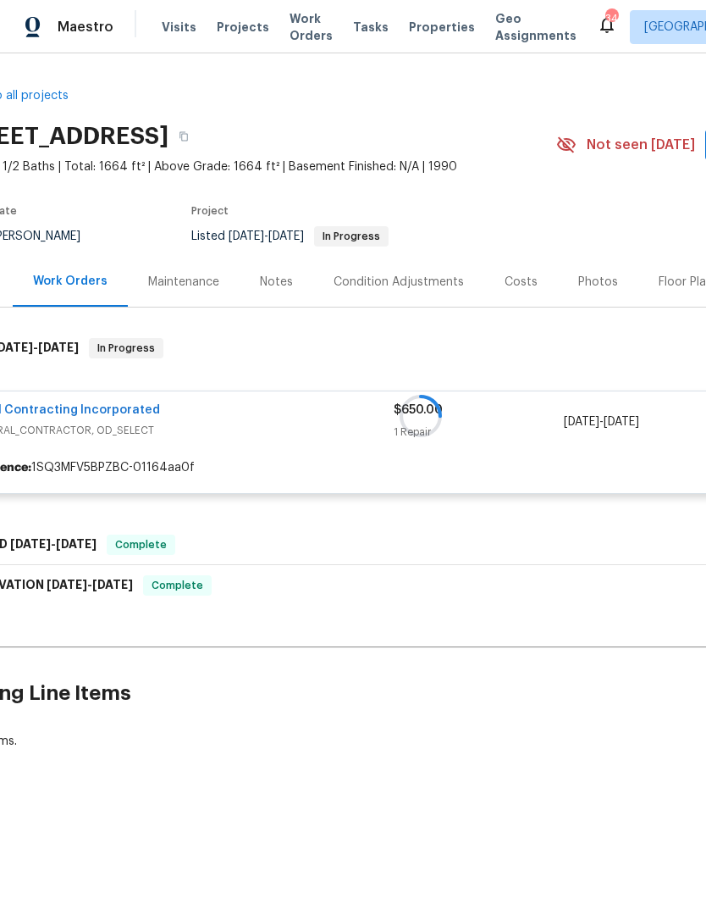
scroll to position [0, 58]
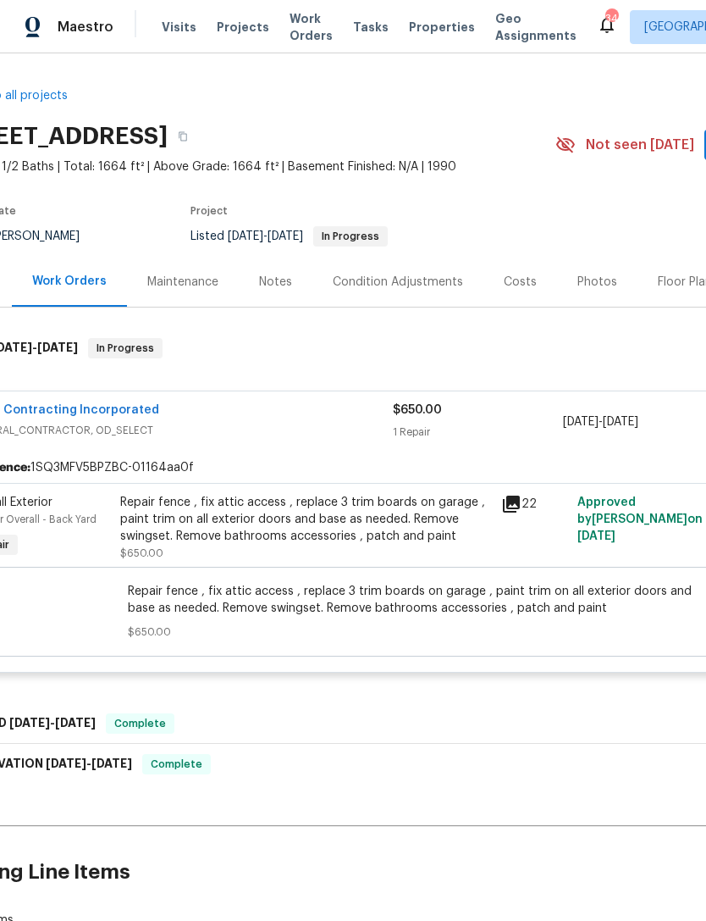
click at [368, 508] on div "Repair fence , fix attic access , replace 3 trim boards on garage , paint trim …" at bounding box center [305, 519] width 371 height 51
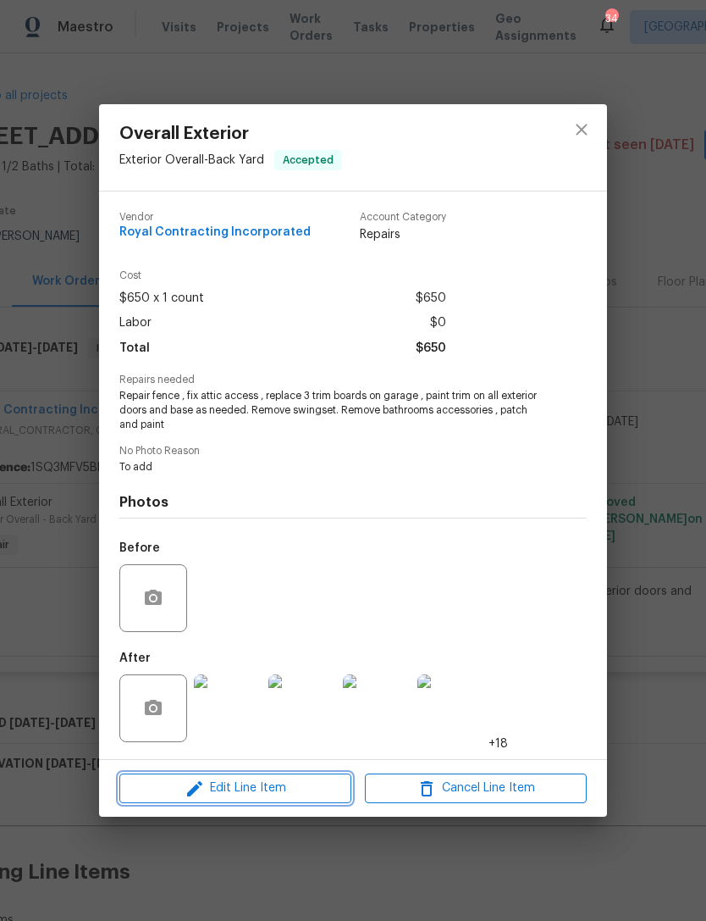
click at [284, 788] on span "Edit Line Item" at bounding box center [235, 787] width 222 height 21
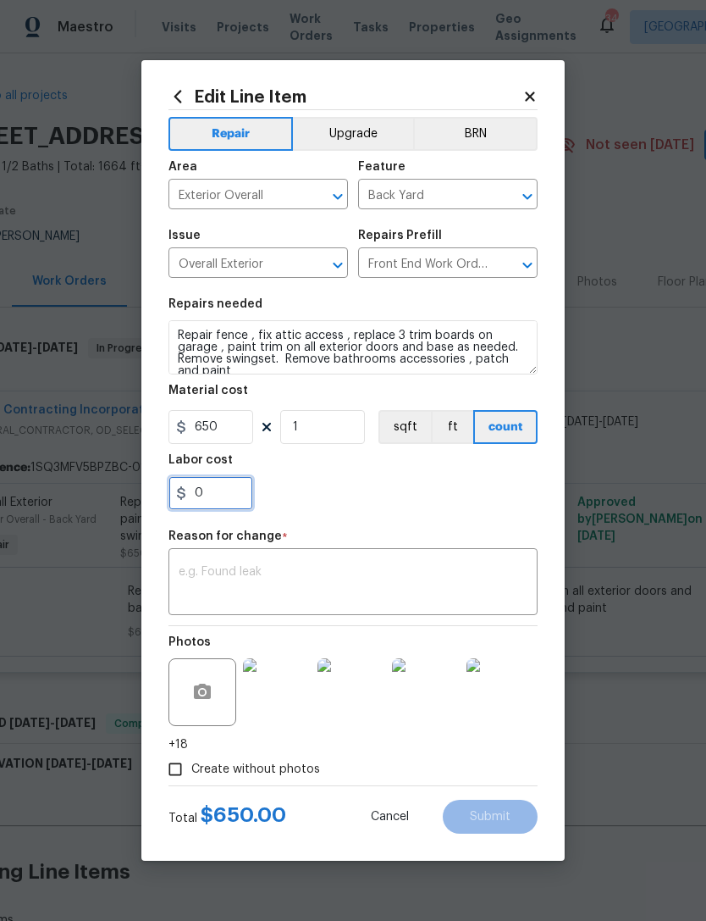
click at [230, 485] on input "0" at bounding box center [211, 493] width 85 height 34
type input "300"
click at [274, 581] on textarea at bounding box center [353, 584] width 349 height 36
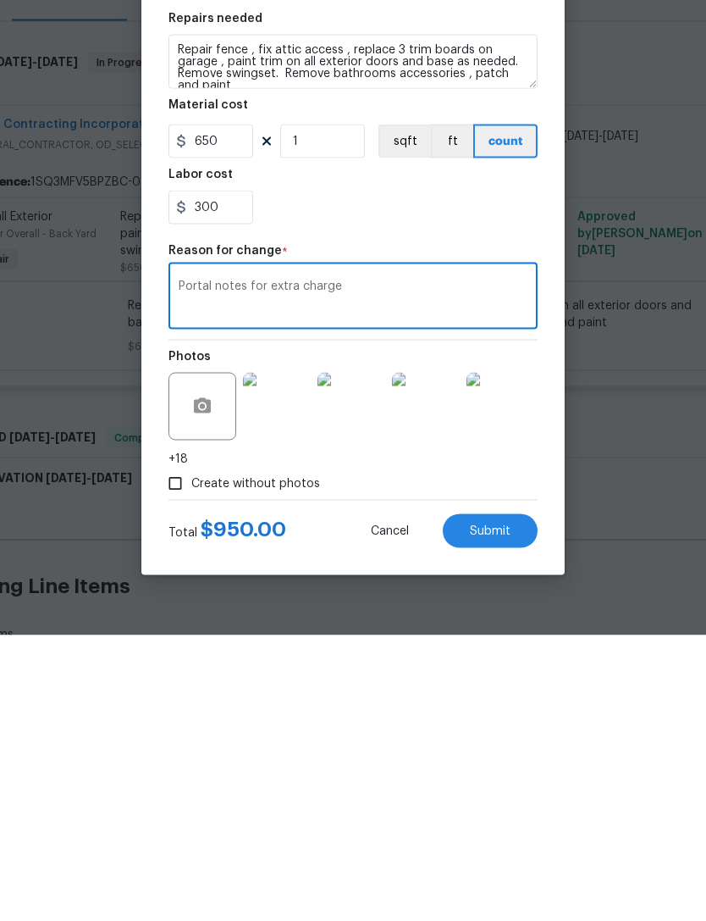
type textarea "Portal notes for extra charge"
click at [501, 811] on span "Submit" at bounding box center [490, 817] width 41 height 13
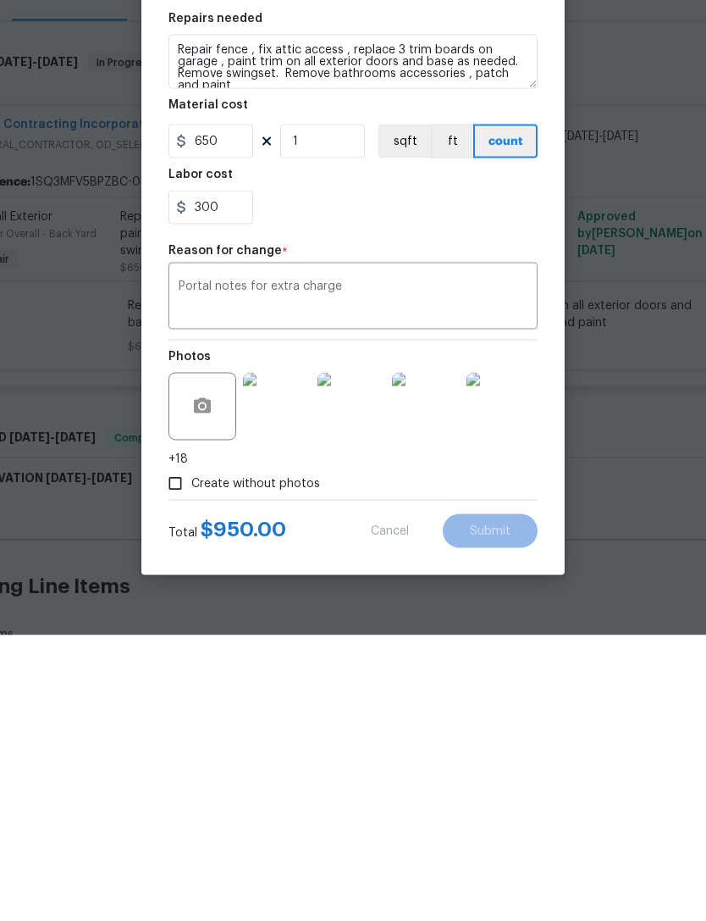
scroll to position [54, 0]
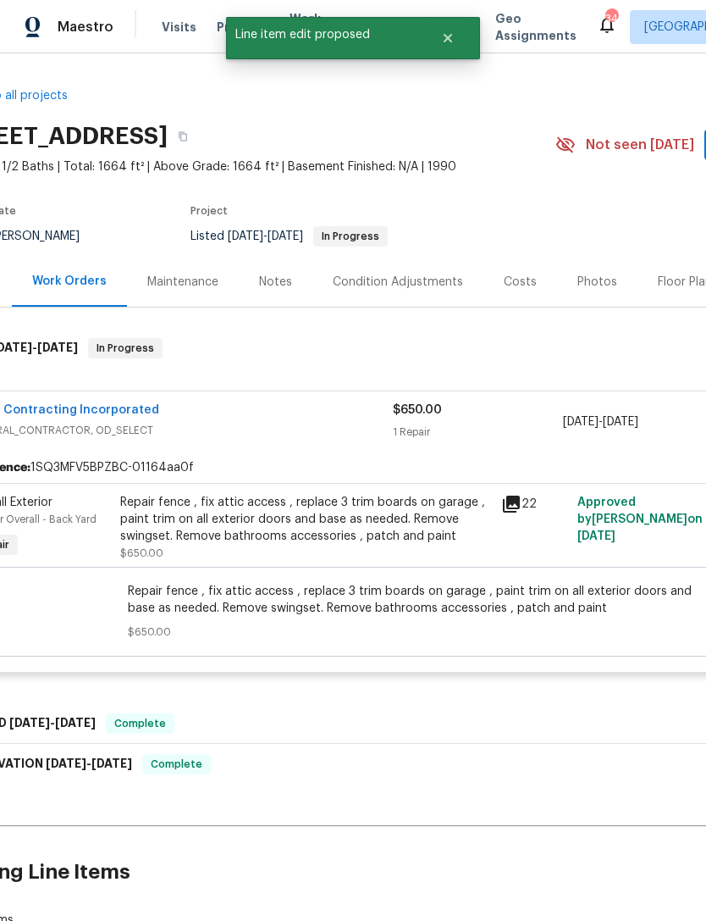
click at [108, 404] on link "Royal Contracting Incorporated" at bounding box center [63, 410] width 191 height 12
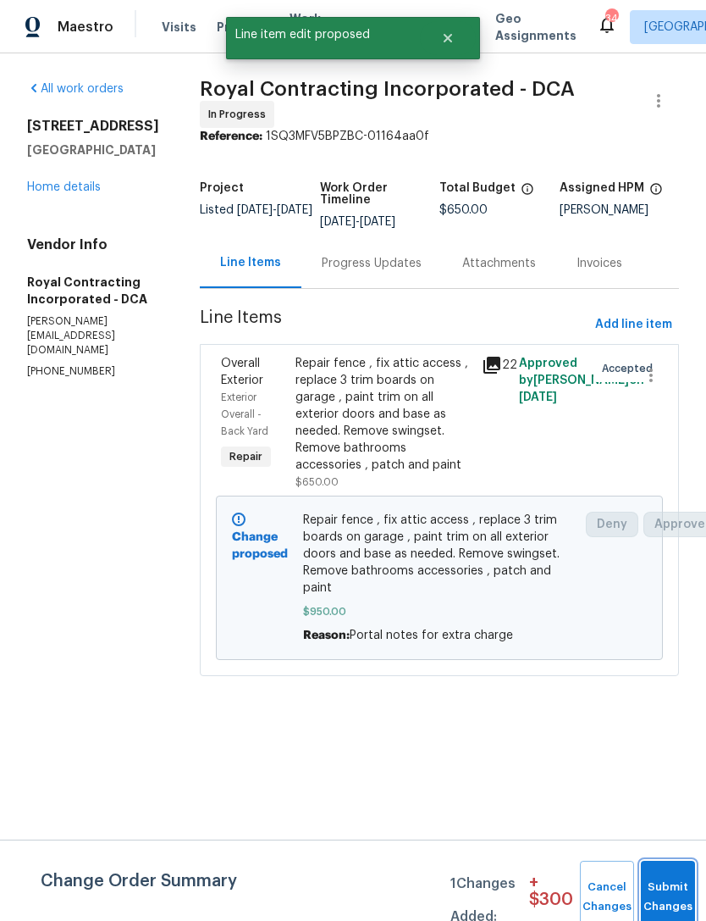
click at [673, 882] on button "Submit Changes" at bounding box center [668, 896] width 54 height 73
click at [665, 894] on button "Submit Changes" at bounding box center [668, 896] width 54 height 73
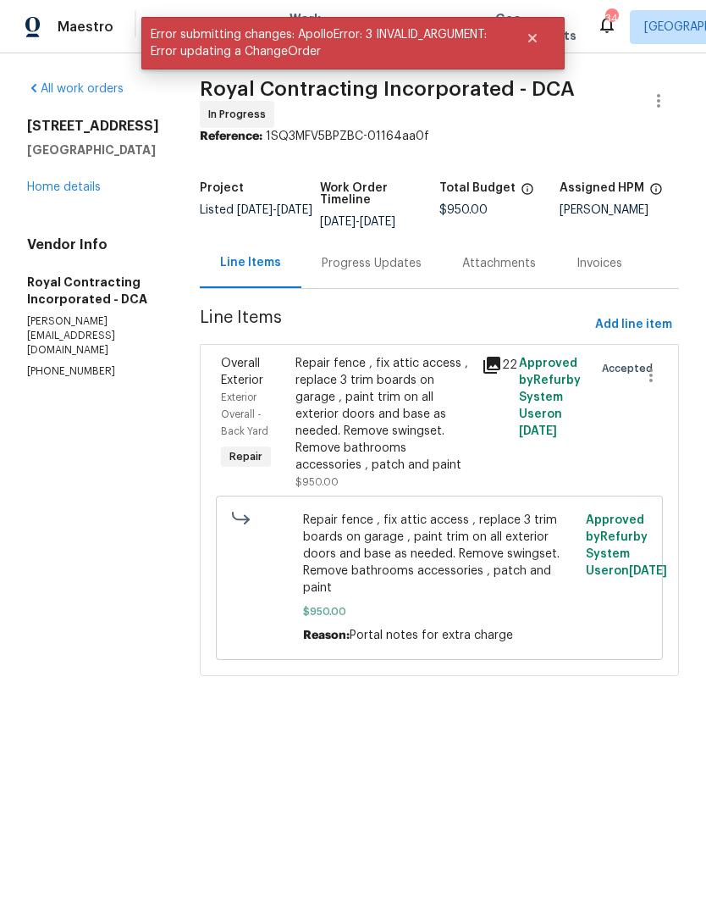
click at [448, 444] on div "Repair fence , fix attic access , replace 3 trim boards on garage , paint trim …" at bounding box center [384, 414] width 176 height 119
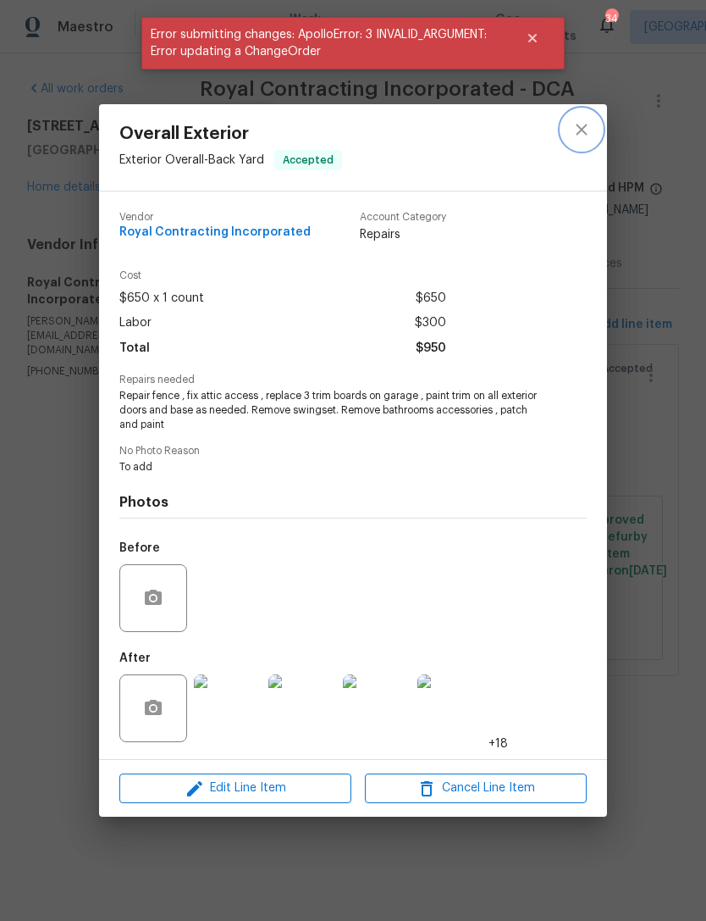
click at [600, 119] on button "close" at bounding box center [582, 129] width 41 height 41
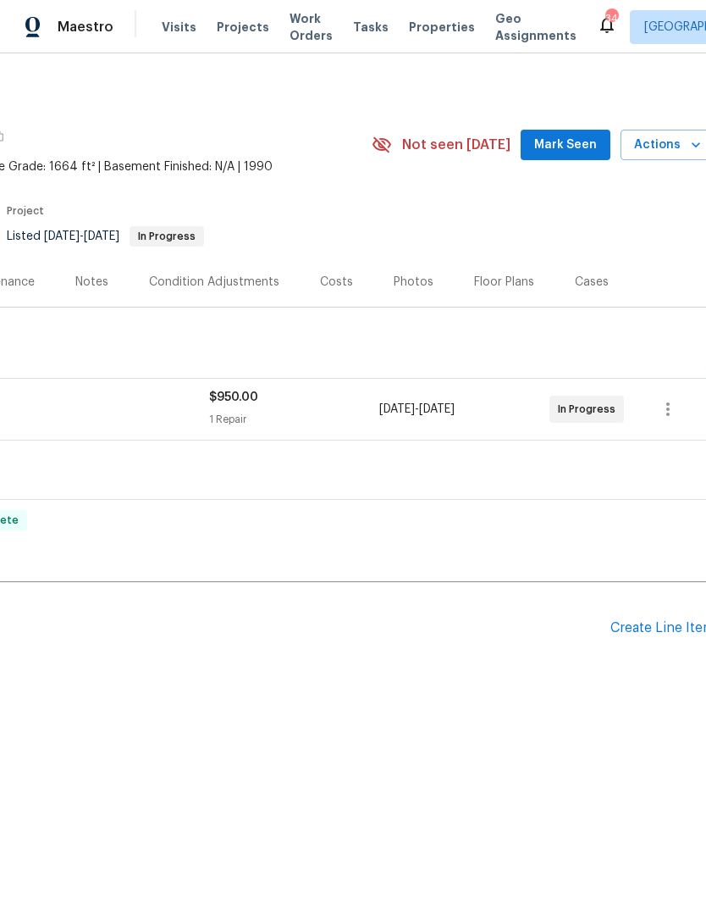
scroll to position [0, 241]
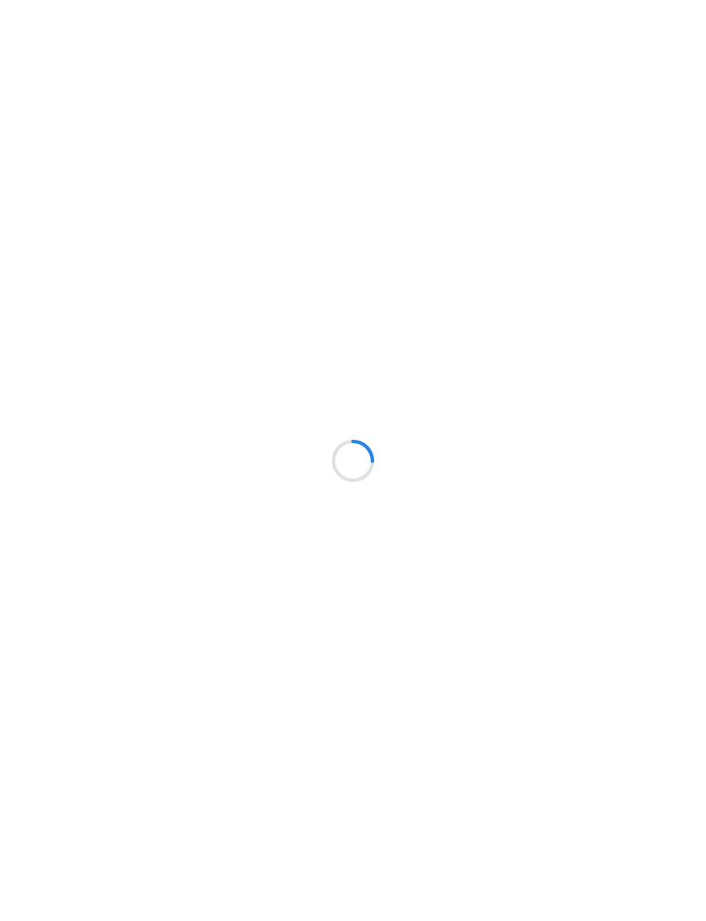
click at [325, 0] on html at bounding box center [353, 0] width 706 height 0
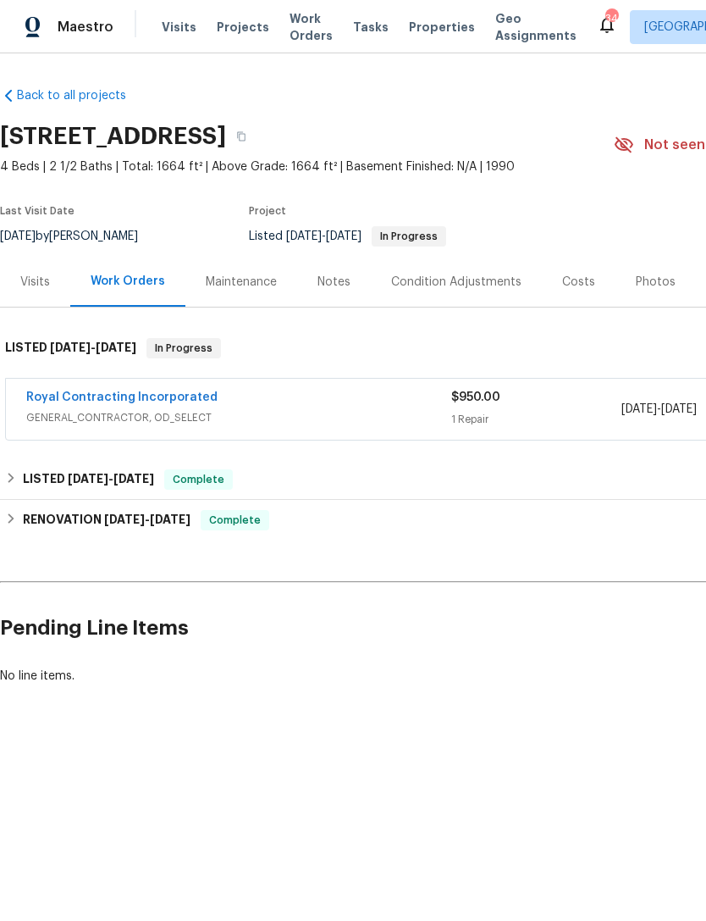
click at [364, 408] on div "Royal Contracting Incorporated" at bounding box center [238, 399] width 425 height 20
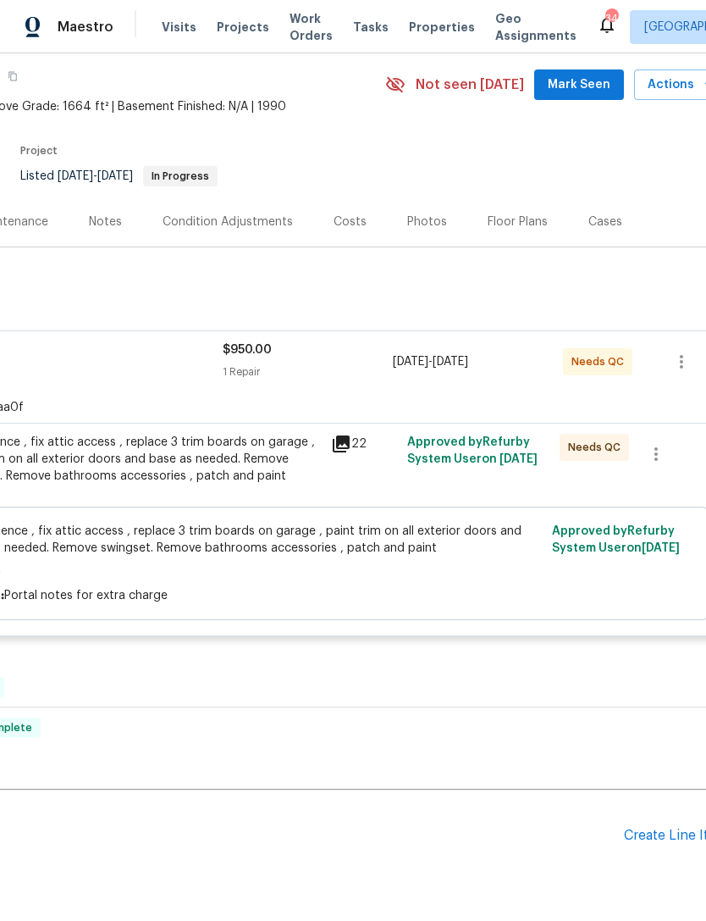
scroll to position [58, 232]
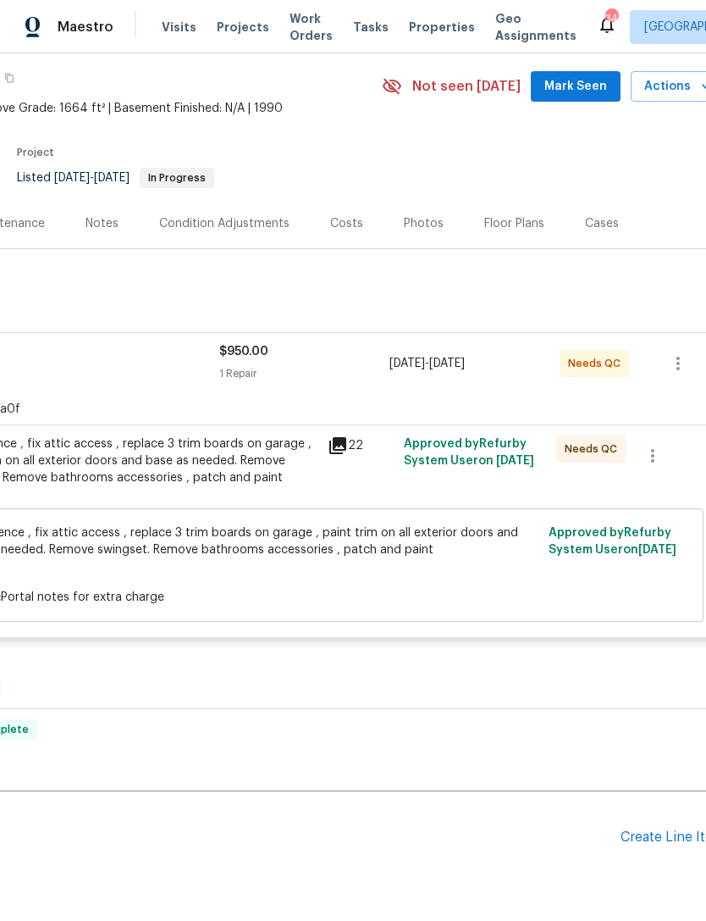
click at [263, 447] on div "Repair fence , fix attic access , replace 3 trim boards on garage , paint trim …" at bounding box center [132, 460] width 371 height 51
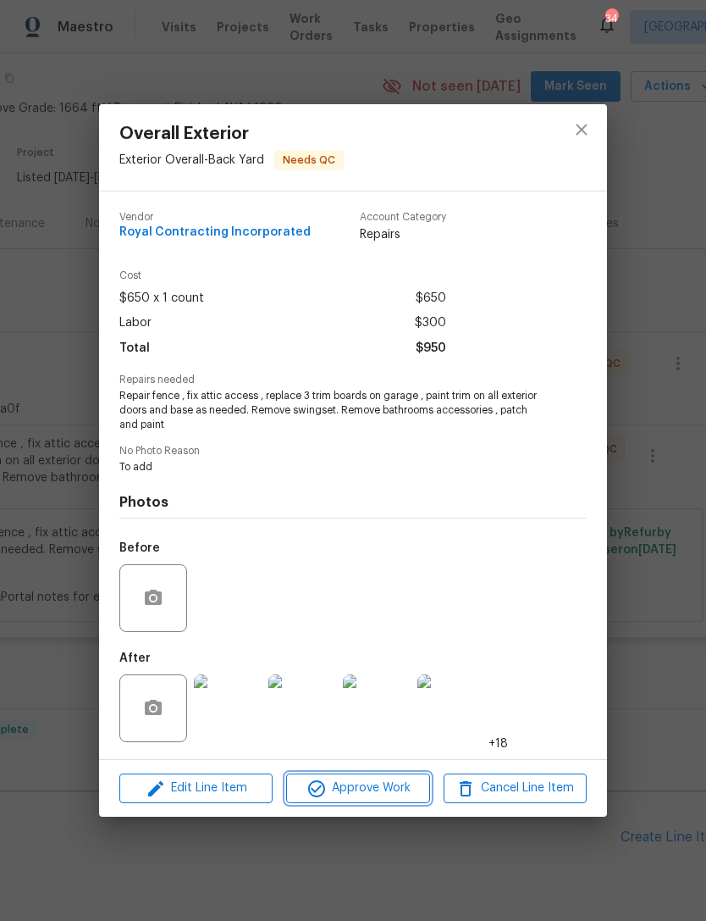
click at [373, 794] on span "Approve Work" at bounding box center [357, 787] width 133 height 21
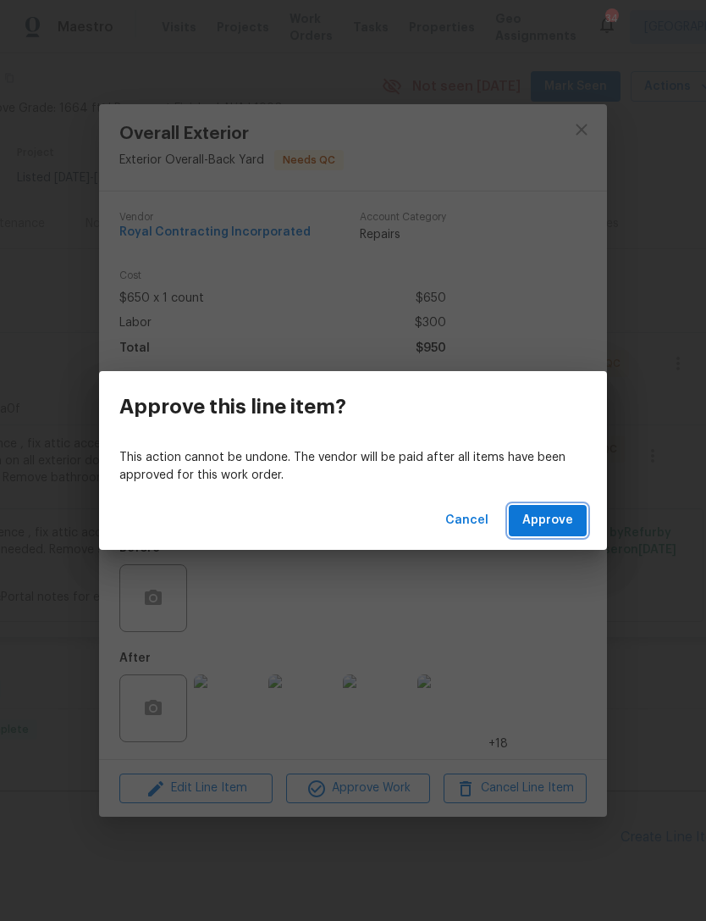
click at [572, 507] on button "Approve" at bounding box center [548, 520] width 78 height 31
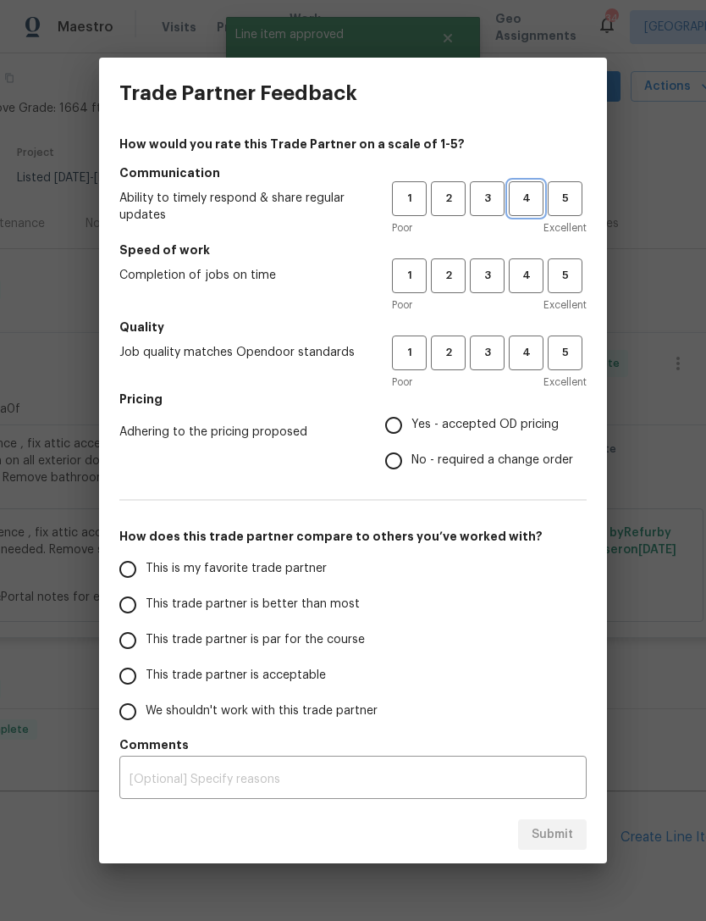
click at [531, 192] on span "4" at bounding box center [526, 198] width 31 height 19
click at [528, 278] on span "4" at bounding box center [526, 275] width 31 height 19
click at [533, 351] on span "4" at bounding box center [526, 352] width 31 height 19
click at [403, 420] on input "Yes - accepted OD pricing" at bounding box center [394, 425] width 36 height 36
radio input "true"
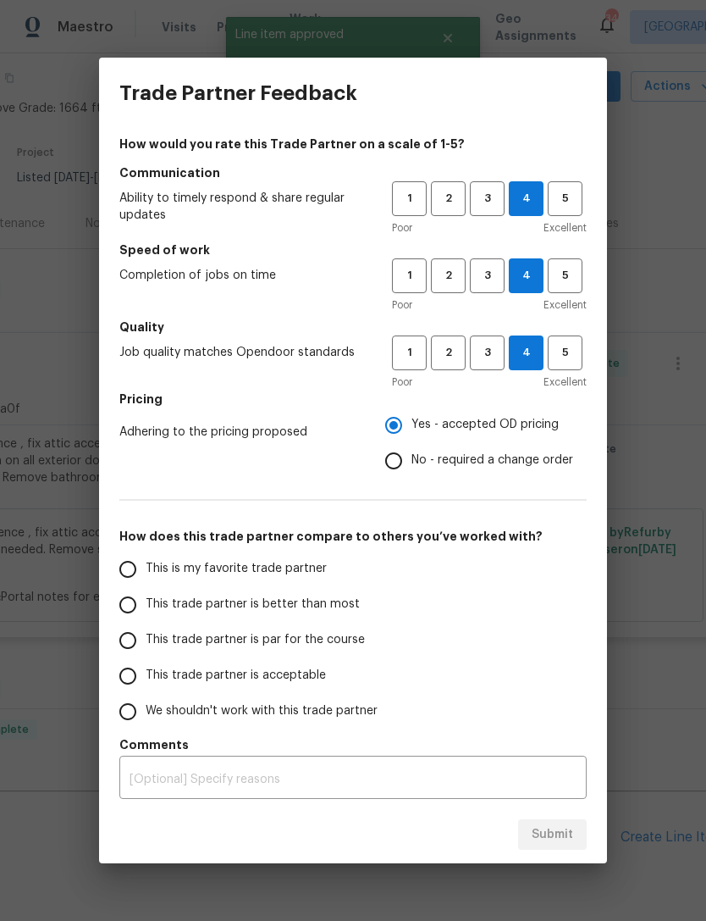
click at [137, 642] on input "This trade partner is par for the course" at bounding box center [128, 640] width 36 height 36
click at [578, 836] on button "Submit" at bounding box center [552, 834] width 69 height 31
radio input "true"
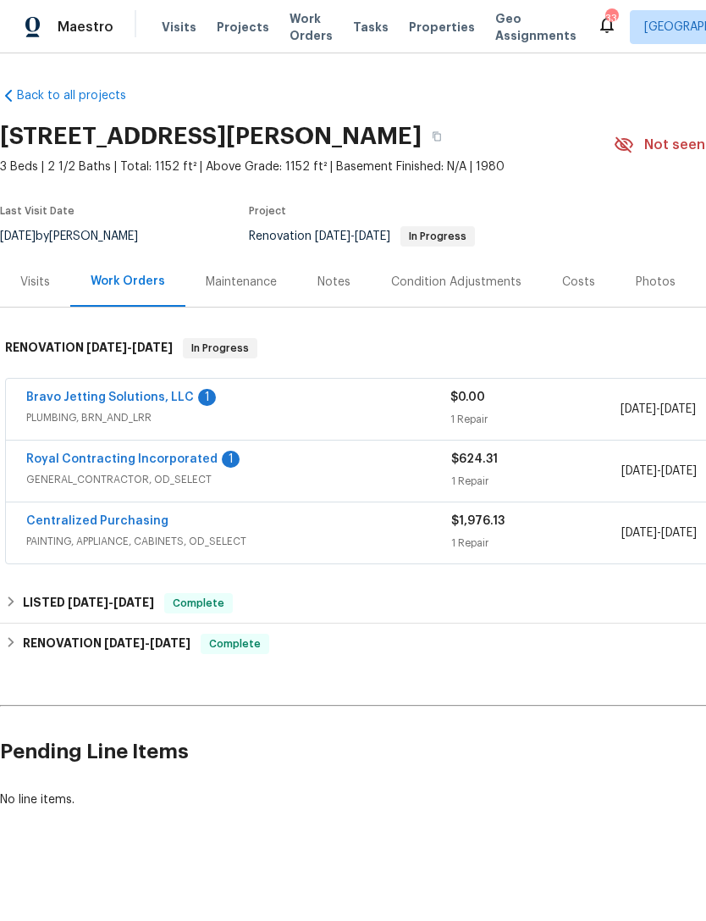
click at [314, 458] on div "Royal Contracting Incorporated 1" at bounding box center [238, 461] width 425 height 20
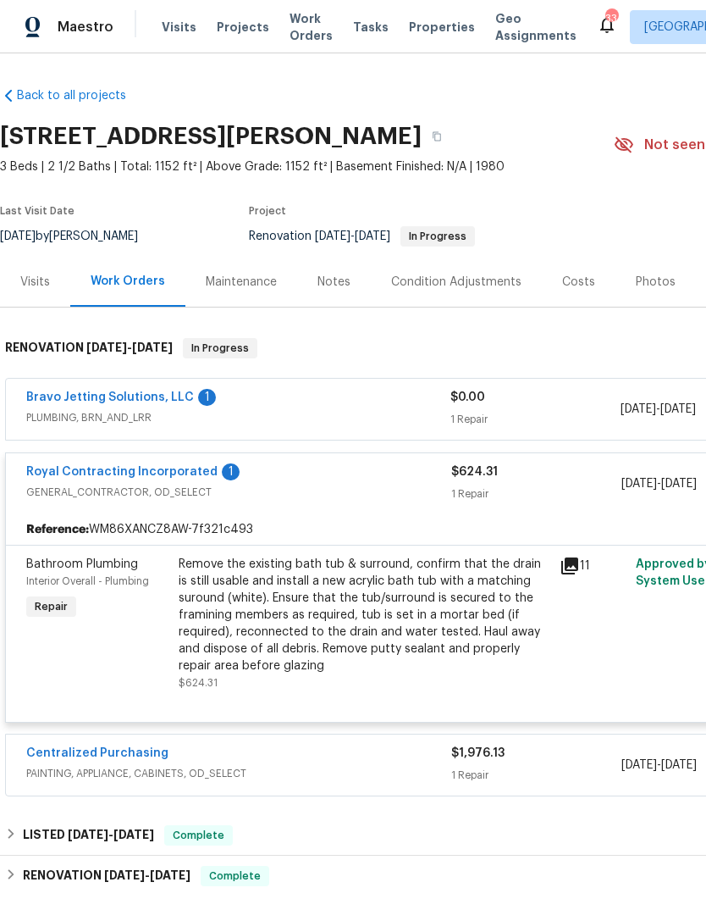
click at [385, 654] on div "Remove the existing bath tub & surround, confirm that the drain is still usable…" at bounding box center [364, 615] width 371 height 119
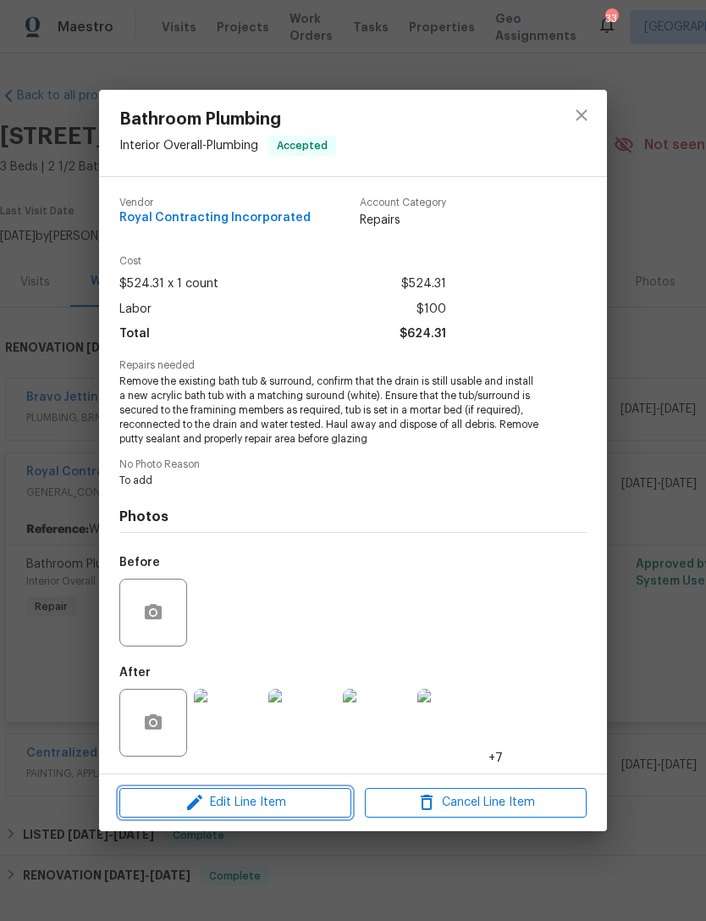
click at [276, 789] on button "Edit Line Item" at bounding box center [235, 803] width 232 height 30
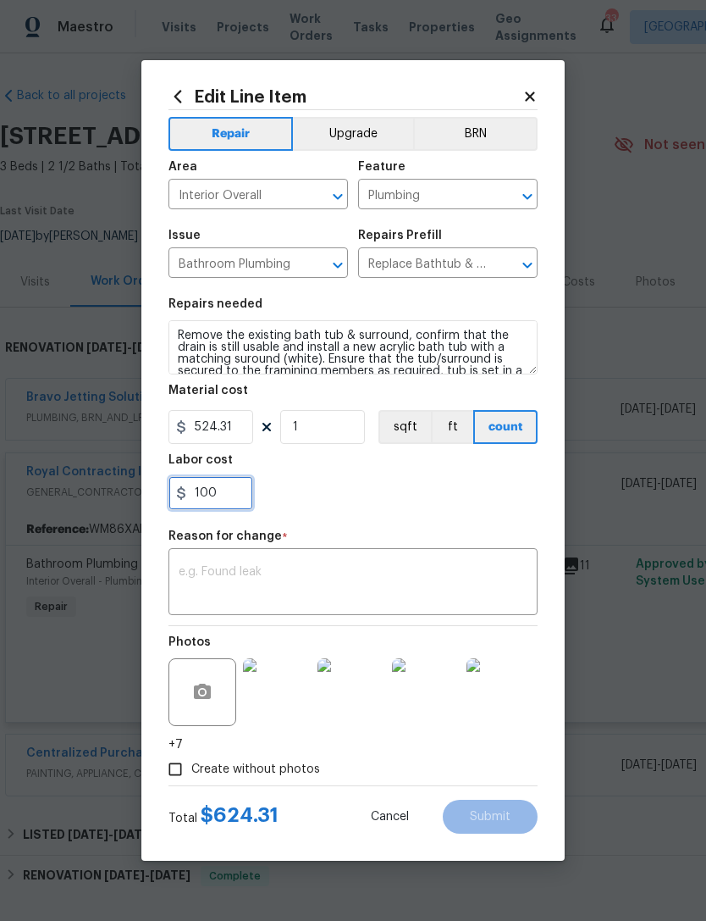
click at [219, 490] on input "100" at bounding box center [211, 493] width 85 height 34
type input "1"
type input "450"
click at [243, 573] on textarea at bounding box center [353, 584] width 349 height 36
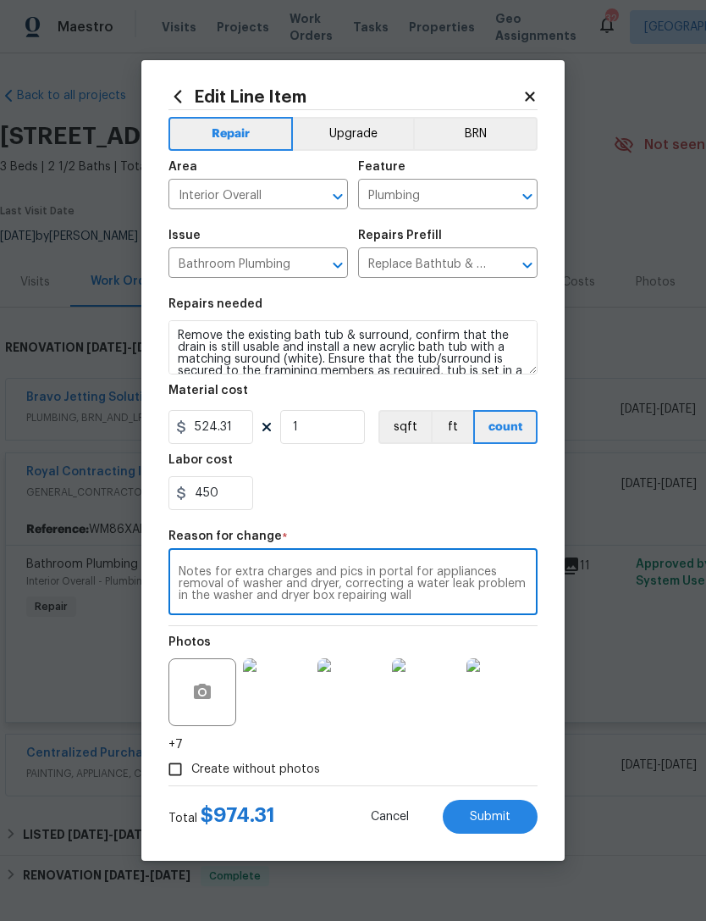
type textarea "Notes for extra charges and pics in portal for appliances removal of washer and…"
click at [456, 484] on div "450" at bounding box center [353, 493] width 369 height 34
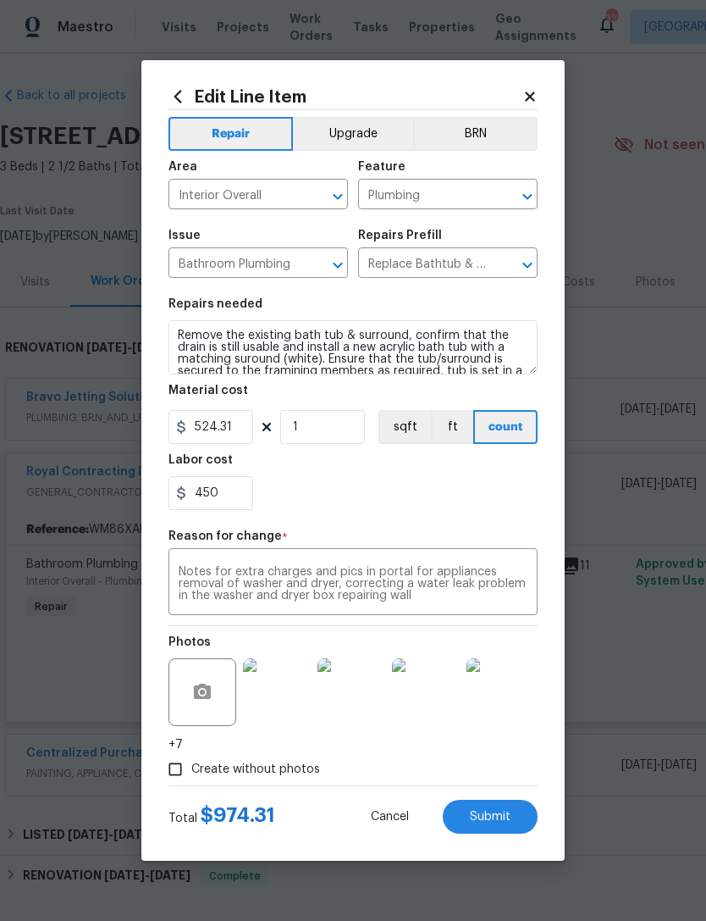
click at [487, 514] on section "Repairs needed Remove the existing bath tub & surround, confirm that the drain …" at bounding box center [353, 404] width 369 height 232
click at [506, 805] on button "Submit" at bounding box center [490, 816] width 95 height 34
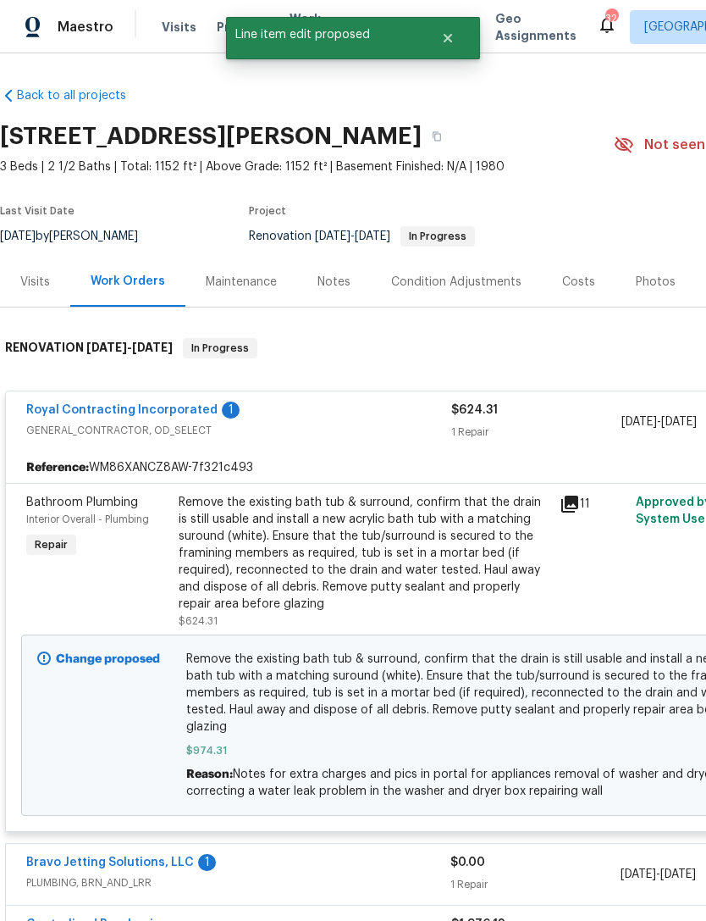
click at [163, 408] on link "Royal Contracting Incorporated" at bounding box center [121, 410] width 191 height 12
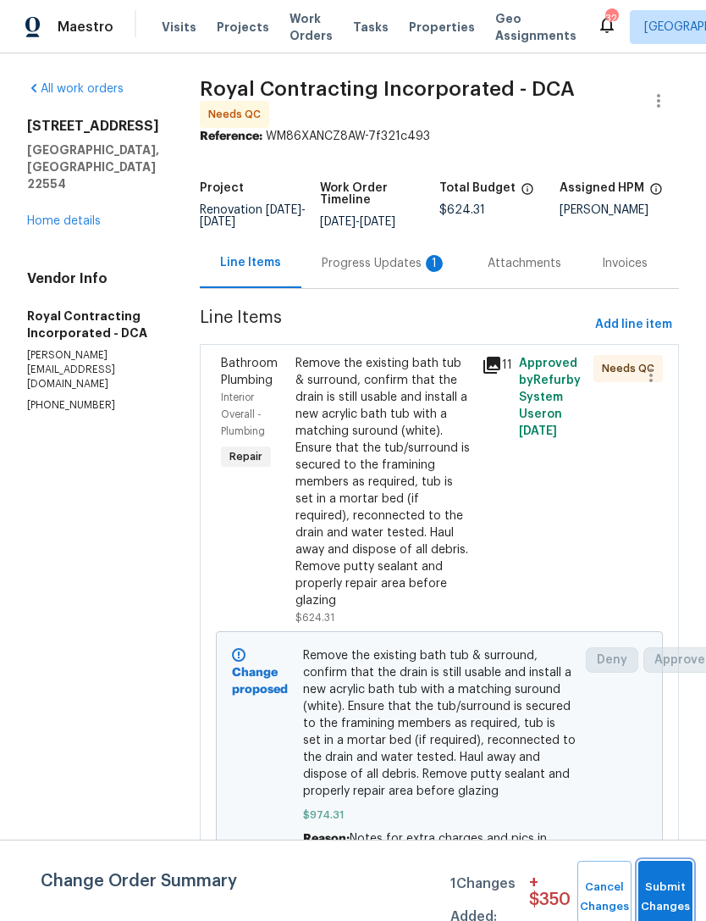
click at [667, 895] on span "Submit Changes" at bounding box center [665, 896] width 37 height 39
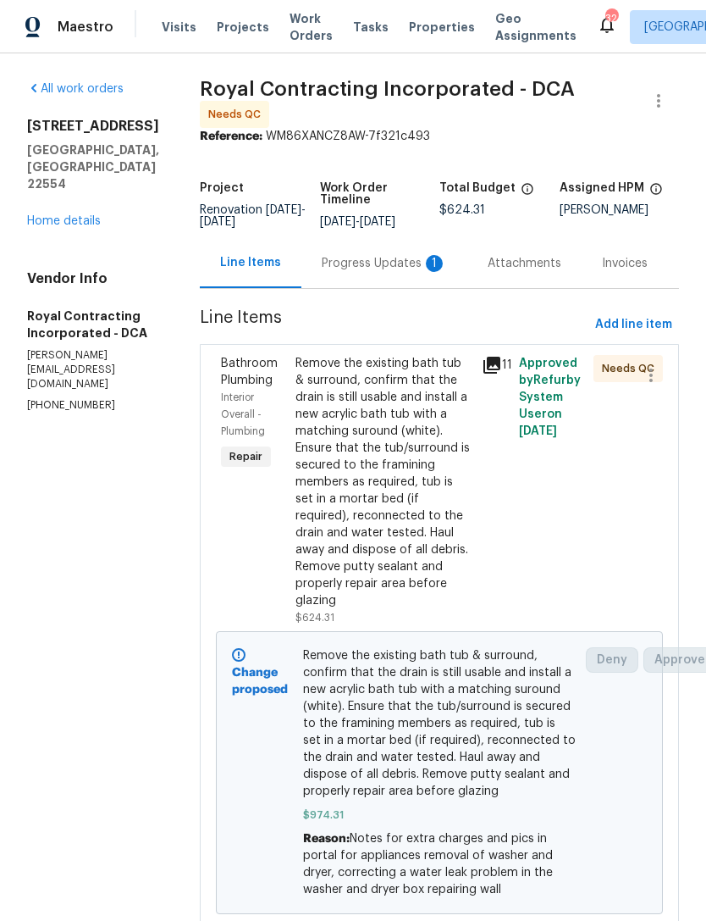
click at [472, 517] on div "Remove the existing bath tub & surround, confirm that the drain is still usable…" at bounding box center [384, 482] width 176 height 254
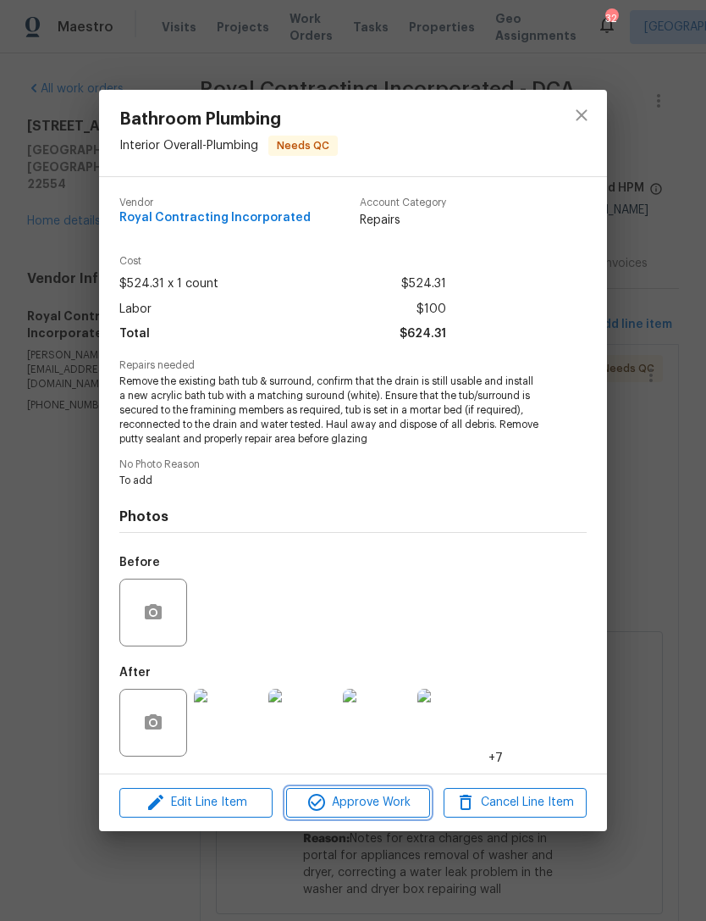
click at [388, 811] on span "Approve Work" at bounding box center [357, 802] width 133 height 21
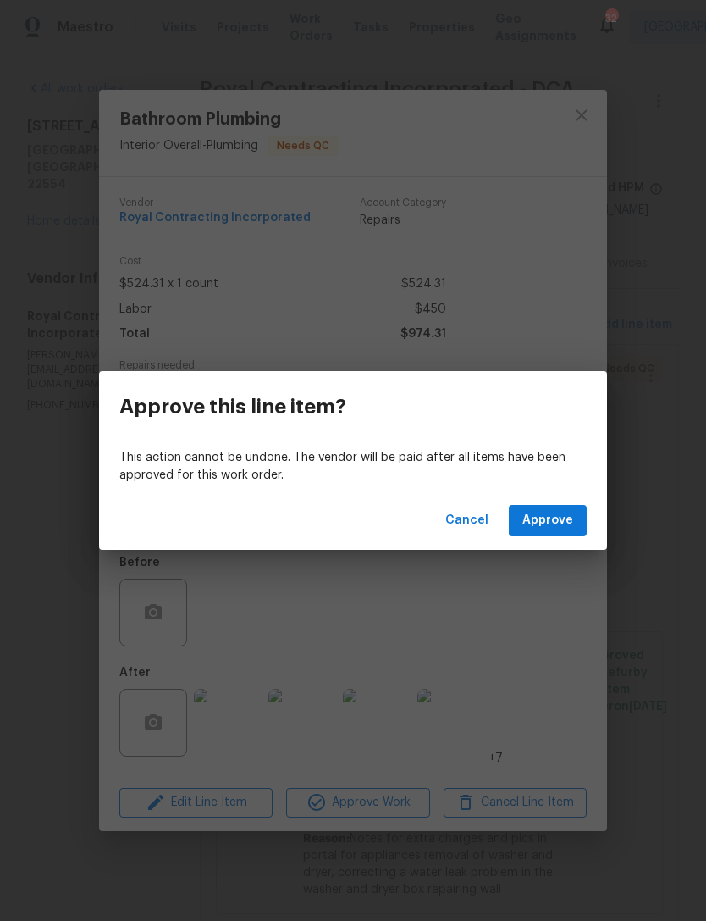
click at [565, 499] on div "Cancel Approve" at bounding box center [353, 520] width 508 height 58
click at [550, 525] on span "Approve" at bounding box center [548, 520] width 51 height 21
click at [561, 508] on button "Loading..." at bounding box center [544, 520] width 86 height 31
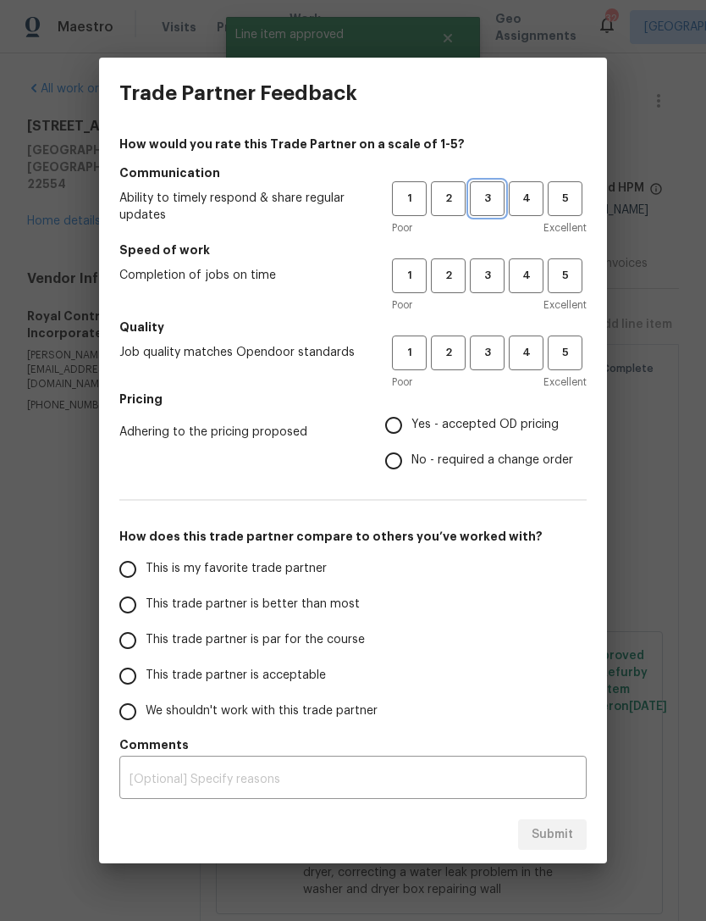
click at [500, 196] on span "3" at bounding box center [487, 198] width 31 height 19
click at [495, 268] on span "3" at bounding box center [487, 275] width 31 height 19
click at [501, 321] on h5 "Quality" at bounding box center [353, 326] width 468 height 17
click at [487, 350] on span "3" at bounding box center [487, 352] width 31 height 19
click at [409, 425] on input "Yes - accepted OD pricing" at bounding box center [394, 425] width 36 height 36
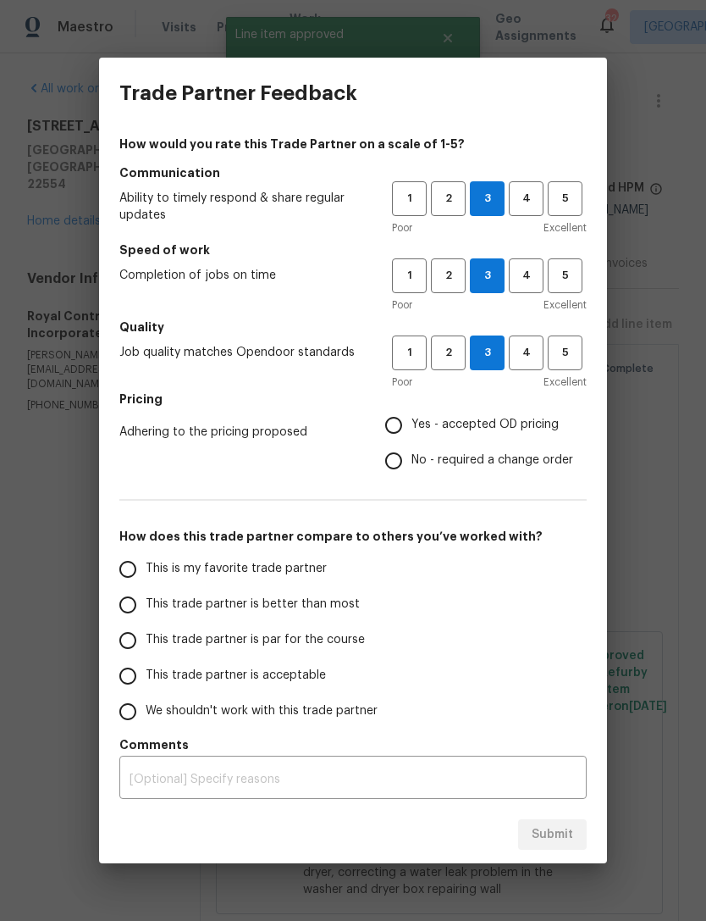
radio input "true"
click at [155, 634] on span "This trade partner is par for the course" at bounding box center [255, 640] width 219 height 18
click at [146, 634] on input "This trade partner is par for the course" at bounding box center [128, 640] width 36 height 36
click at [560, 838] on span "Submit" at bounding box center [552, 834] width 41 height 21
radio input "true"
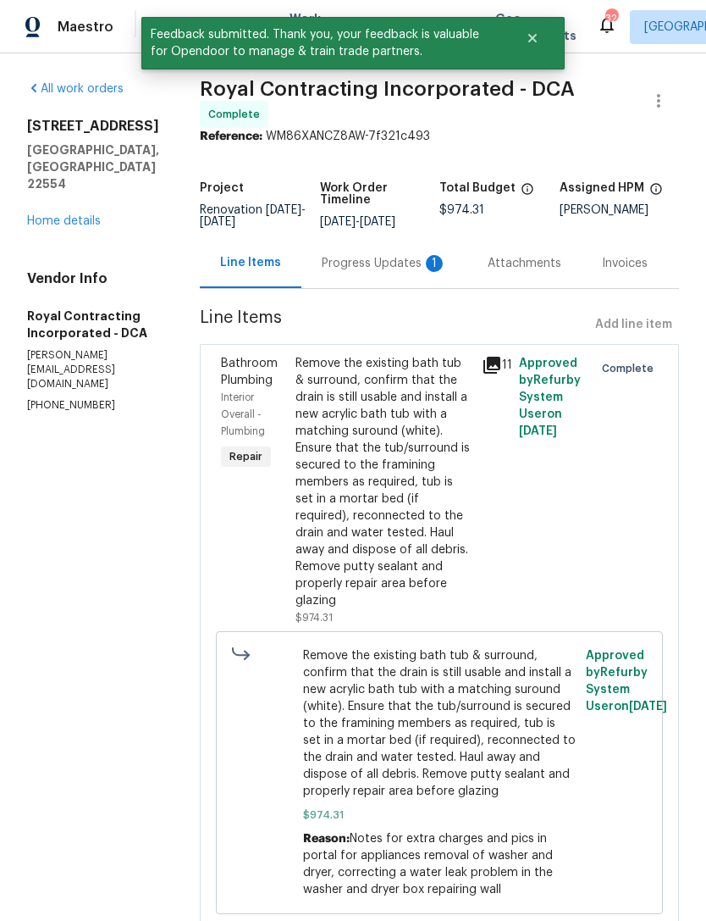
click at [390, 272] on div "Progress Updates 1" at bounding box center [384, 263] width 125 height 17
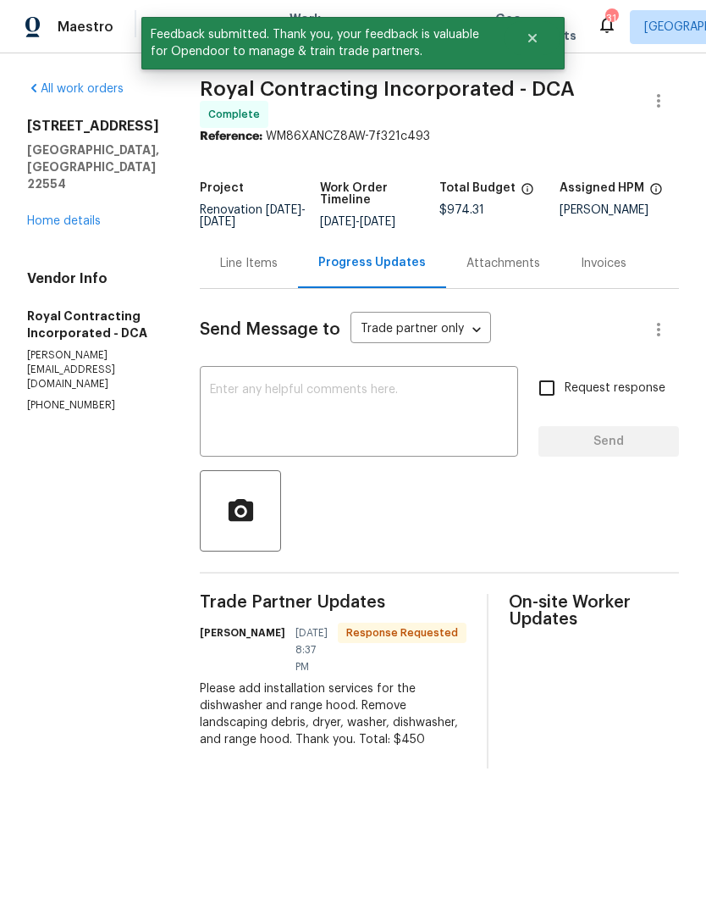
click at [357, 423] on textarea at bounding box center [359, 413] width 298 height 59
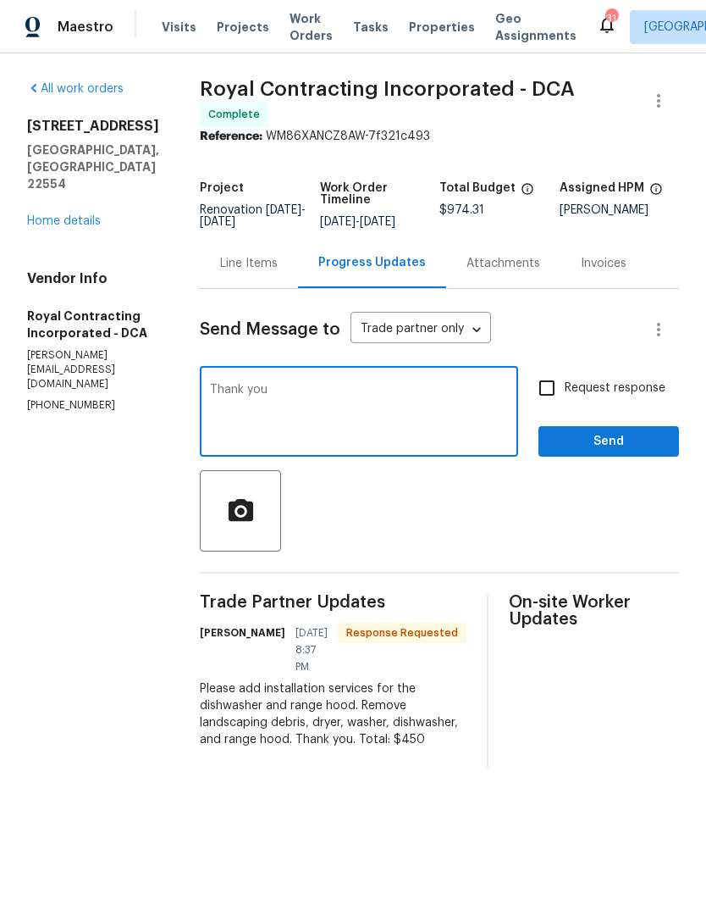
type textarea "Thank you"
click at [608, 448] on span "Send" at bounding box center [608, 441] width 113 height 21
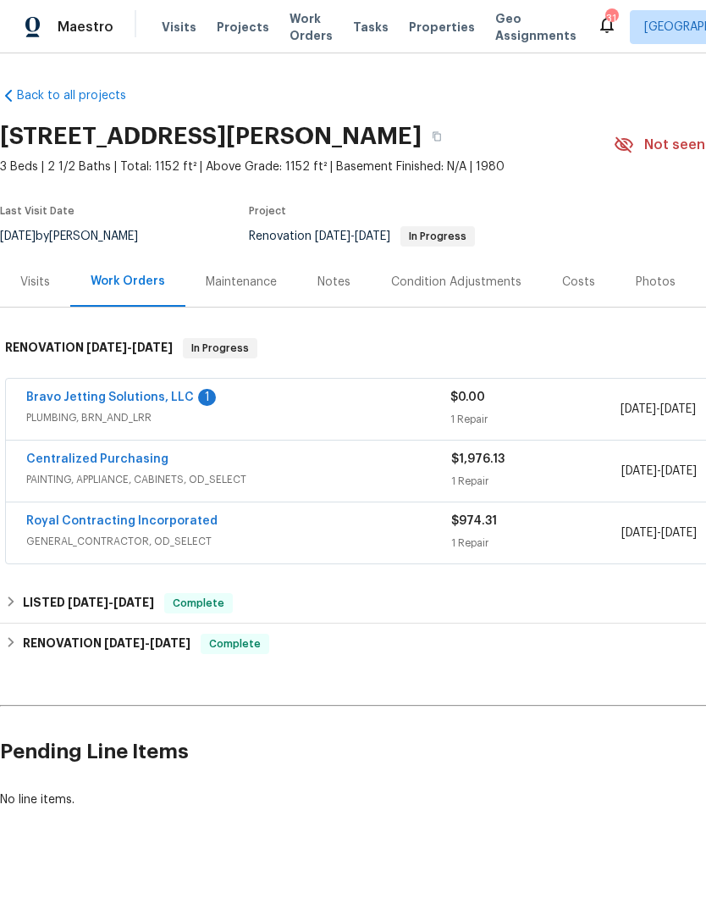
click at [321, 465] on div "Centralized Purchasing" at bounding box center [238, 461] width 425 height 20
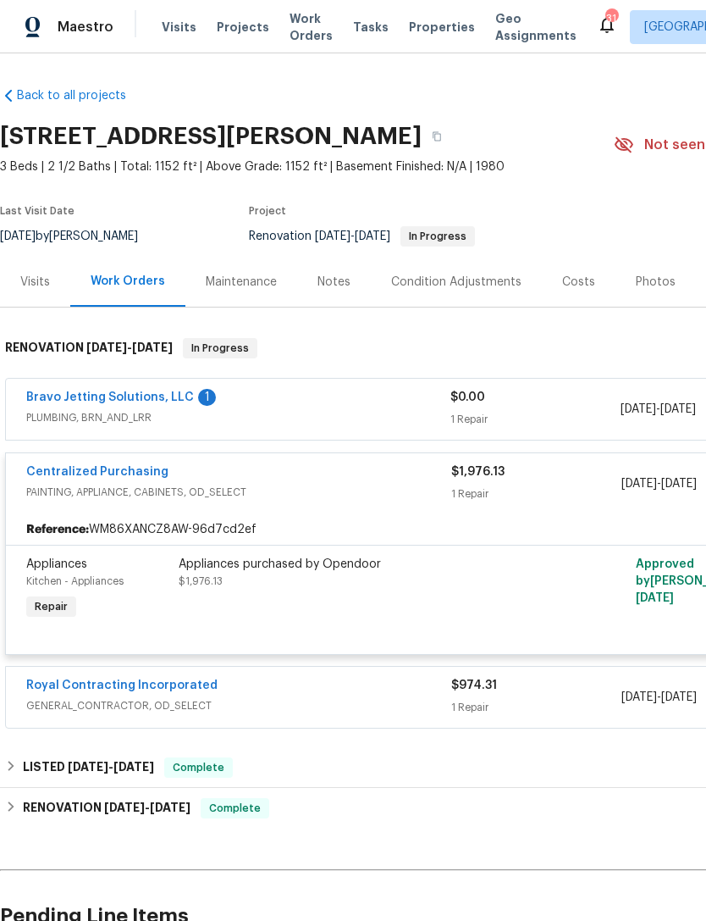
click at [279, 586] on div "Appliances purchased by Opendoor $1,976.13" at bounding box center [364, 573] width 371 height 34
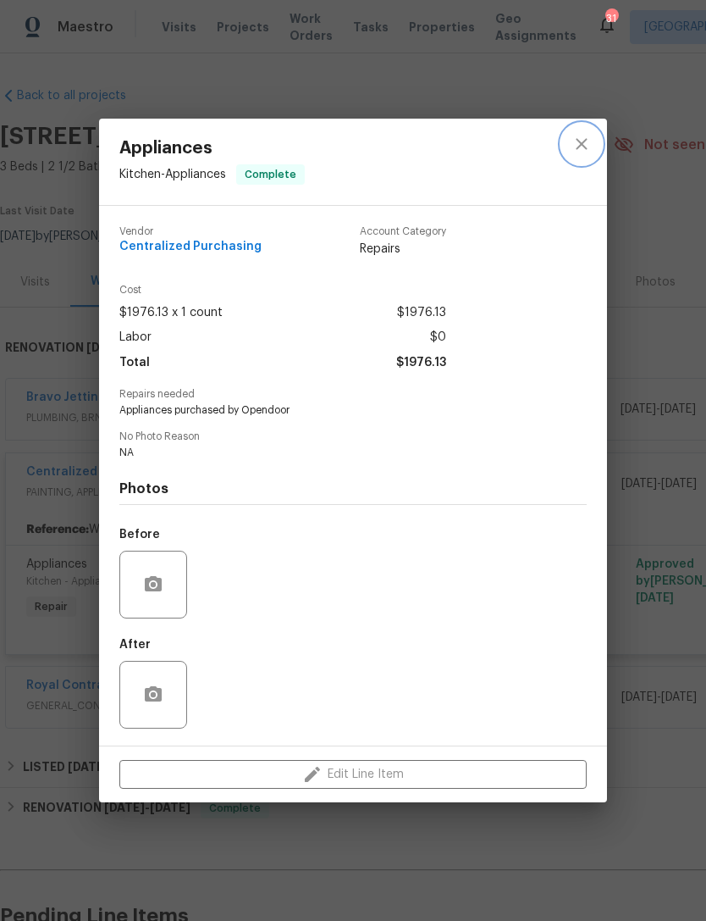
click at [593, 146] on button "close" at bounding box center [582, 144] width 41 height 41
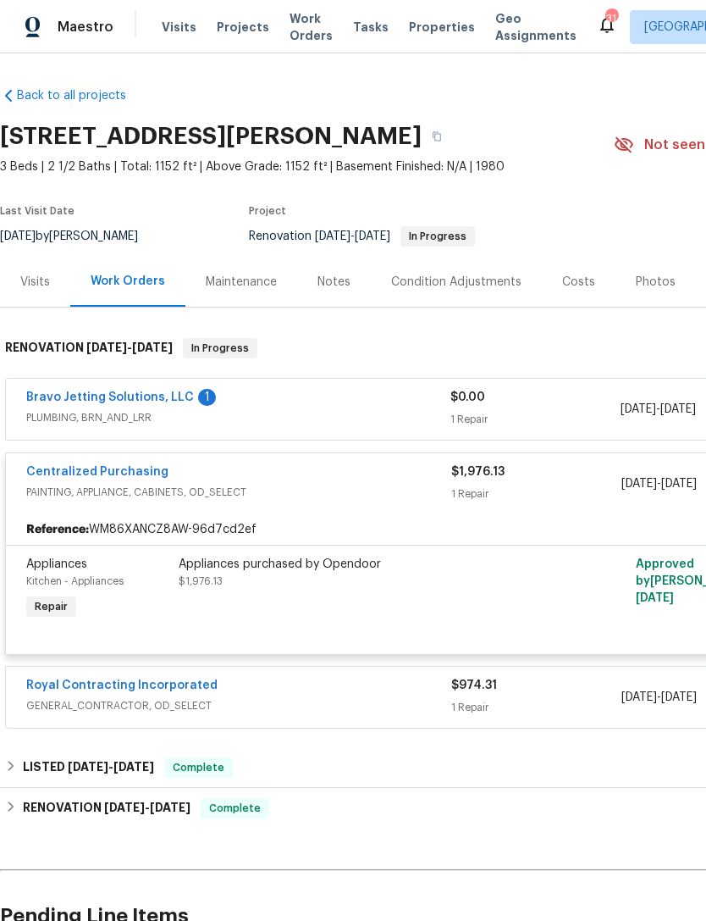
click at [259, 699] on span "GENERAL_CONTRACTOR, OD_SELECT" at bounding box center [238, 705] width 425 height 17
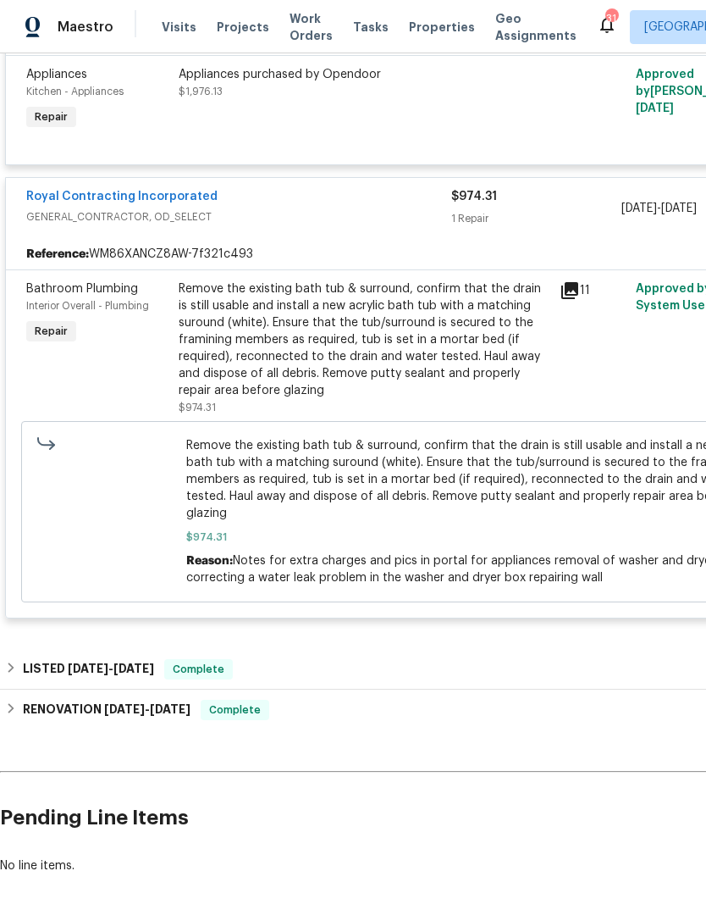
scroll to position [489, 0]
click at [382, 460] on span "Remove the existing bath tub & surround, confirm that the drain is still usable…" at bounding box center [478, 480] width 585 height 85
click at [412, 379] on div "Remove the existing bath tub & surround, confirm that the drain is still usable…" at bounding box center [364, 340] width 371 height 119
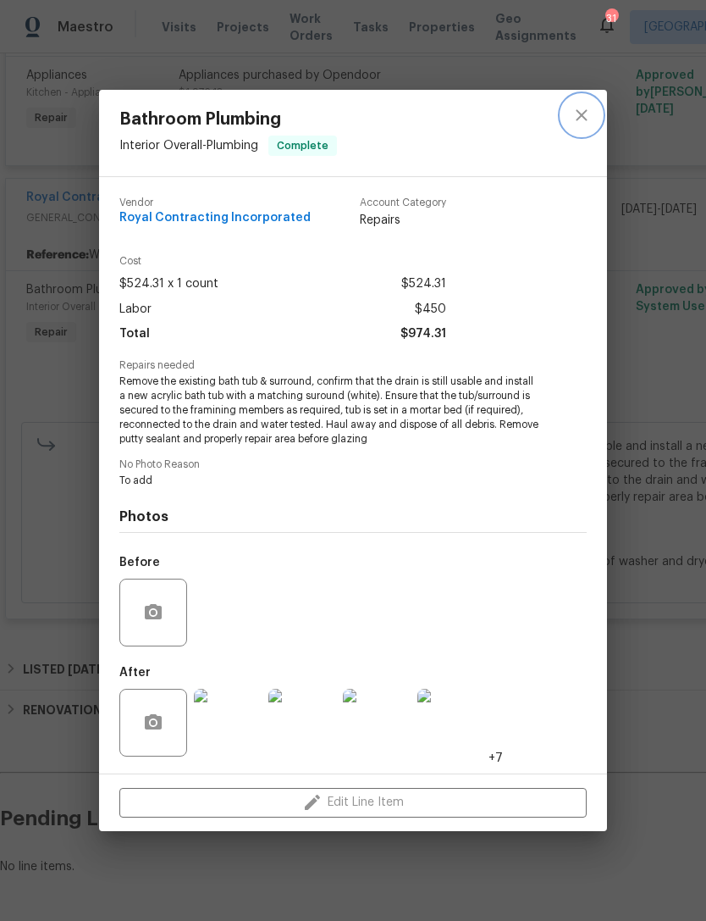
click at [588, 109] on icon "close" at bounding box center [582, 115] width 20 height 20
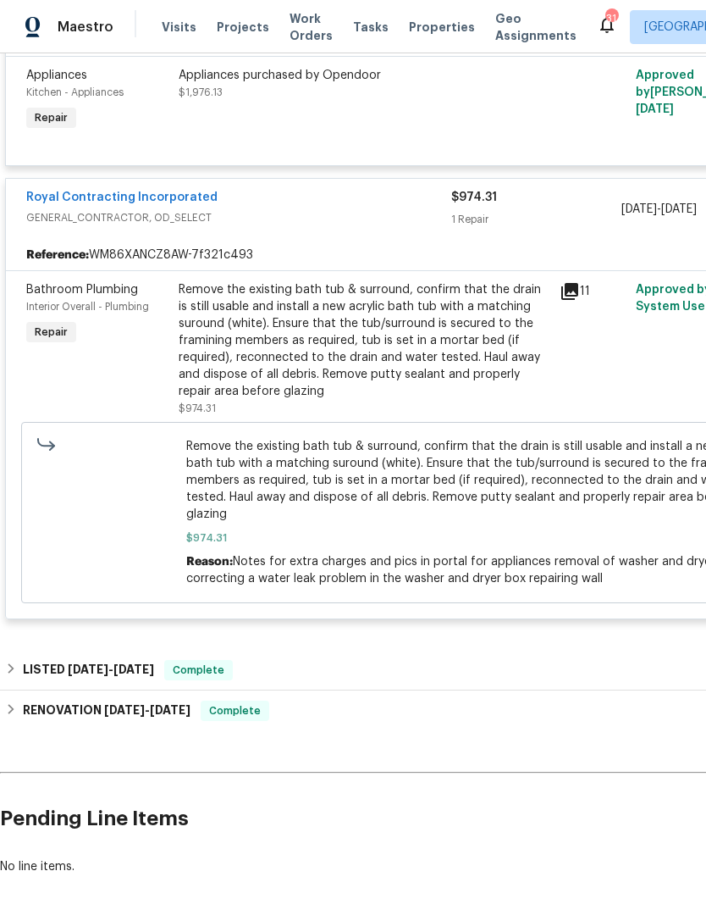
click at [523, 828] on h2 "Pending Line Items" at bounding box center [426, 818] width 853 height 79
